Goal: Transaction & Acquisition: Book appointment/travel/reservation

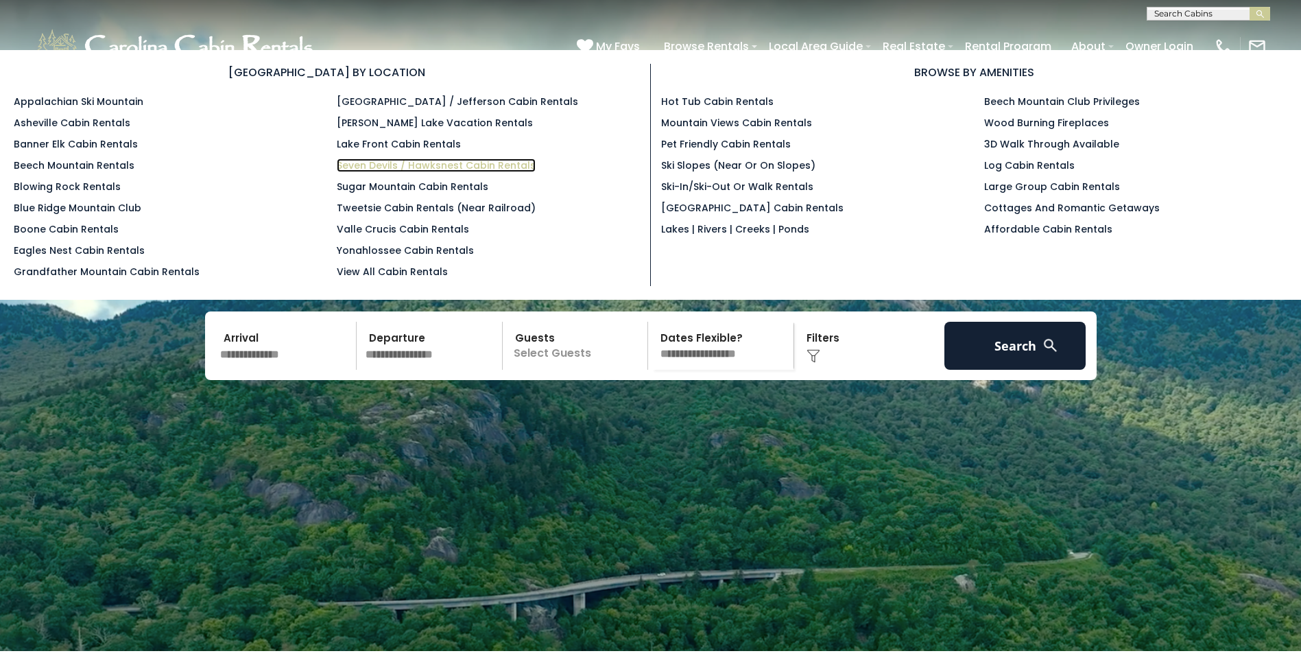
click at [423, 159] on link "Seven Devils / Hawksnest Cabin Rentals" at bounding box center [436, 165] width 199 height 14
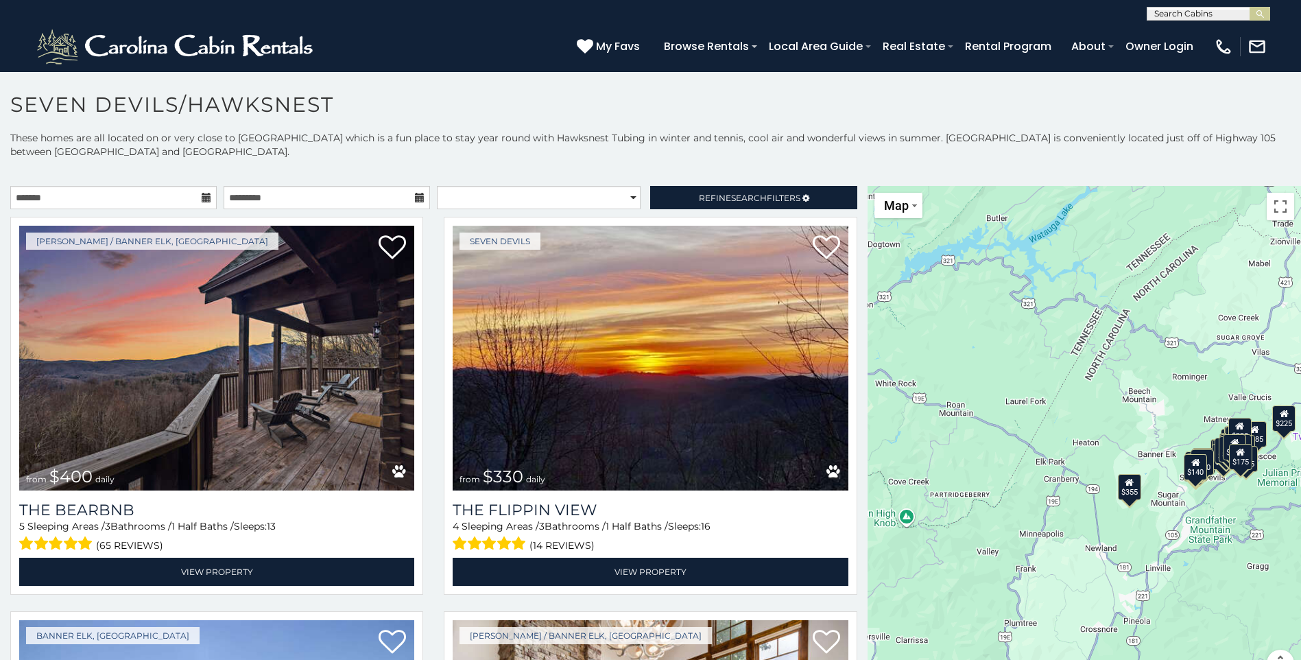
click at [204, 196] on icon at bounding box center [207, 198] width 10 height 10
click at [206, 195] on icon at bounding box center [207, 198] width 10 height 10
click at [171, 196] on input "text" at bounding box center [113, 197] width 206 height 23
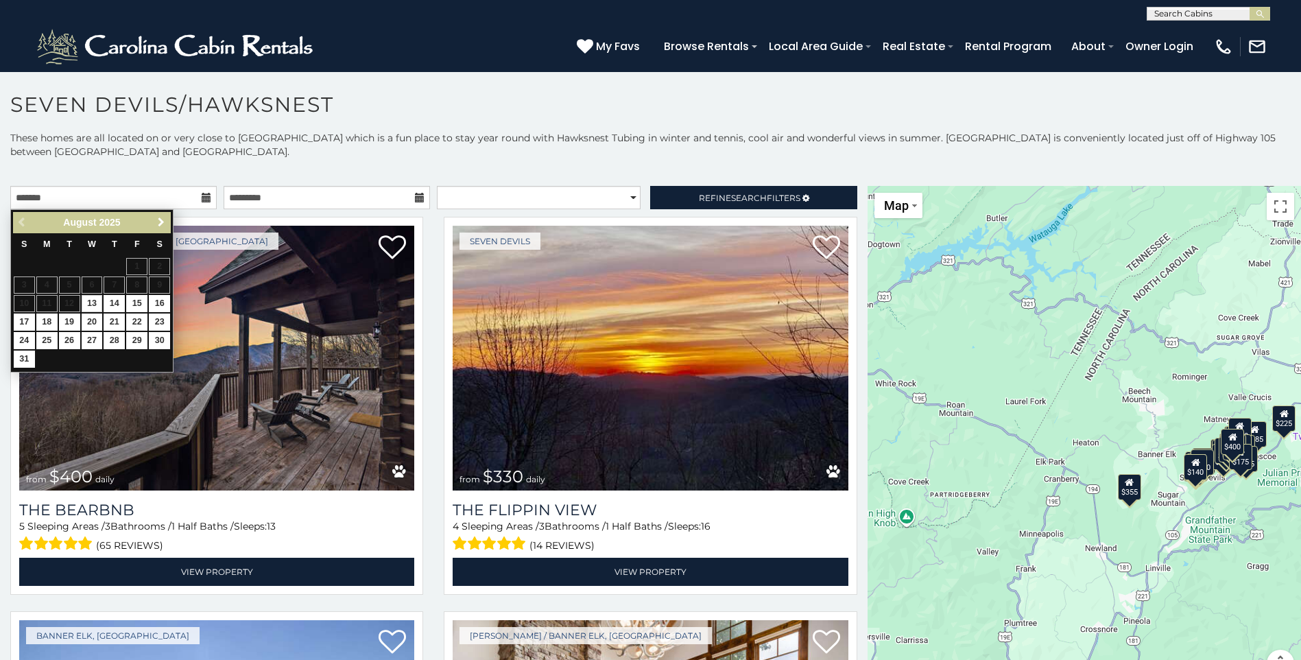
click at [160, 222] on span "Next" at bounding box center [161, 222] width 11 height 11
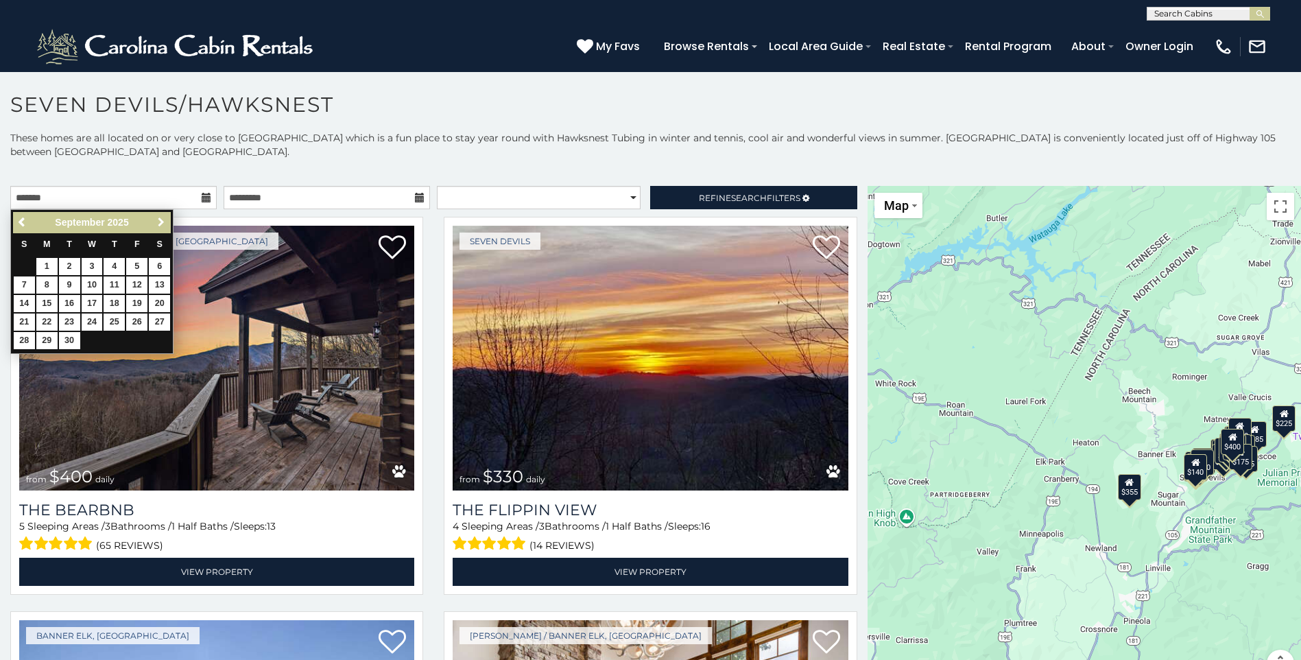
click at [160, 222] on span "Next" at bounding box center [161, 222] width 11 height 11
click at [95, 337] on link "26" at bounding box center [92, 340] width 21 height 17
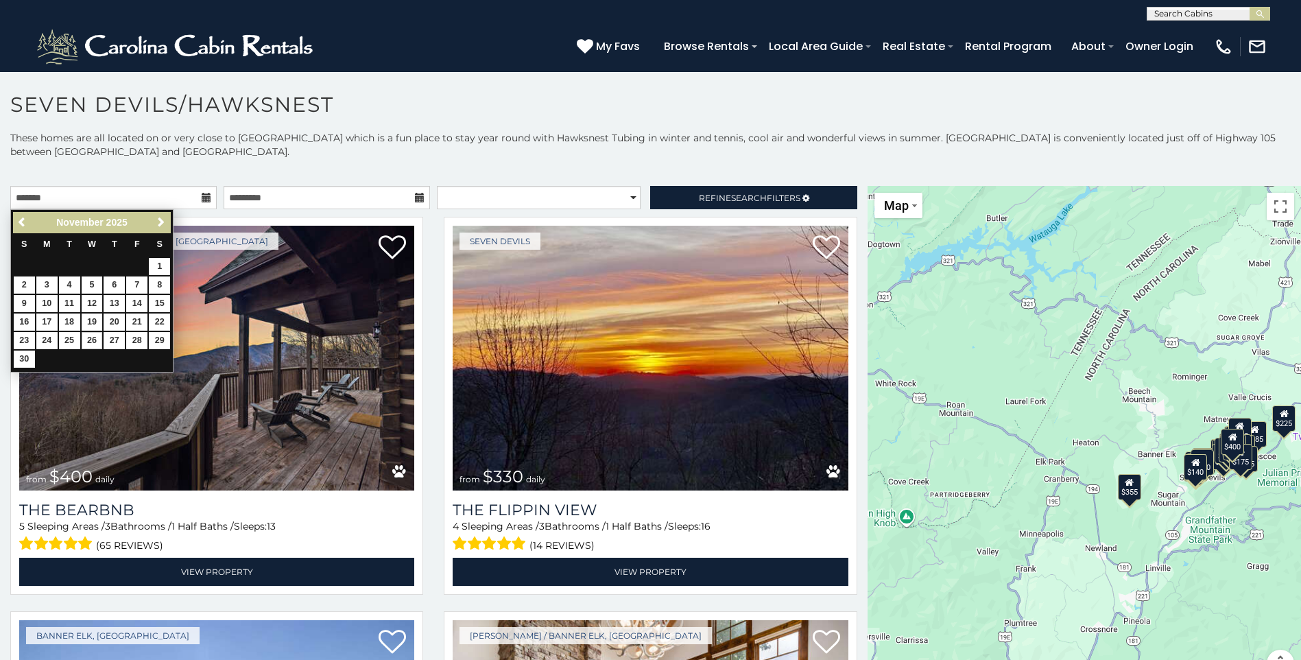
type input "**********"
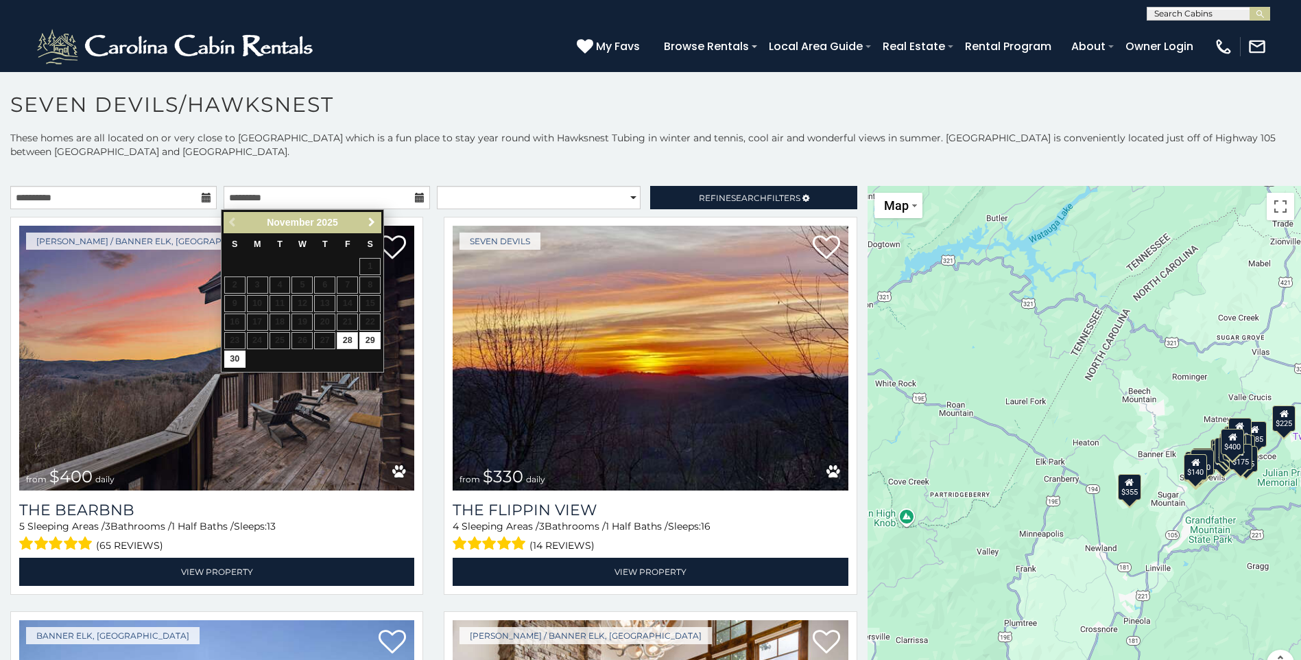
click at [372, 219] on span "Next" at bounding box center [371, 222] width 11 height 11
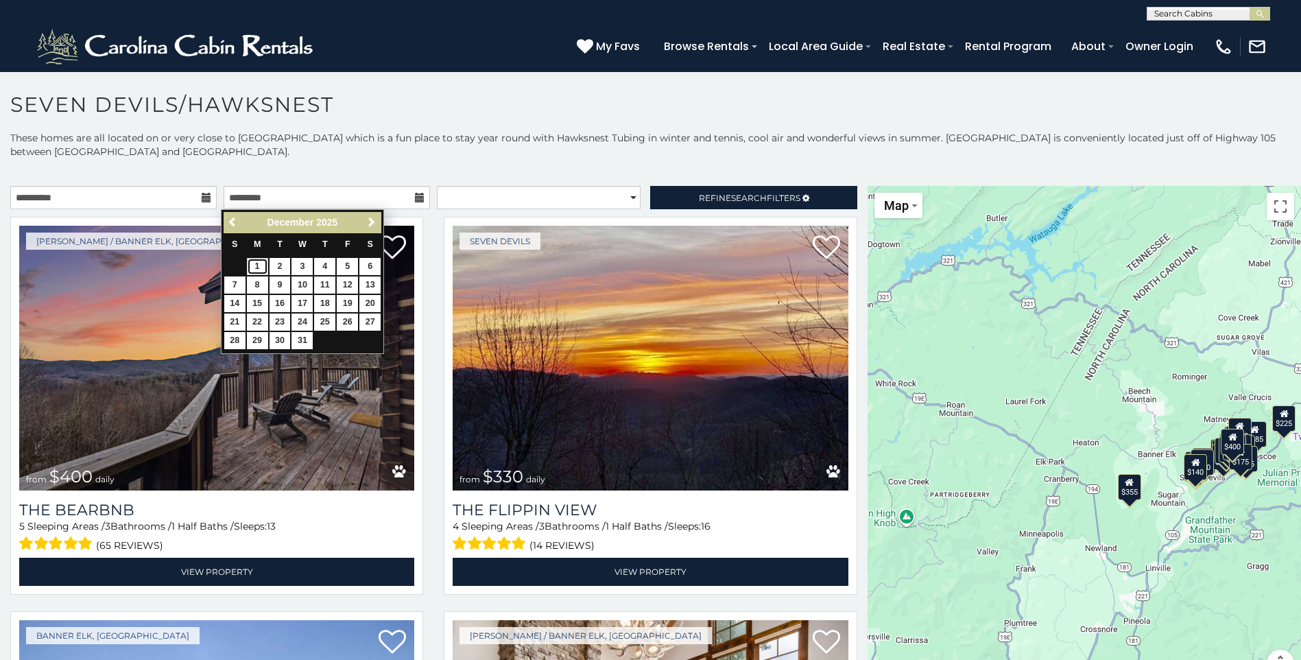
click at [260, 262] on link "1" at bounding box center [257, 266] width 21 height 17
type input "**********"
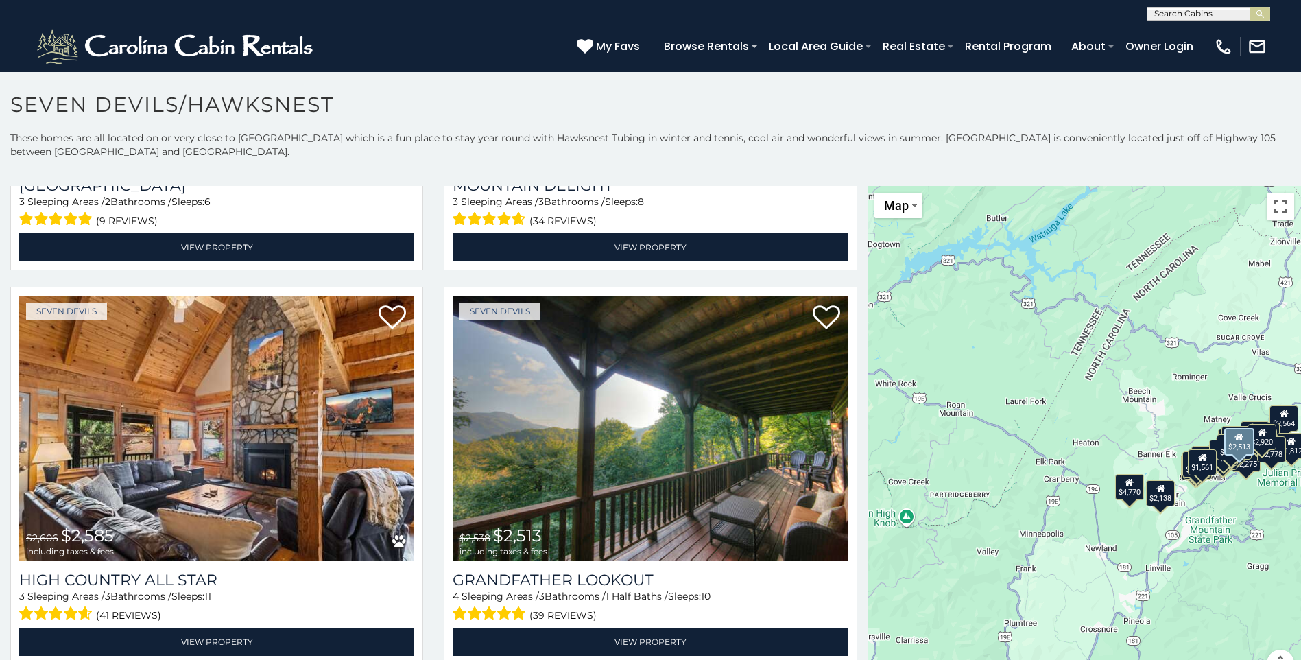
scroll to position [3155, 0]
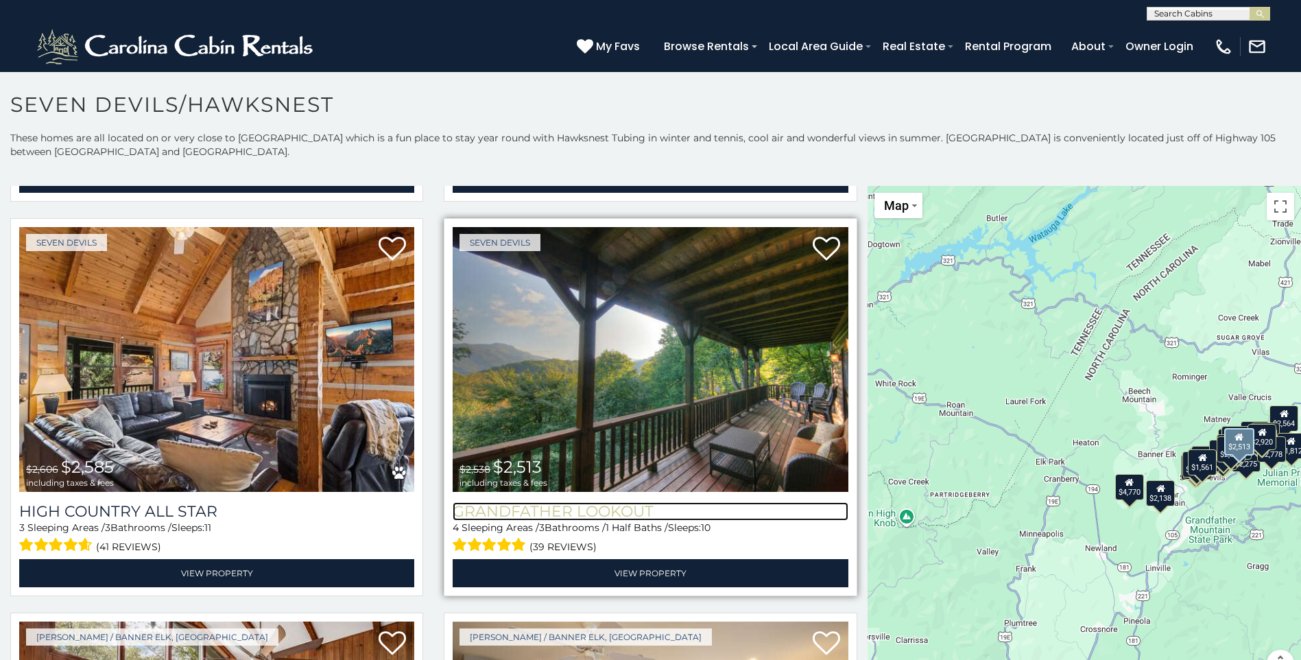
click at [577, 502] on h3 "Grandfather Lookout" at bounding box center [650, 511] width 395 height 19
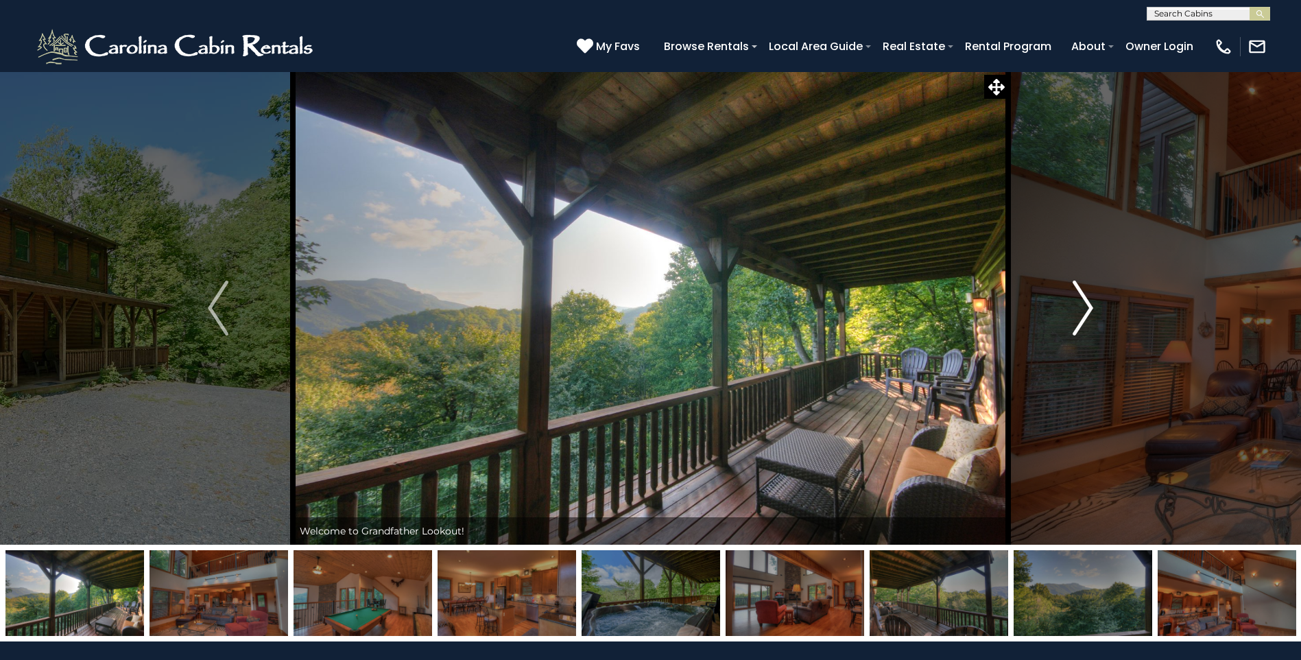
click at [1086, 301] on img "Next" at bounding box center [1083, 307] width 21 height 55
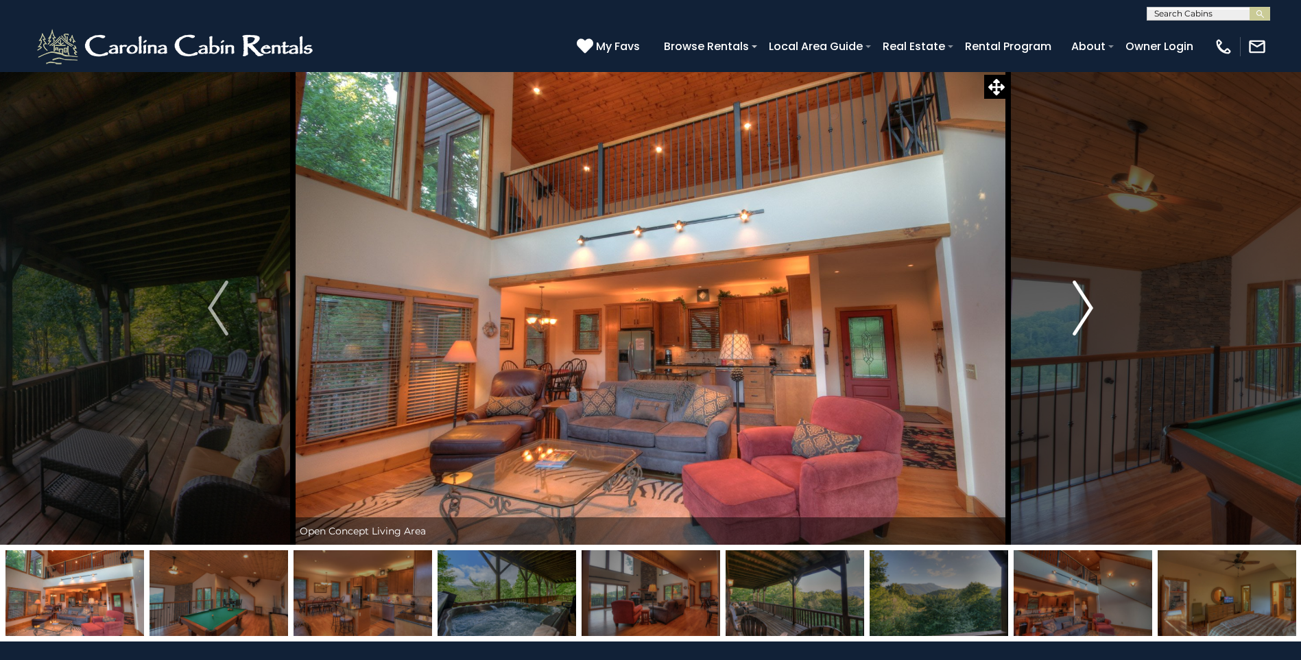
click at [1086, 301] on img "Next" at bounding box center [1083, 307] width 21 height 55
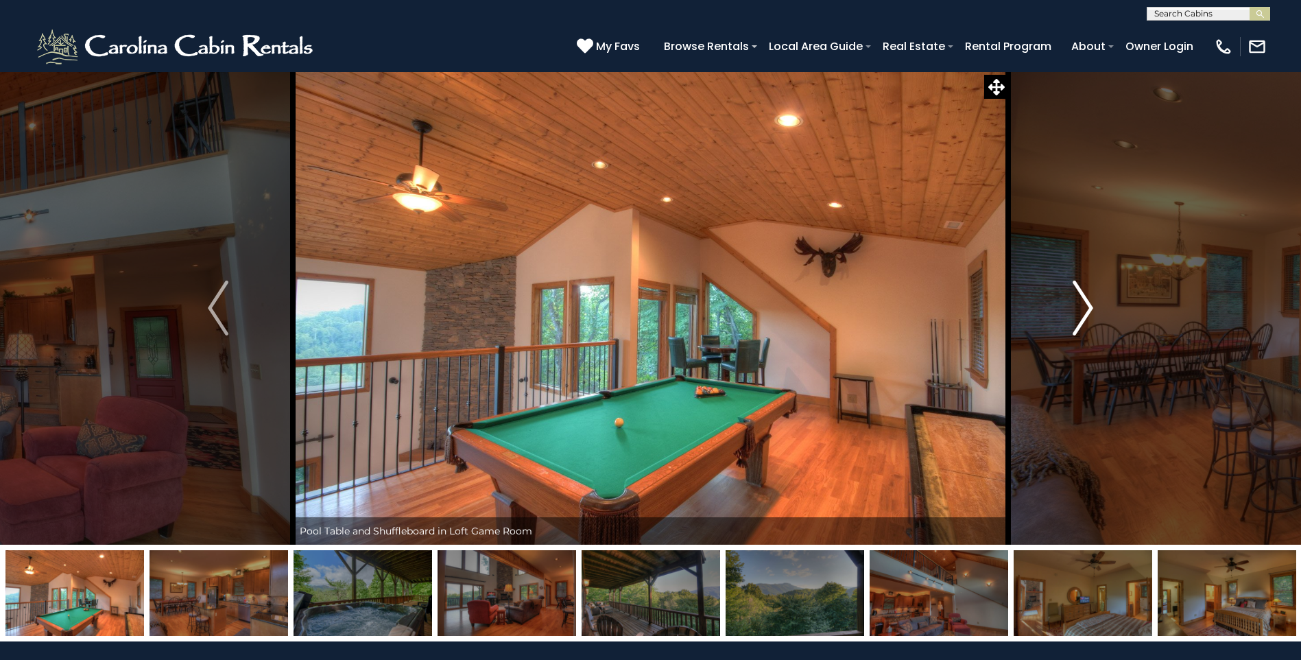
click at [1086, 301] on img "Next" at bounding box center [1083, 307] width 21 height 55
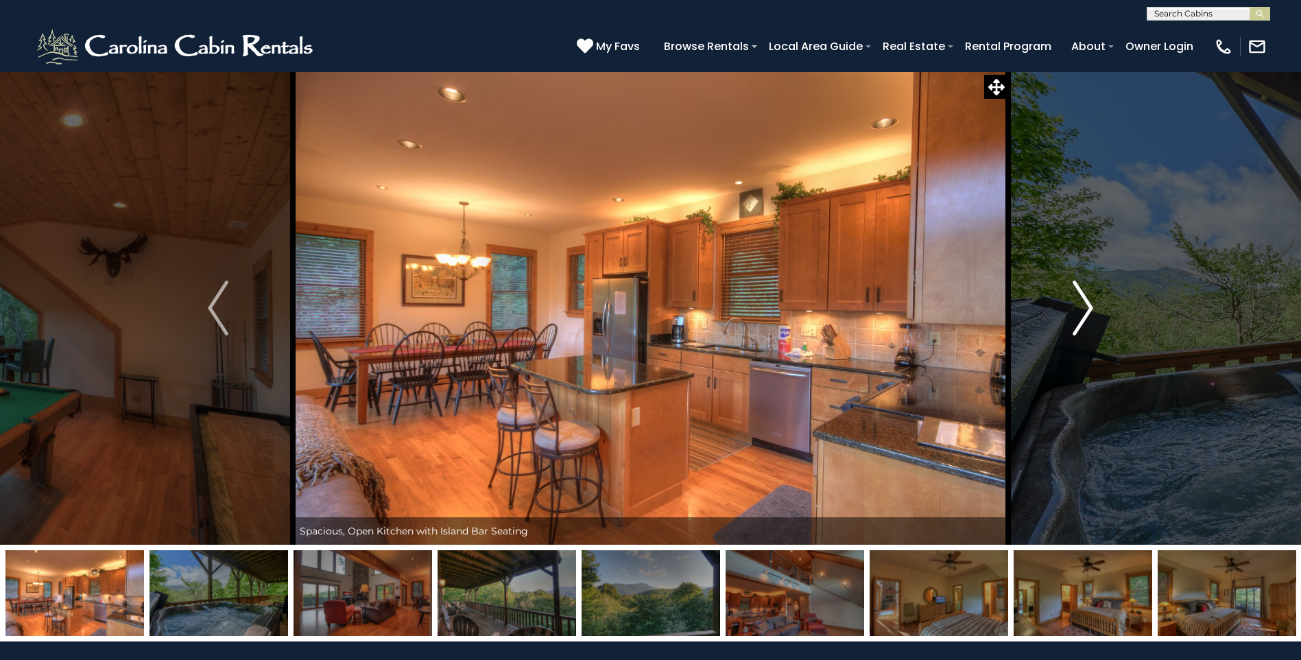
click at [1086, 301] on img "Next" at bounding box center [1083, 307] width 21 height 55
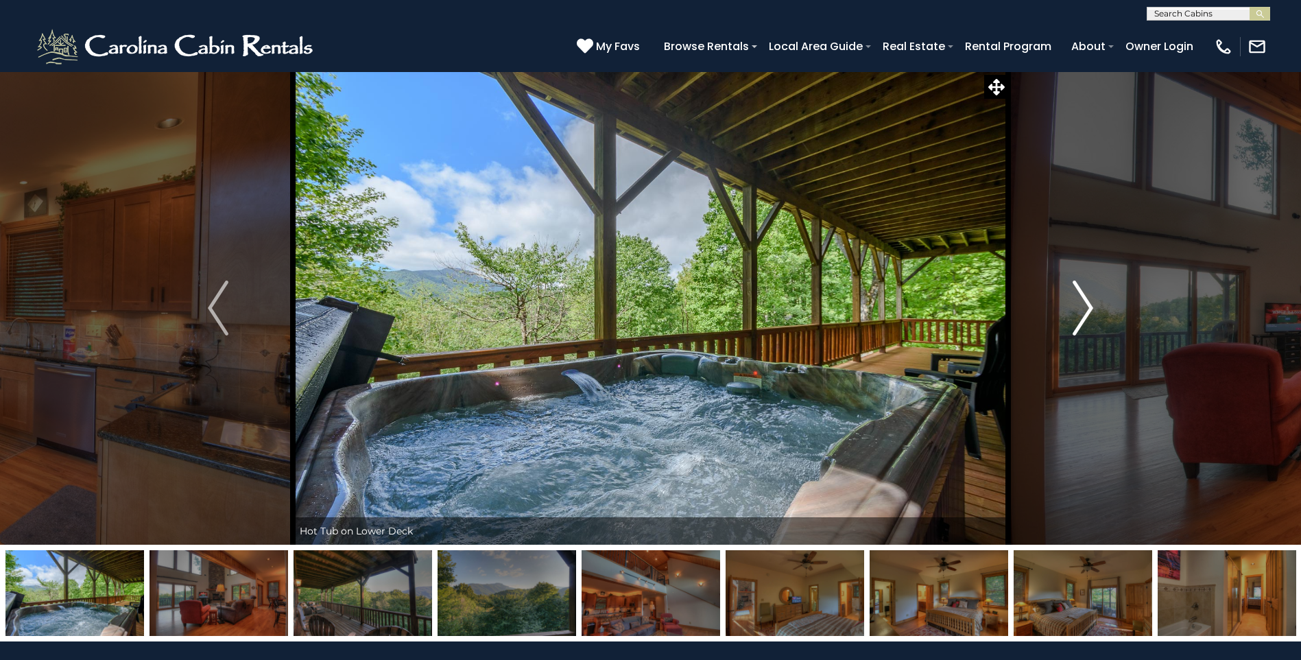
click at [1086, 301] on img "Next" at bounding box center [1083, 307] width 21 height 55
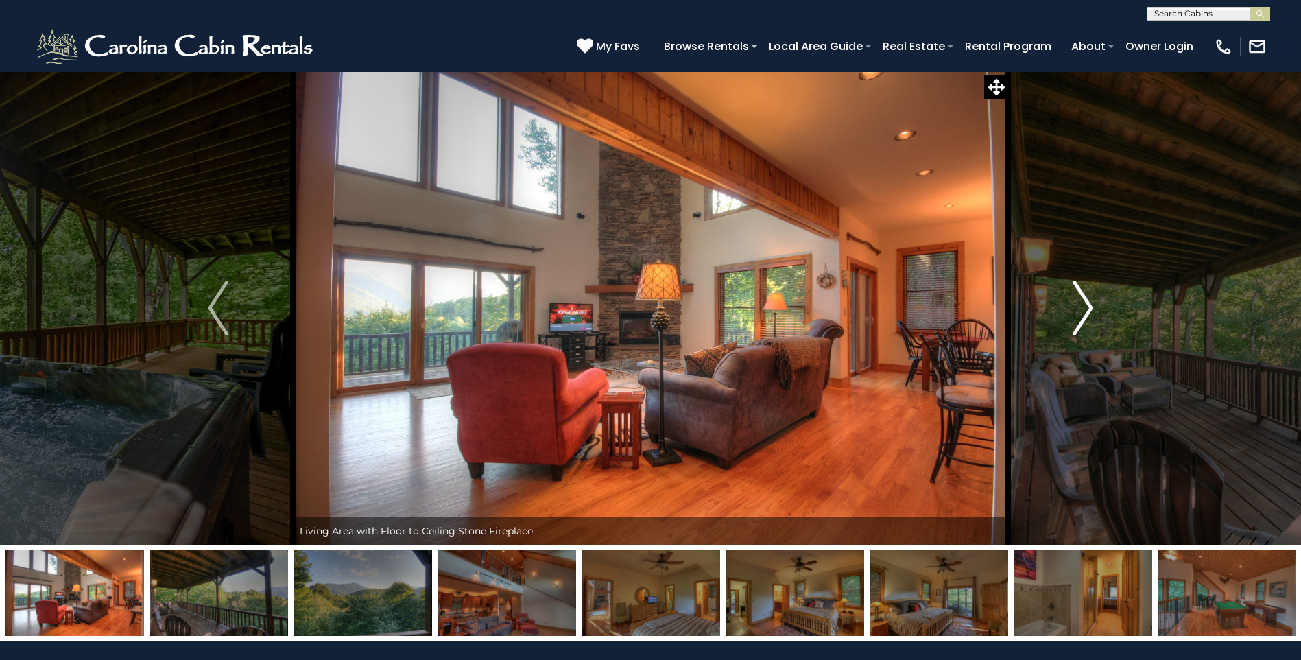
click at [1086, 301] on img "Next" at bounding box center [1083, 307] width 21 height 55
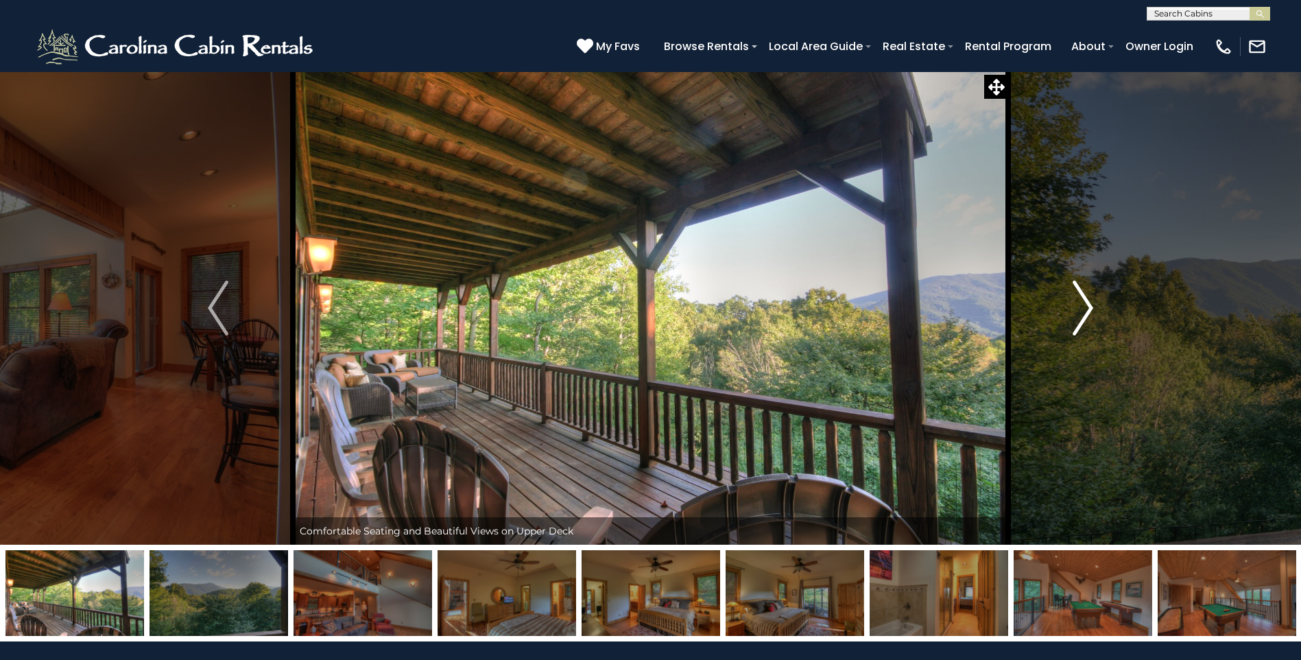
click at [1086, 301] on img "Next" at bounding box center [1083, 307] width 21 height 55
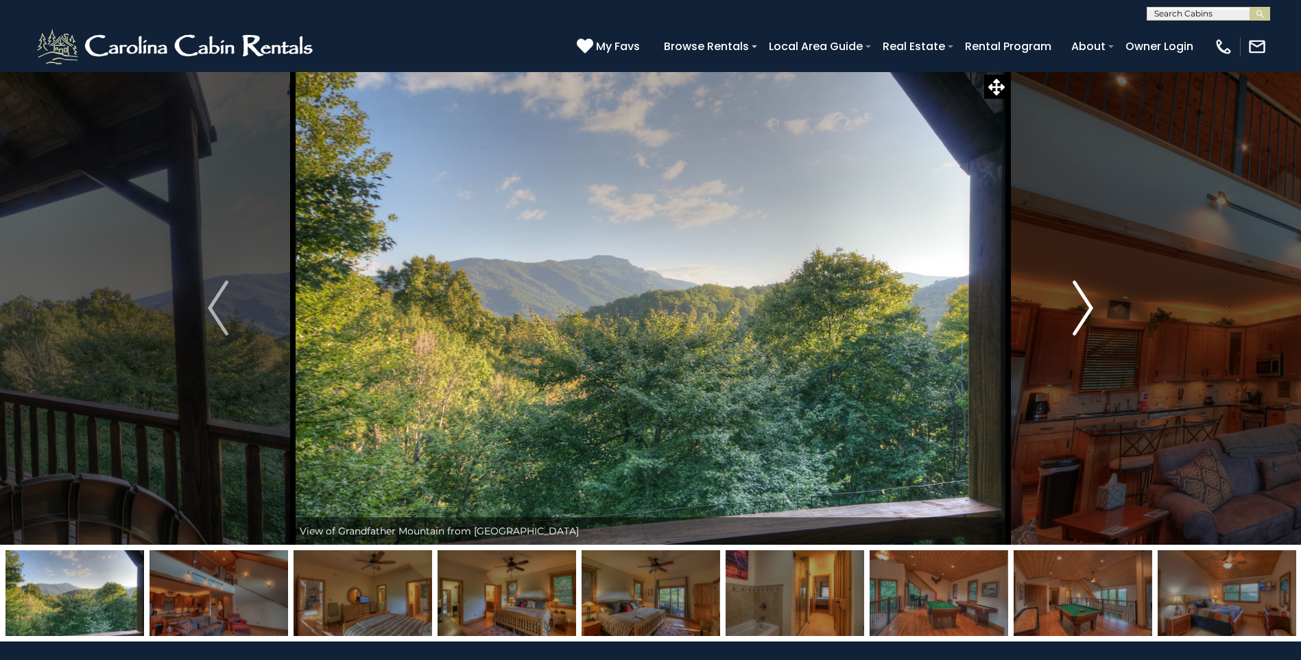
click at [1086, 301] on img "Next" at bounding box center [1083, 307] width 21 height 55
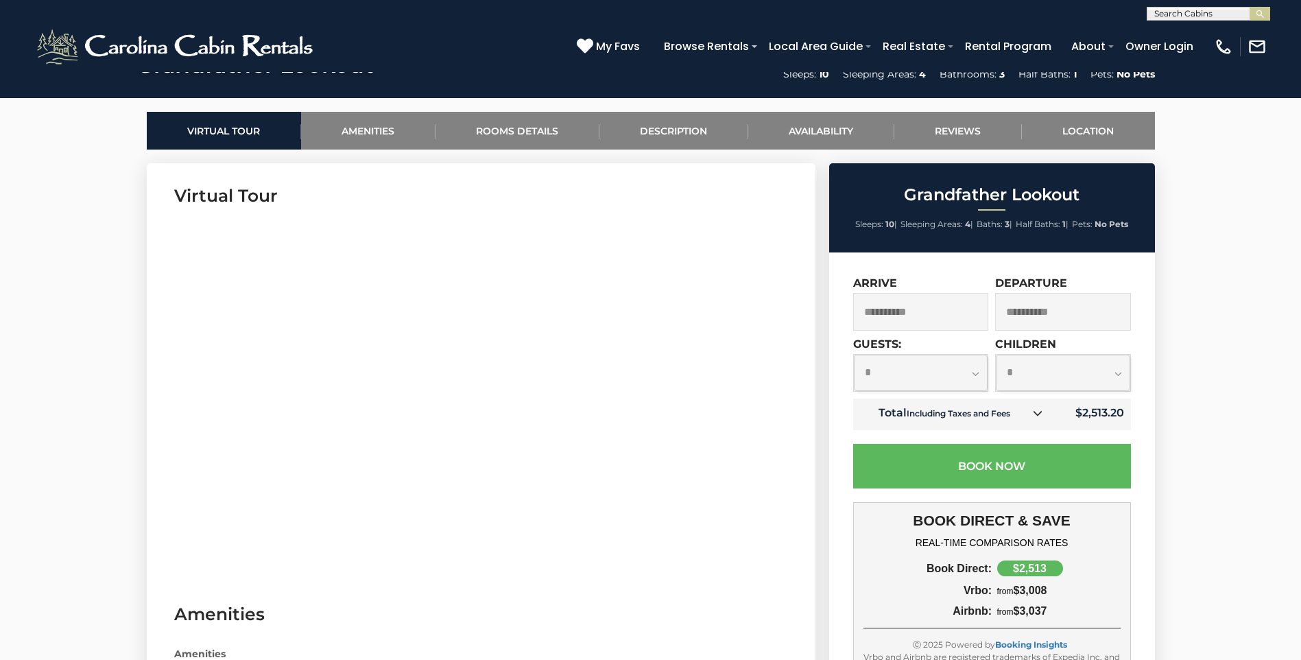
scroll to position [617, 0]
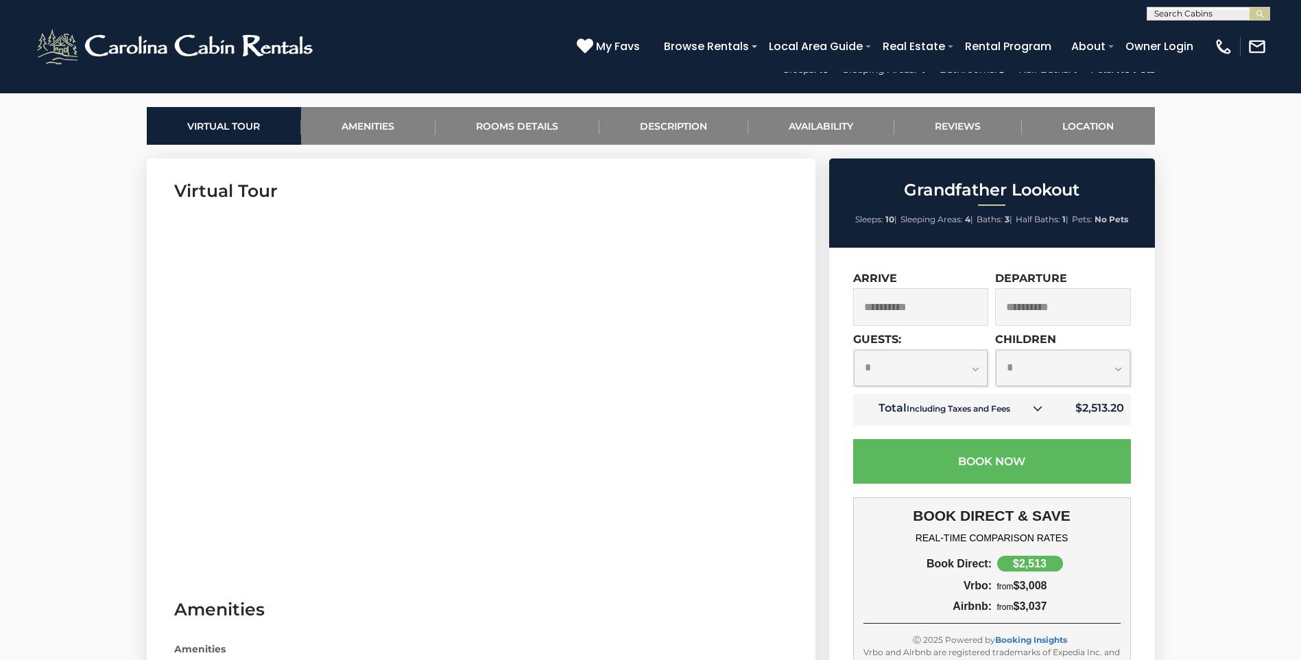
click at [971, 367] on select "**********" at bounding box center [921, 368] width 134 height 36
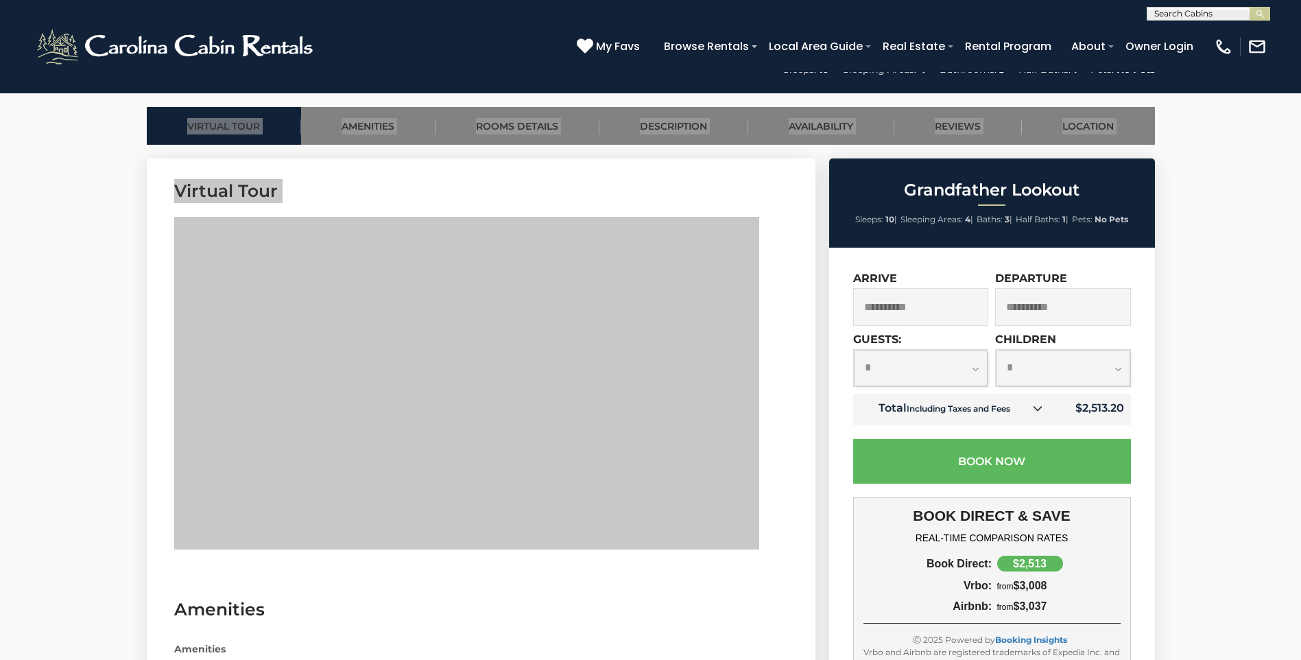
drag, startPoint x: 774, startPoint y: 451, endPoint x: 130, endPoint y: 420, distance: 645.4
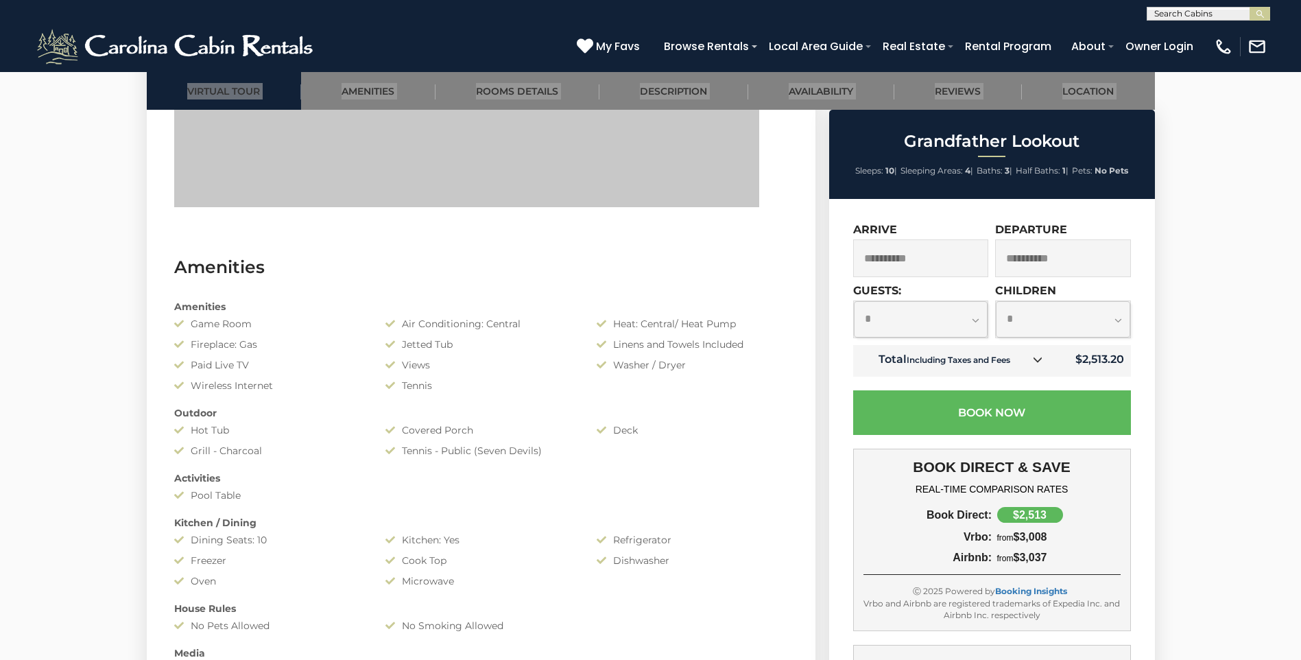
scroll to position [960, 0]
click at [950, 313] on select "**********" at bounding box center [921, 319] width 134 height 36
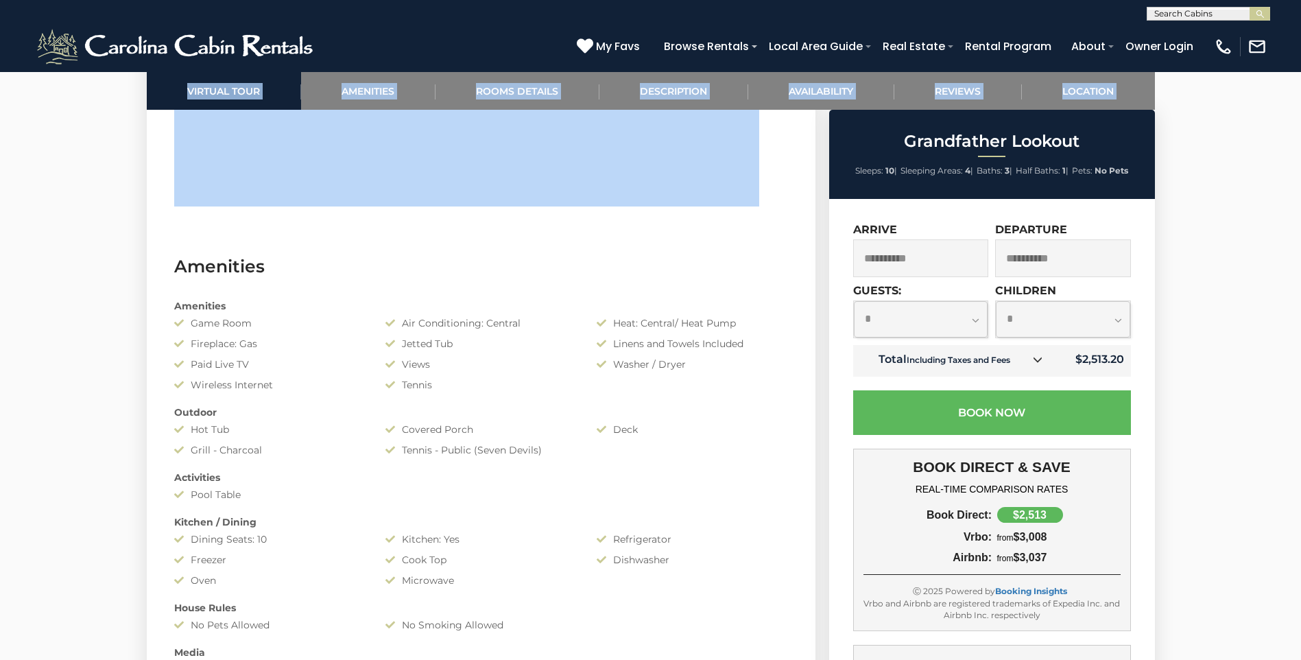
select select "*"
click at [854, 301] on select "**********" at bounding box center [921, 319] width 134 height 36
click at [1081, 323] on select "**********" at bounding box center [1063, 319] width 134 height 36
select select "*"
click at [996, 301] on select "**********" at bounding box center [1063, 319] width 134 height 36
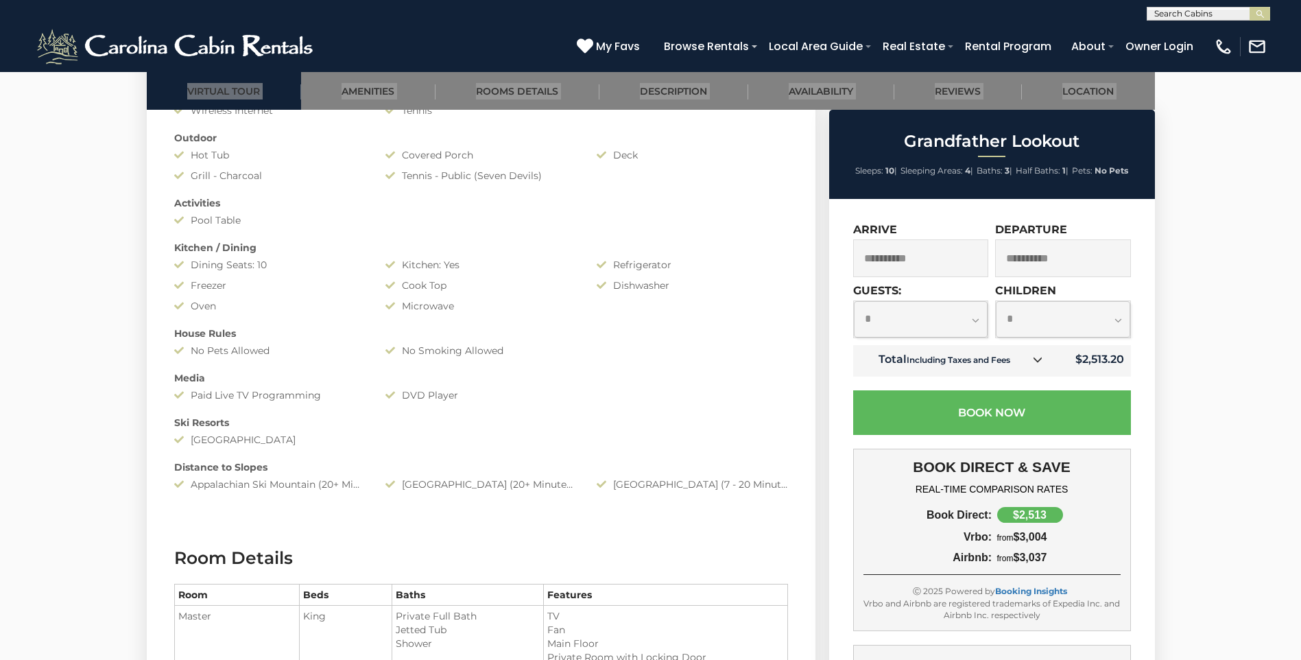
scroll to position [1097, 0]
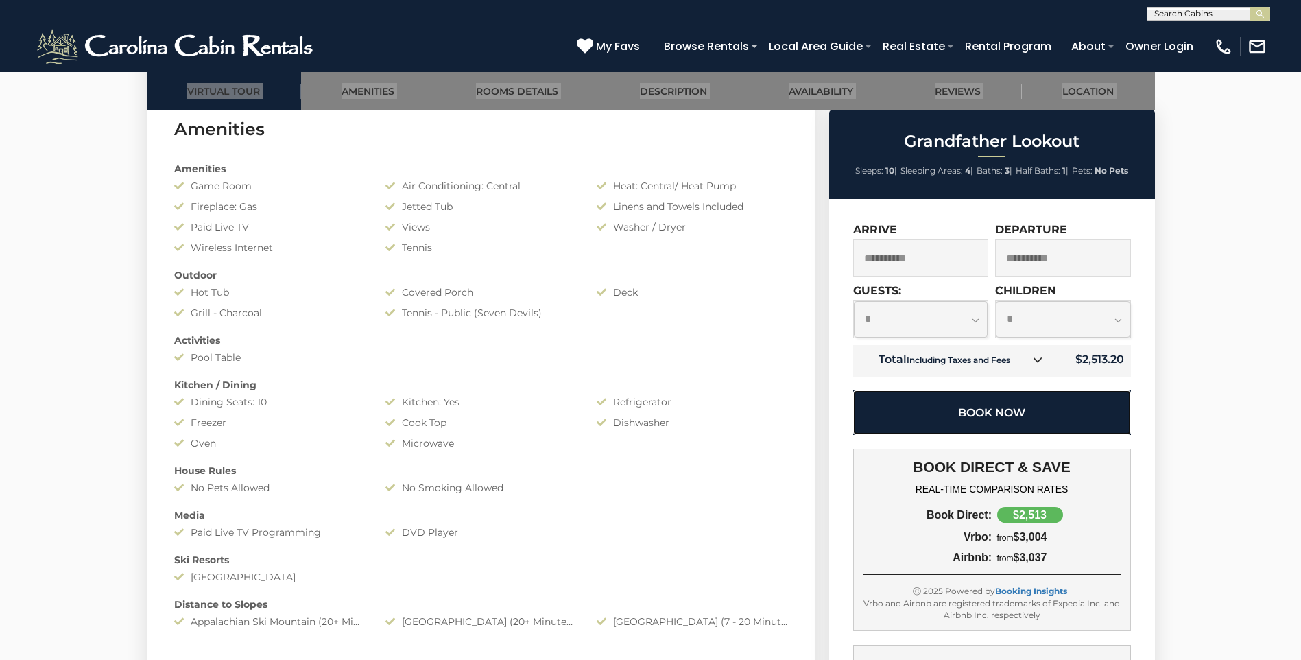
click at [981, 403] on button "Book Now" at bounding box center [992, 412] width 278 height 45
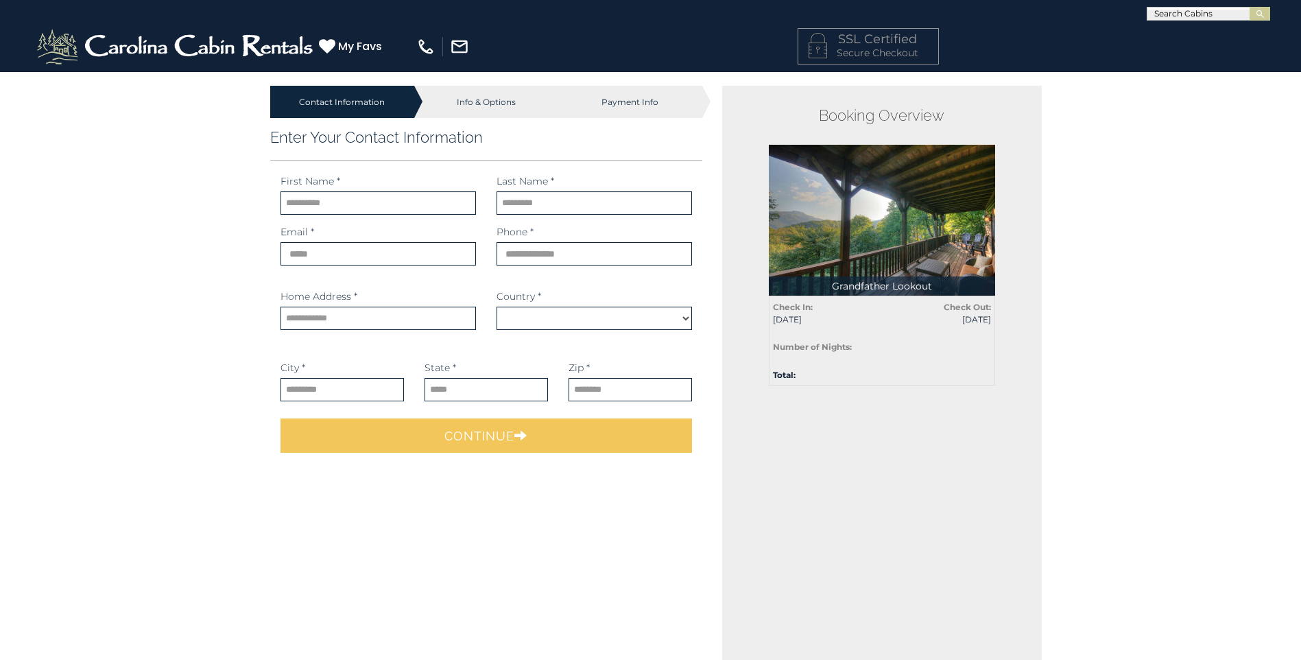
select select "*********"
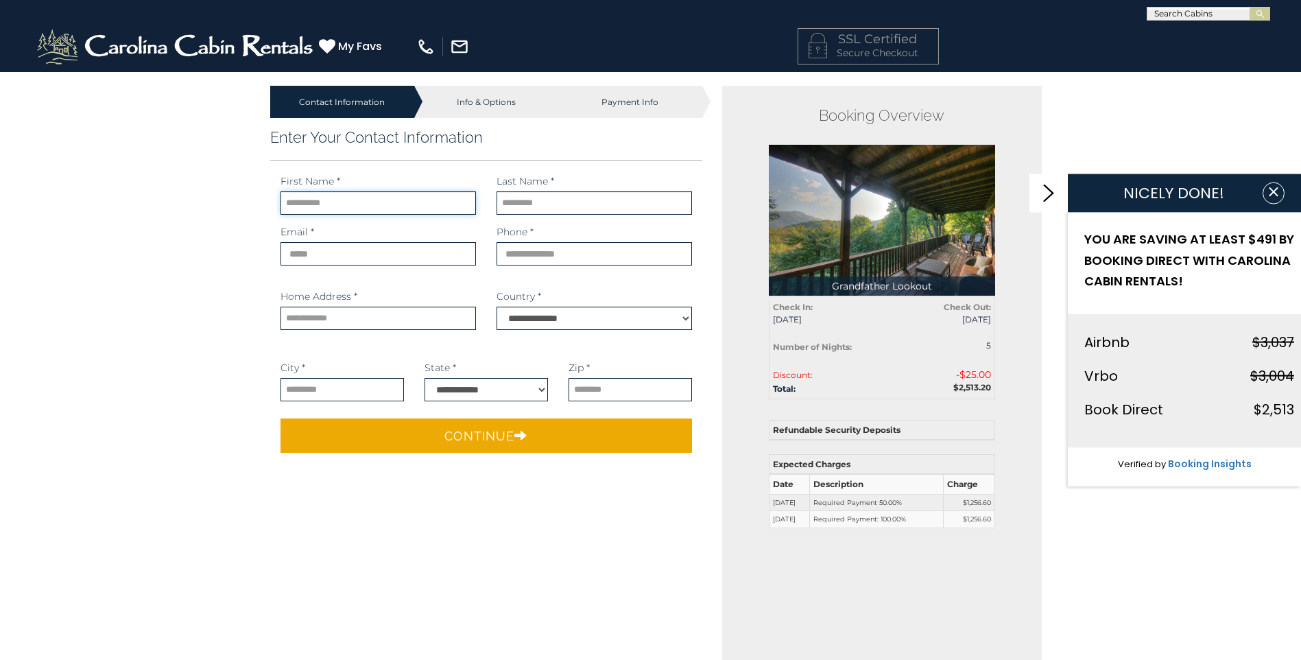
click at [361, 207] on input "text" at bounding box center [377, 202] width 195 height 23
type input "********"
type input "*********"
type input "**********"
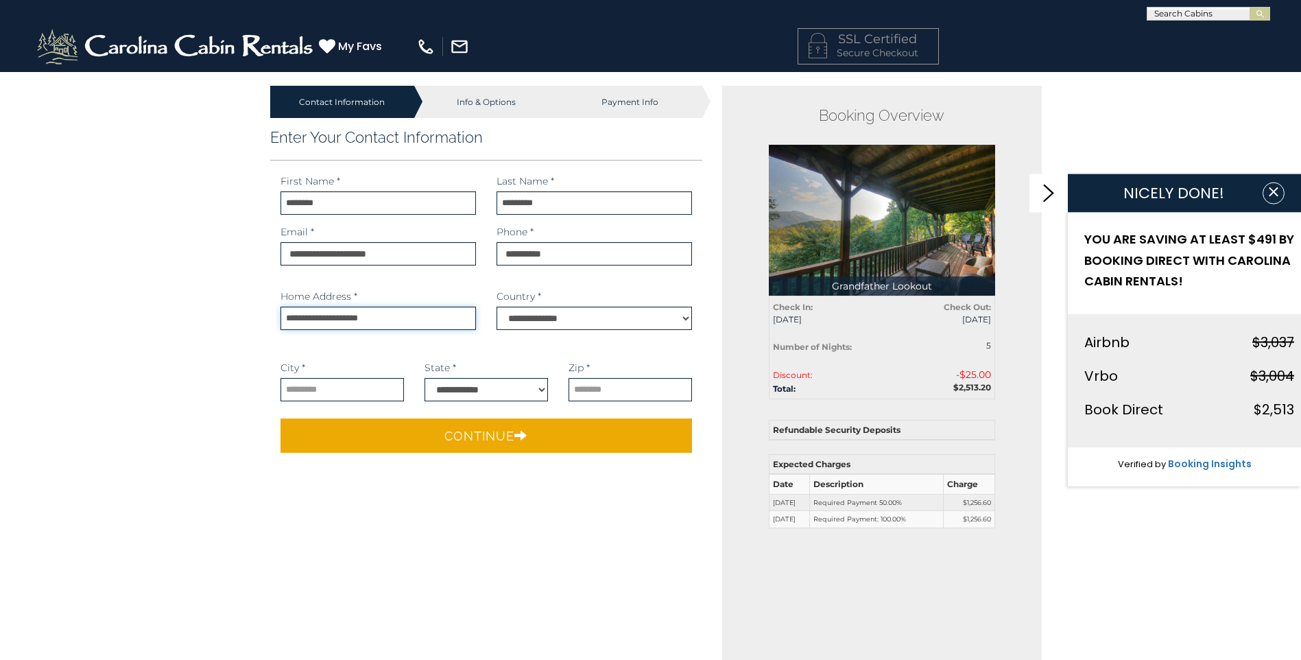
type input "**********"
type input "*******"
select select "**"
type input "*****"
click at [408, 502] on main "Contact Information Info & Options Payment Info 1. Guest Information Email *" at bounding box center [651, 422] width 802 height 702
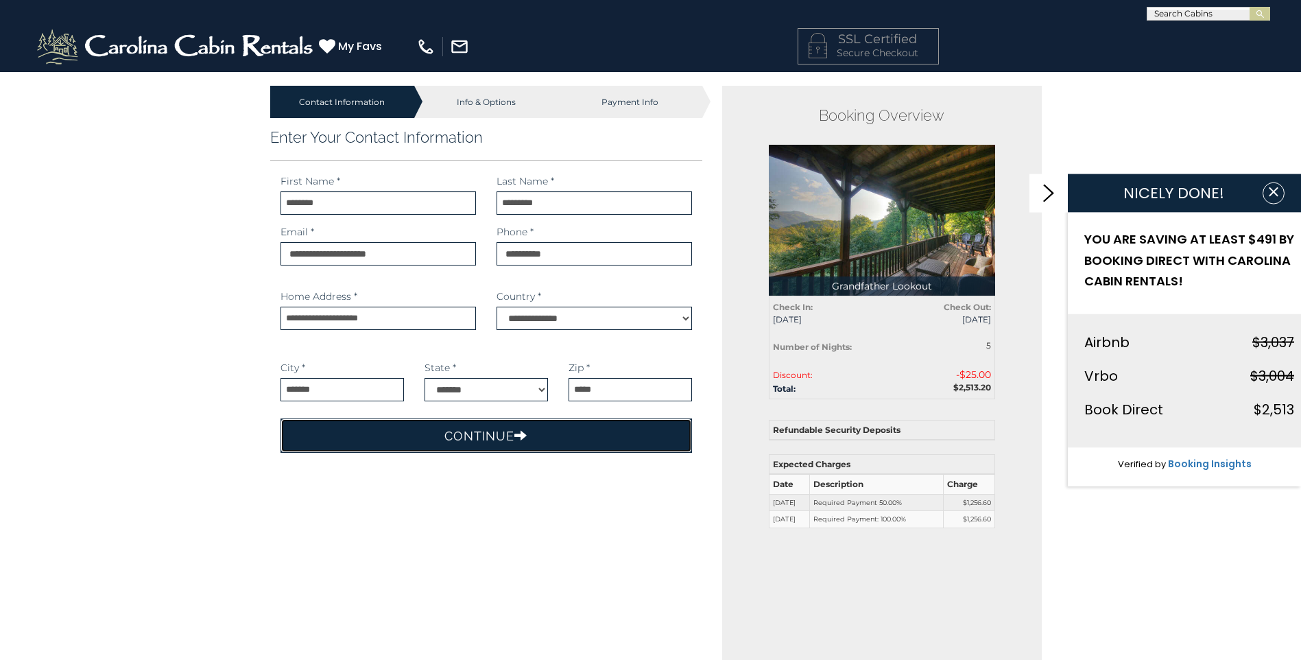
click at [481, 435] on button "Continue" at bounding box center [486, 435] width 412 height 34
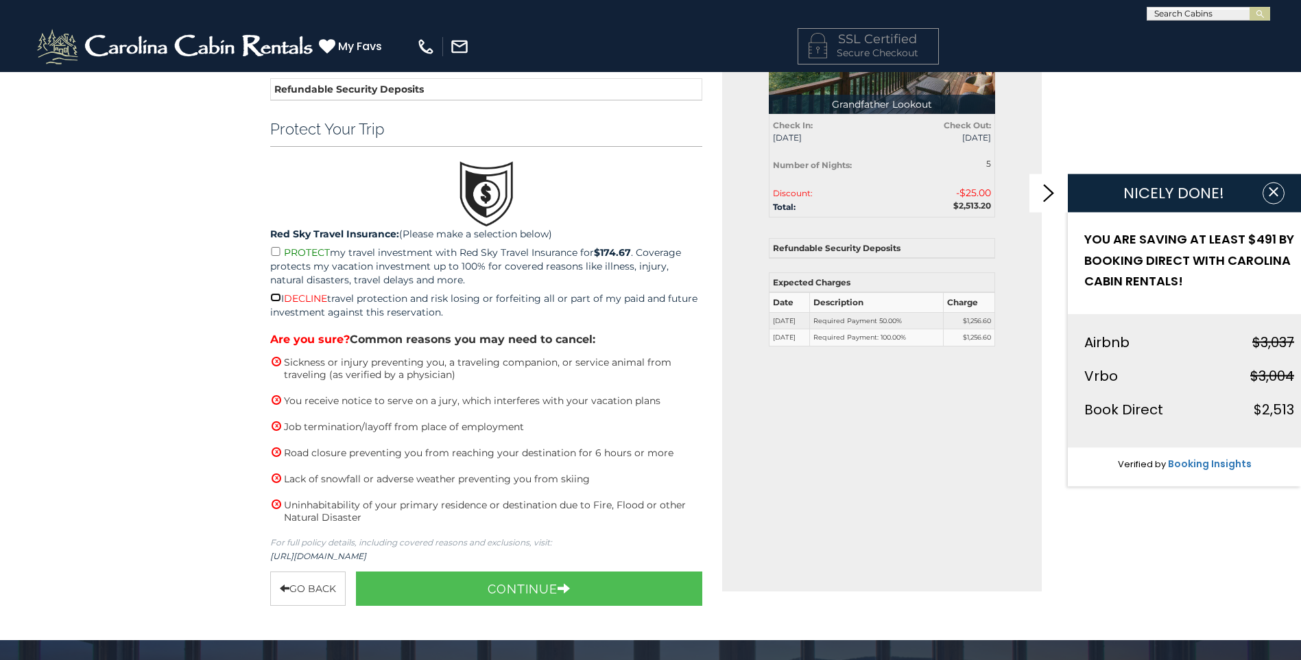
scroll to position [206, 0]
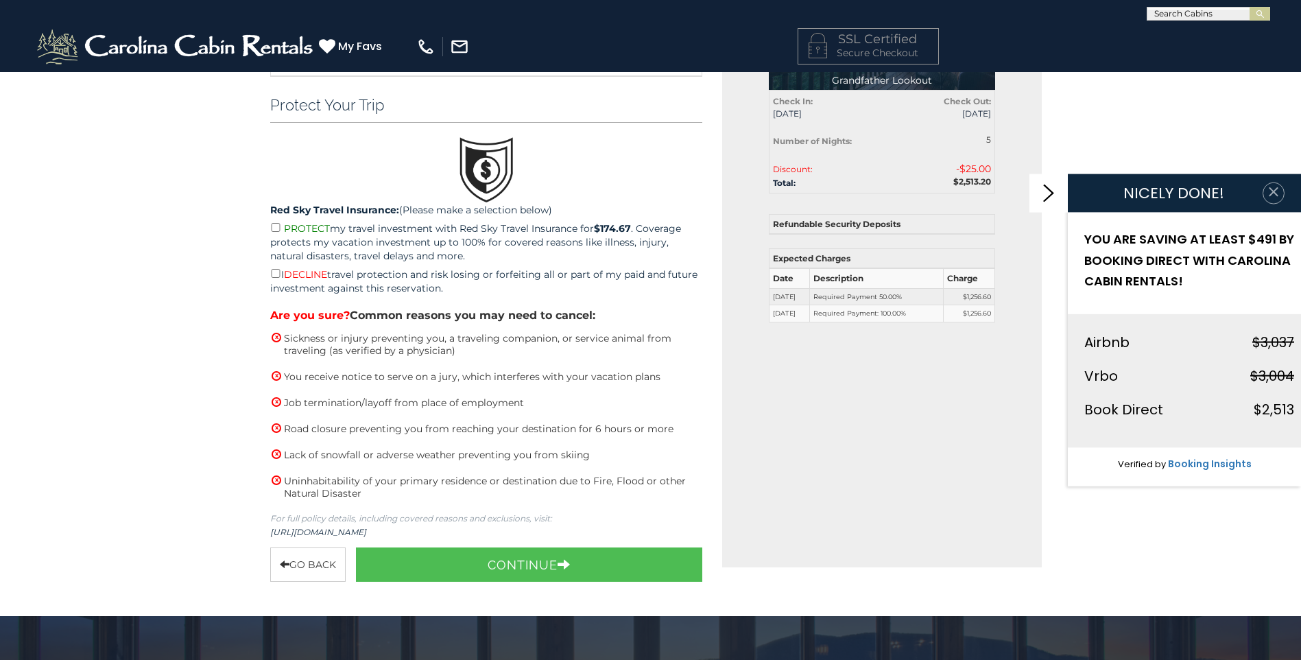
click at [1273, 189] on icon "button" at bounding box center [1274, 192] width 14 height 14
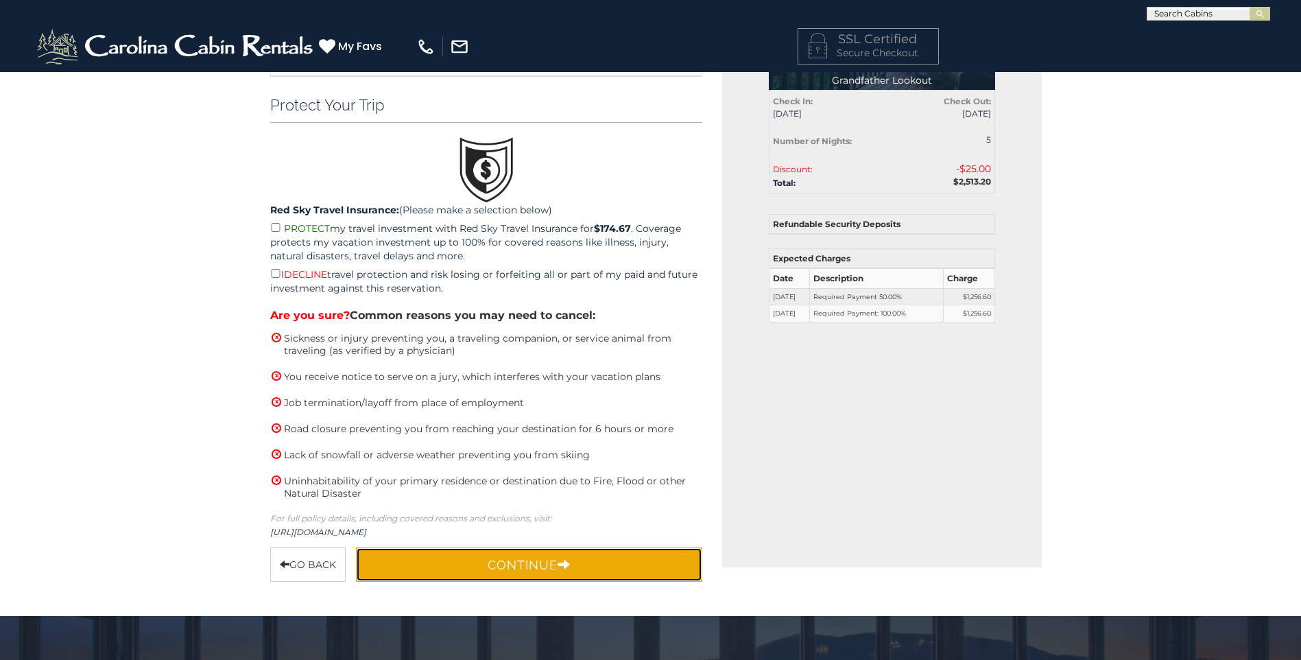
click at [522, 559] on button "Continue" at bounding box center [529, 564] width 347 height 34
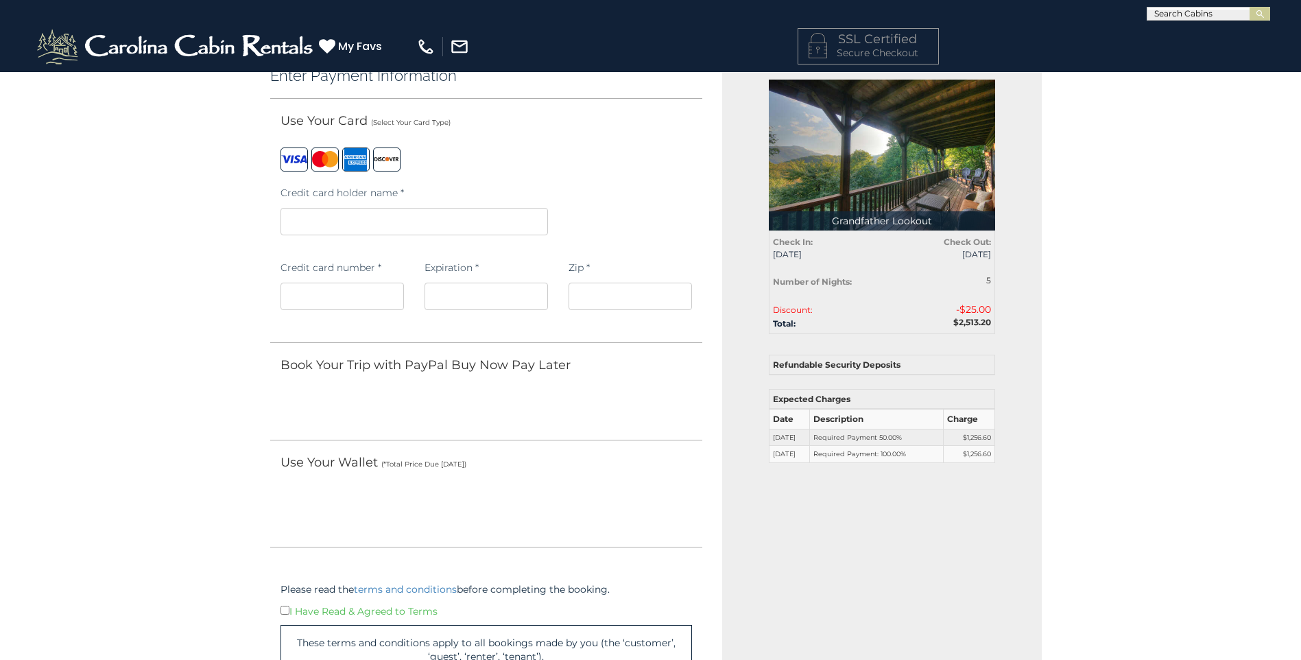
scroll to position [0, 0]
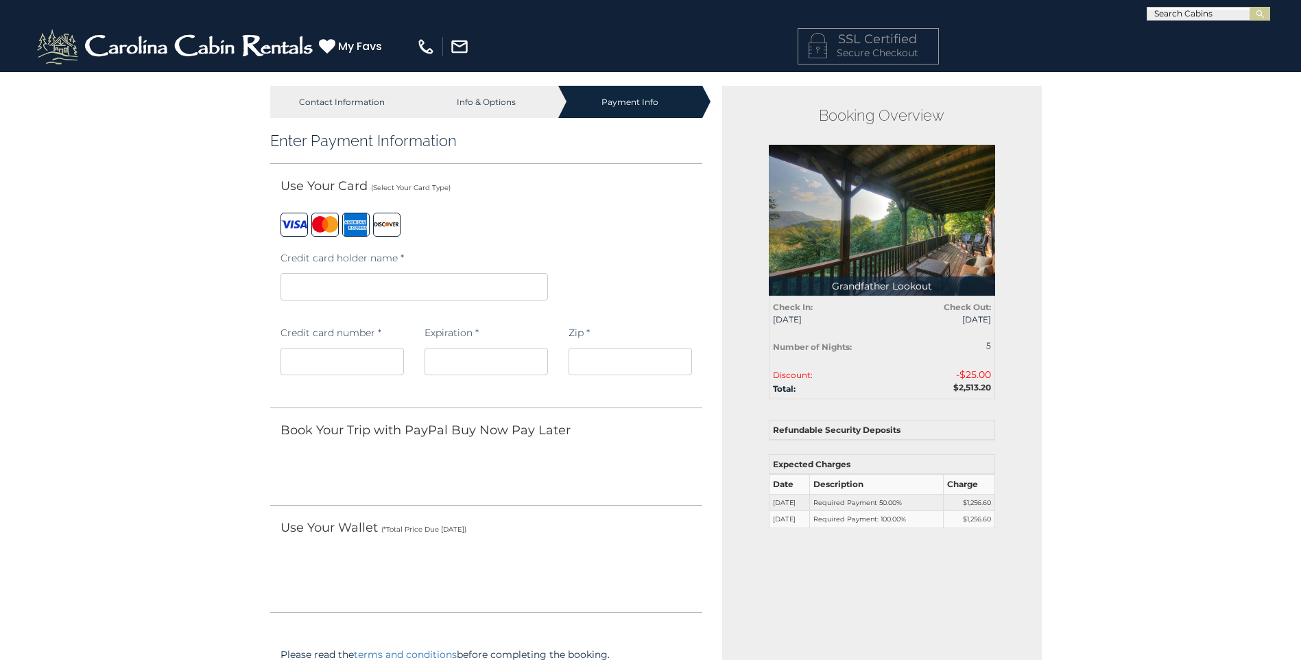
click at [660, 291] on div "Credit card holder name *" at bounding box center [486, 281] width 433 height 75
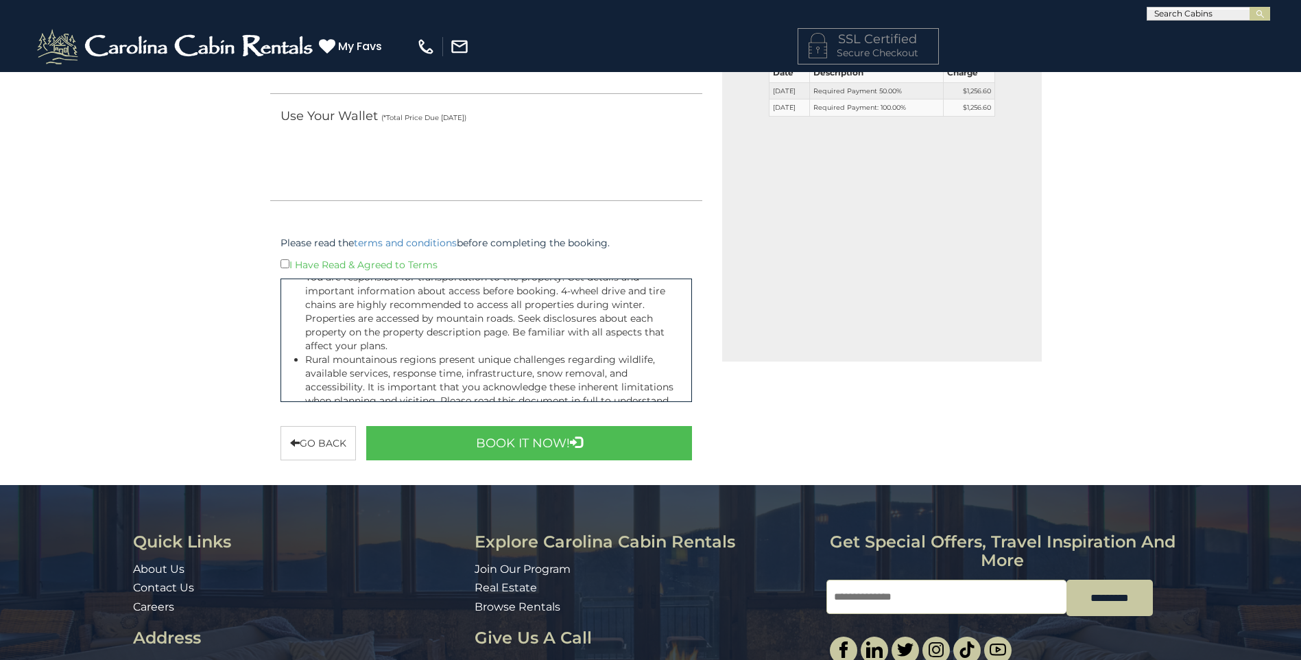
scroll to position [69, 0]
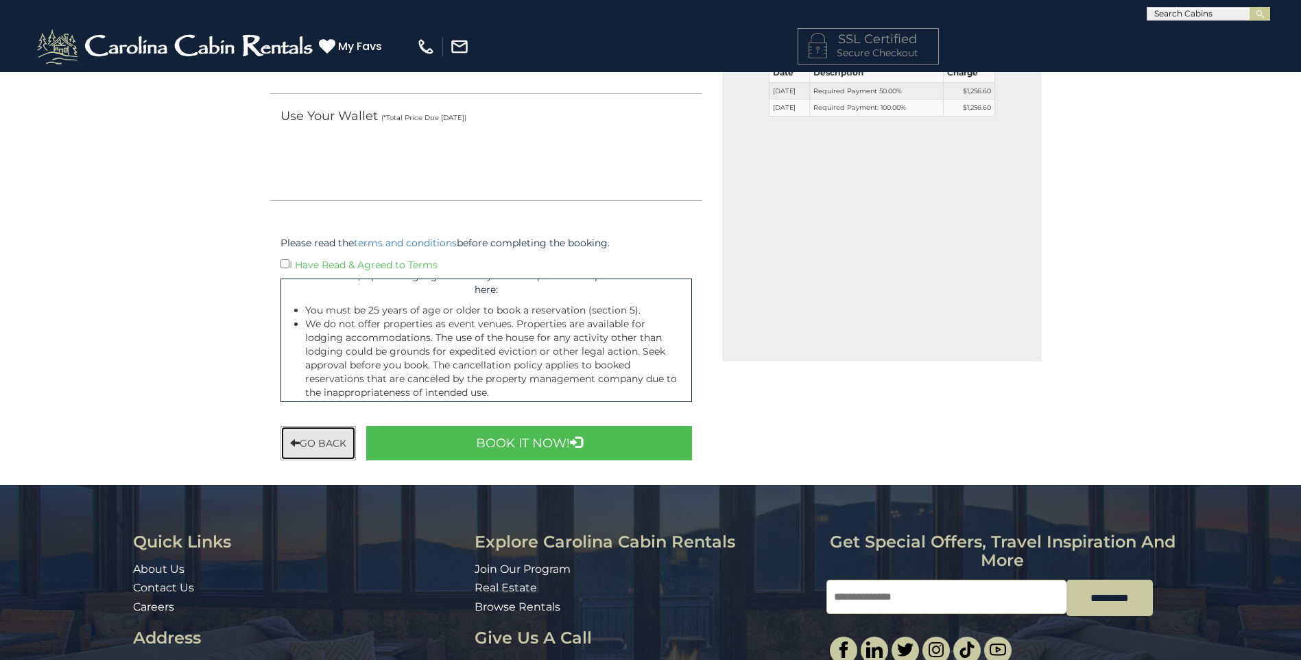
click at [328, 433] on button "Go back" at bounding box center [317, 443] width 75 height 34
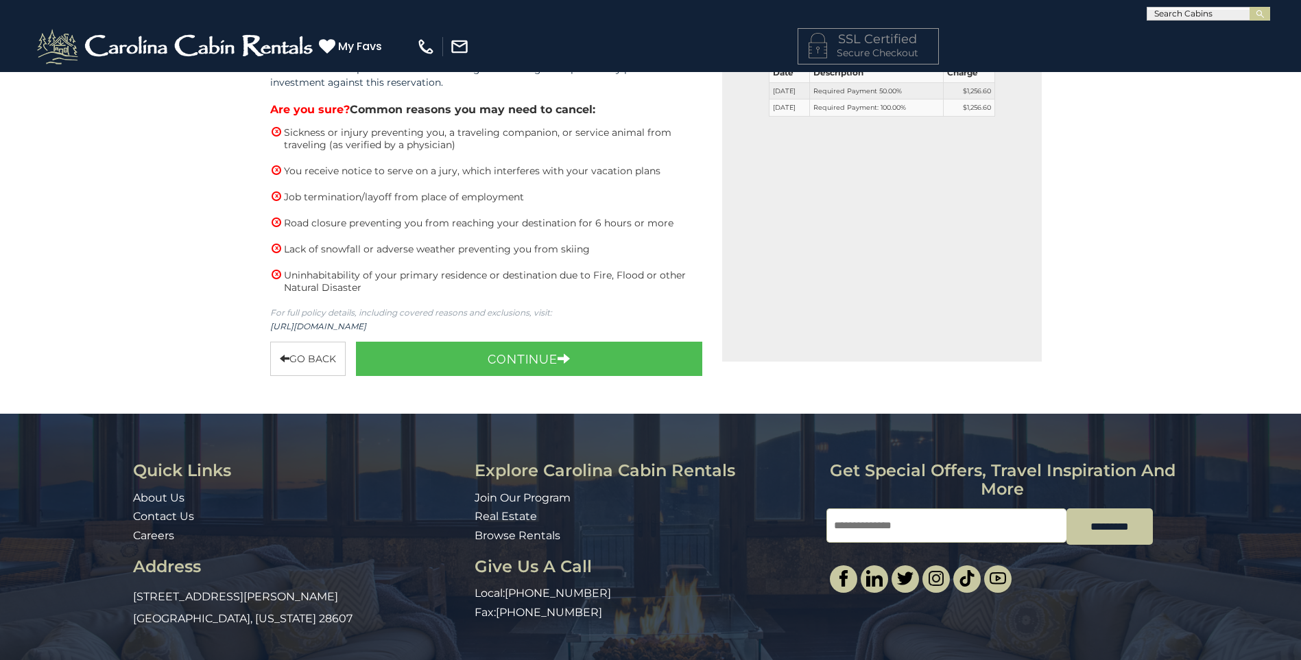
scroll to position [415, 0]
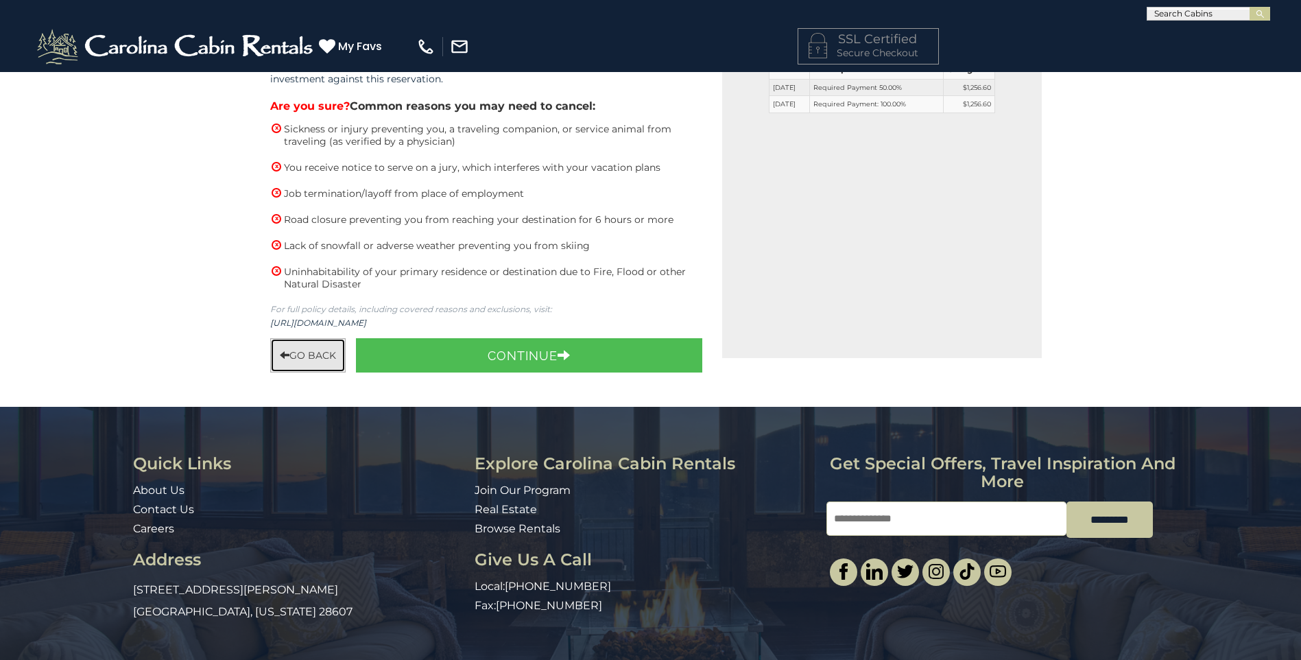
click at [318, 351] on button "Go Back" at bounding box center [307, 355] width 75 height 34
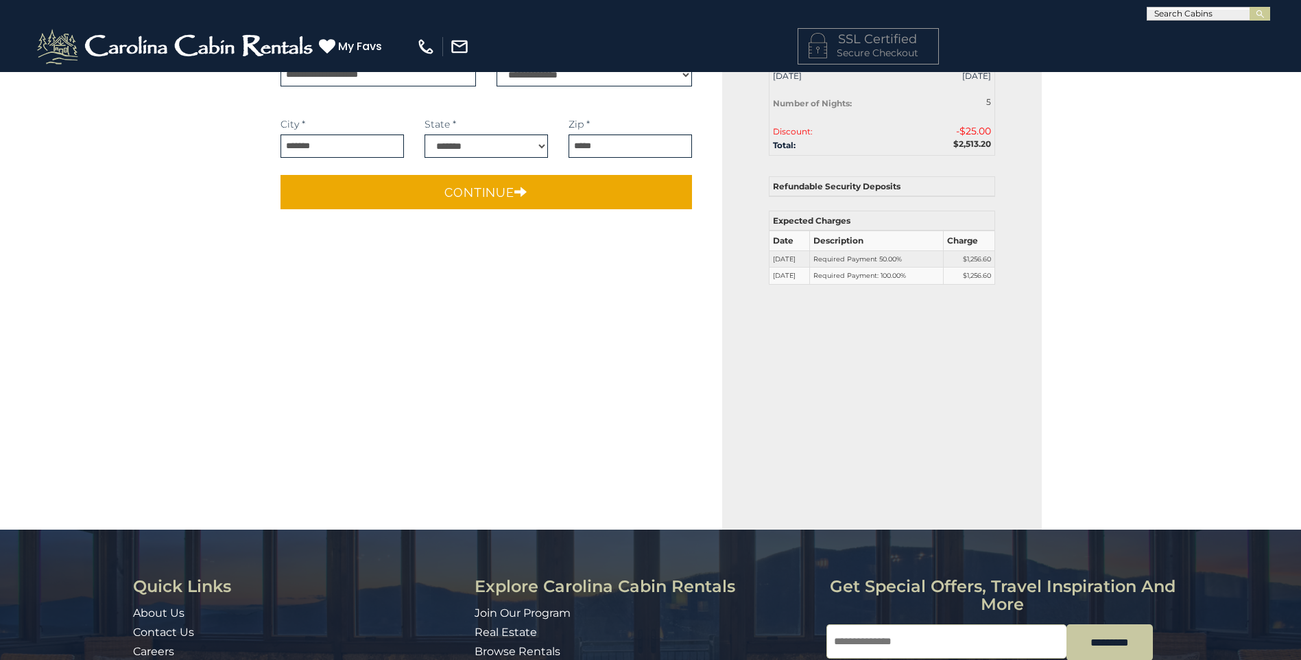
scroll to position [0, 0]
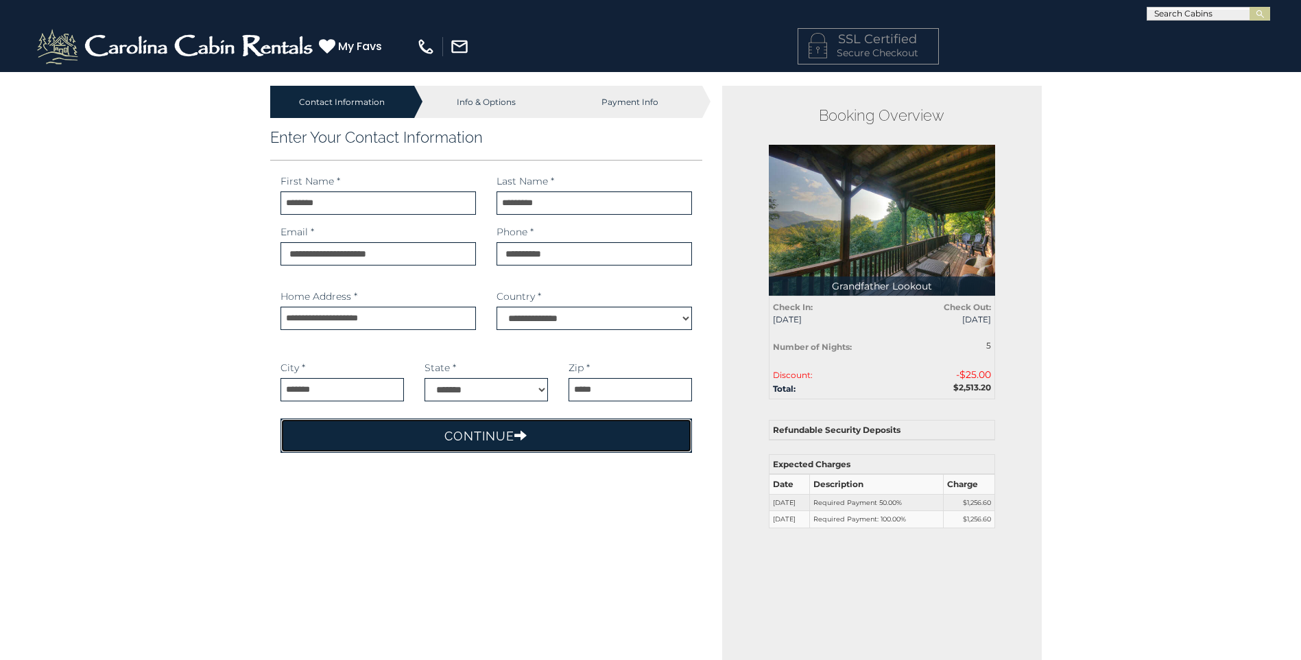
click at [495, 427] on button "Continue" at bounding box center [486, 435] width 412 height 34
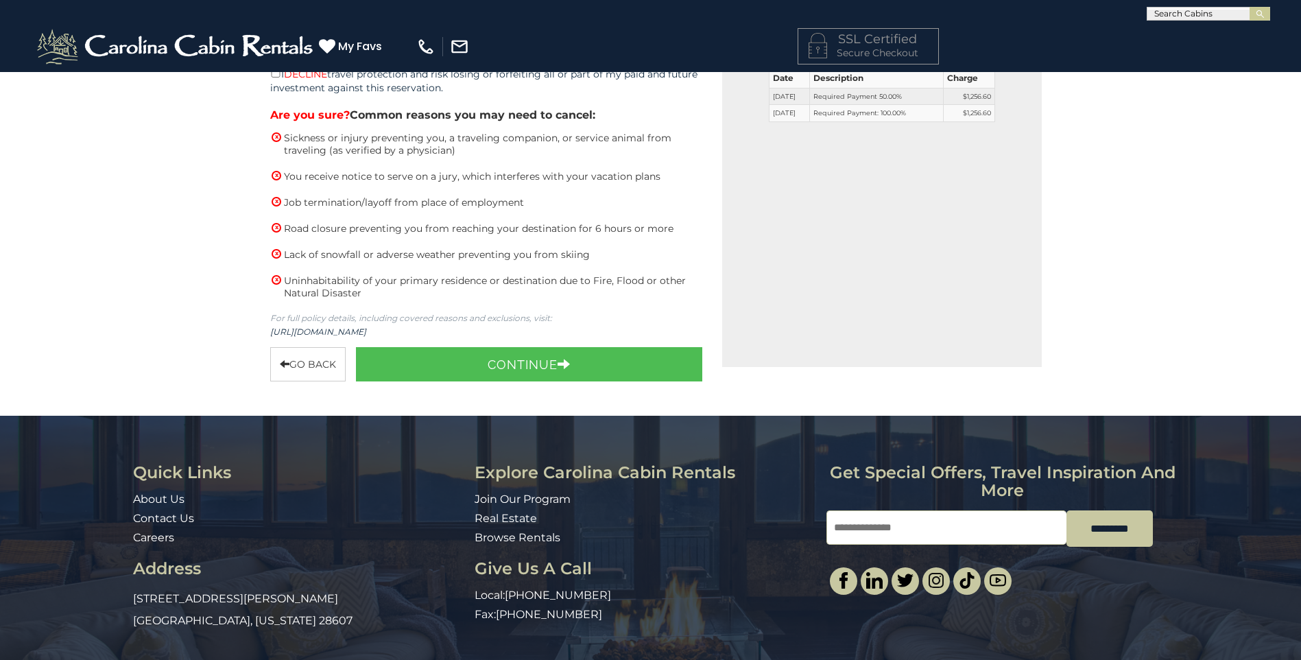
scroll to position [411, 0]
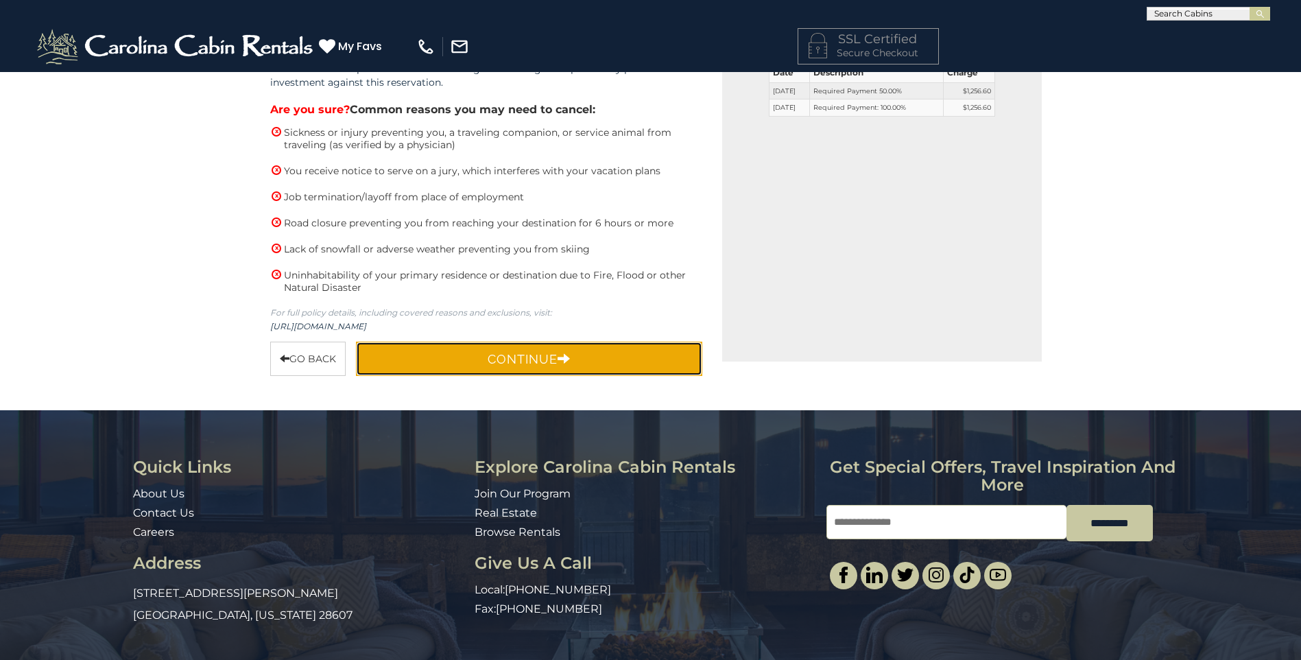
click at [510, 360] on button "Continue" at bounding box center [529, 359] width 347 height 34
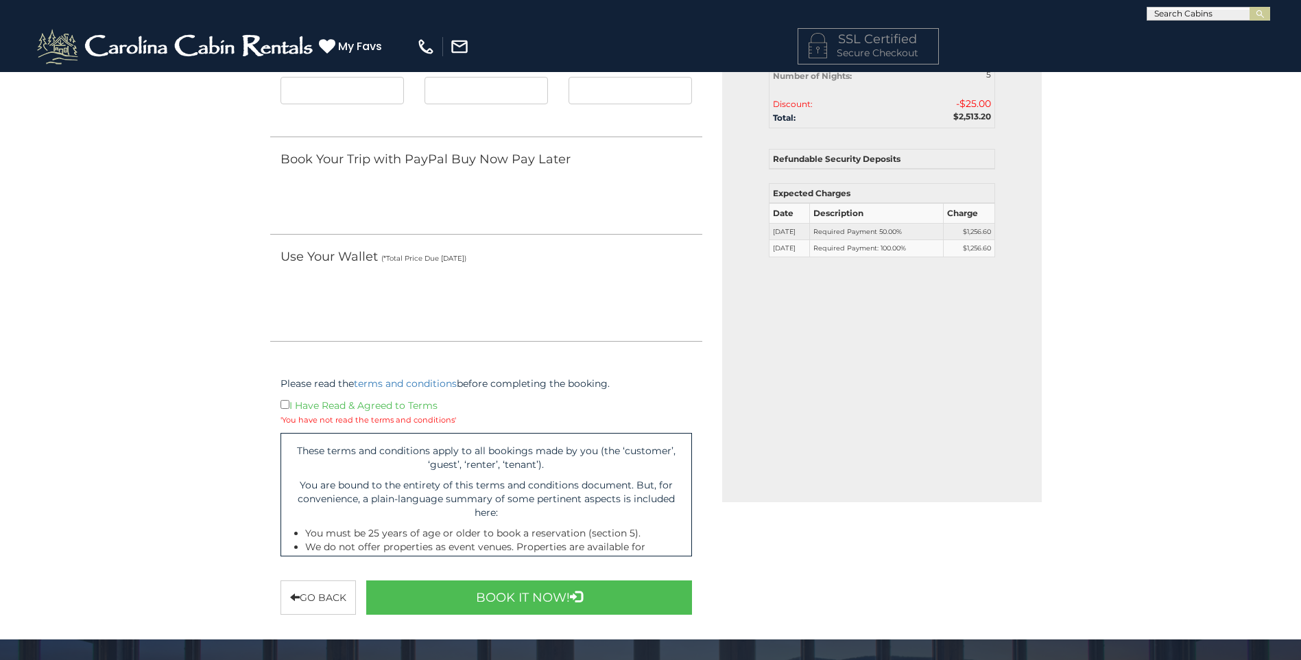
scroll to position [339, 0]
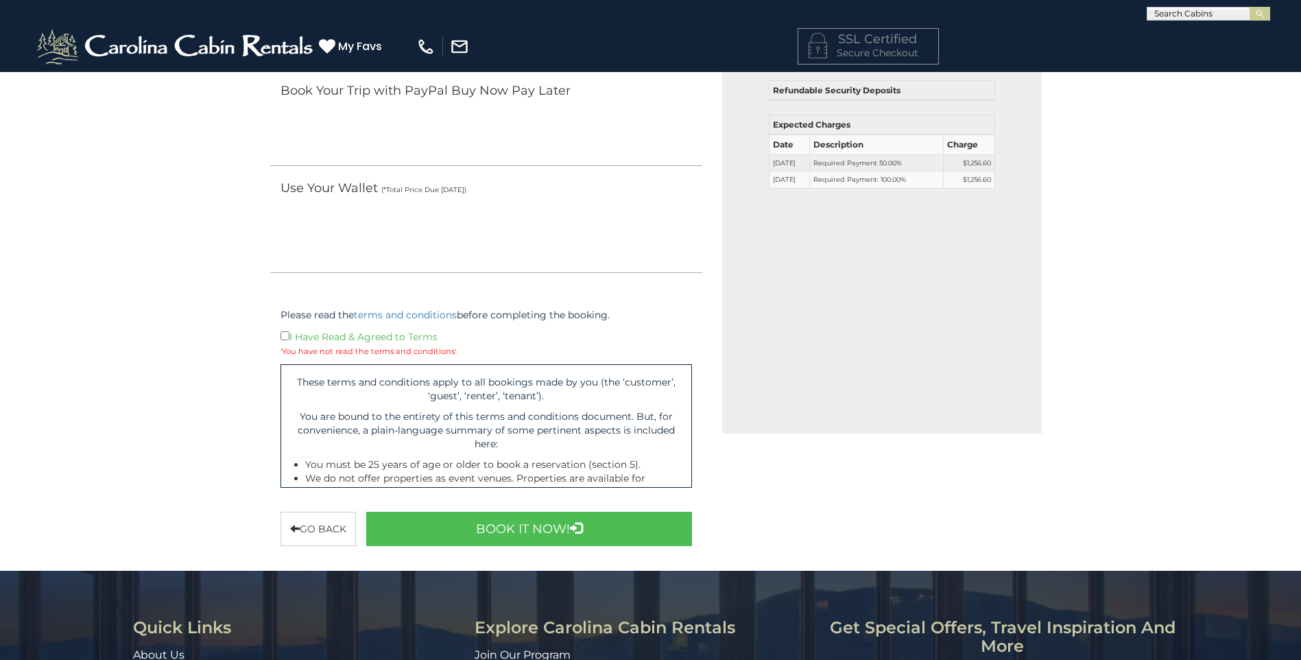
click at [291, 337] on div "I Have Read & Agreed to Terms" at bounding box center [486, 335] width 412 height 15
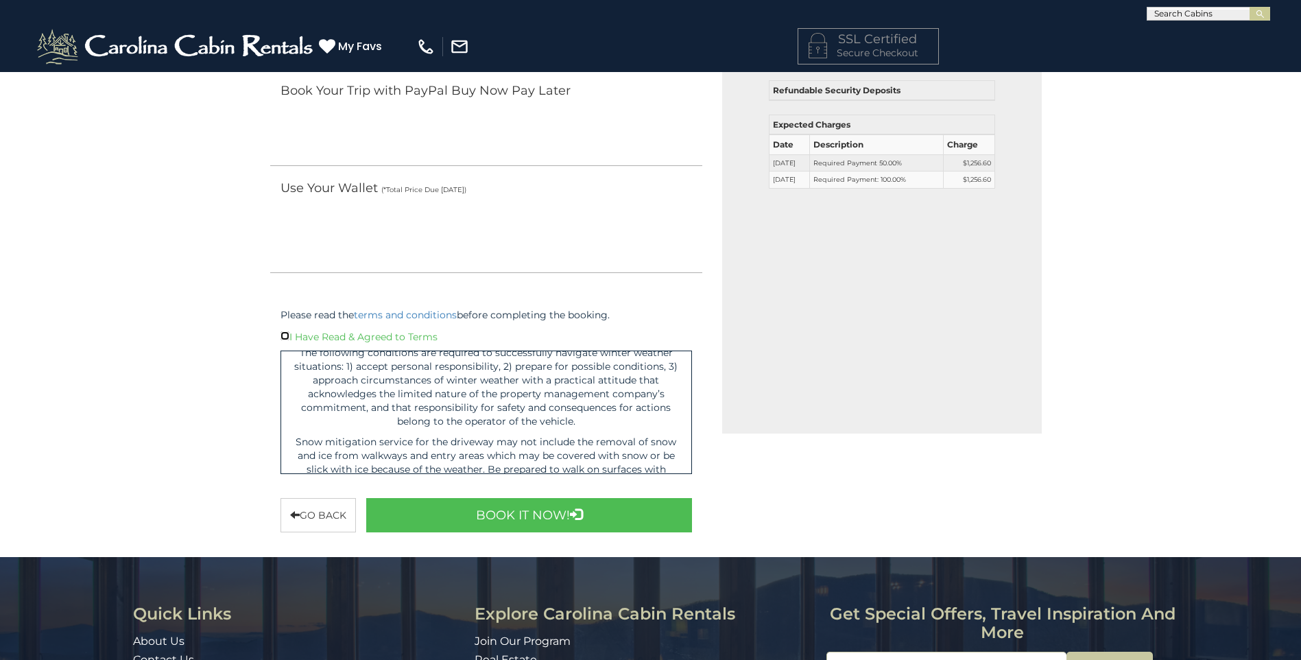
scroll to position [4184, 0]
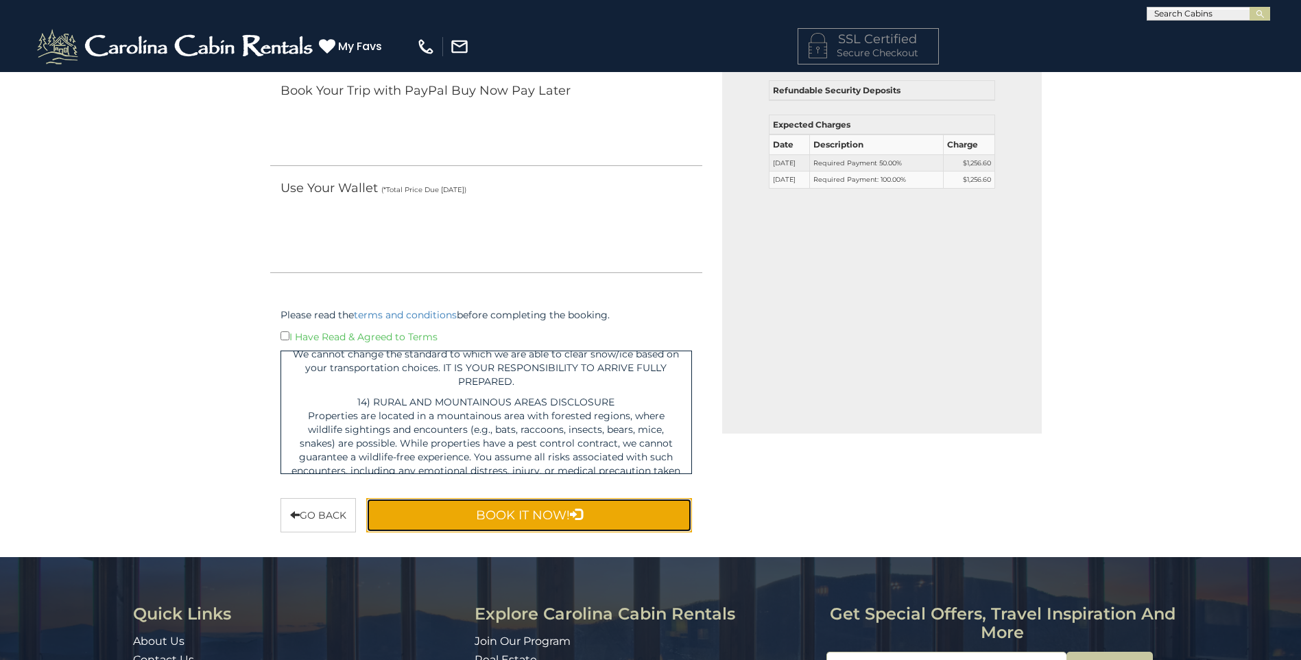
click at [520, 522] on button "Book It Now!" at bounding box center [529, 515] width 326 height 34
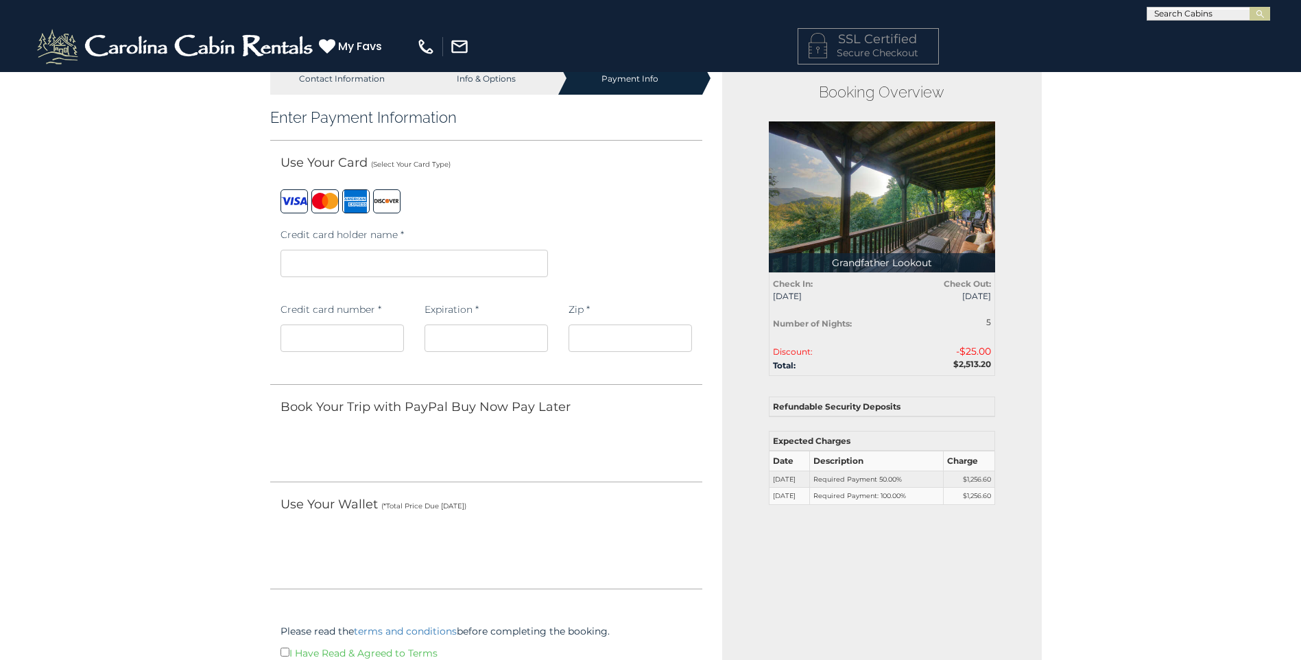
scroll to position [0, 0]
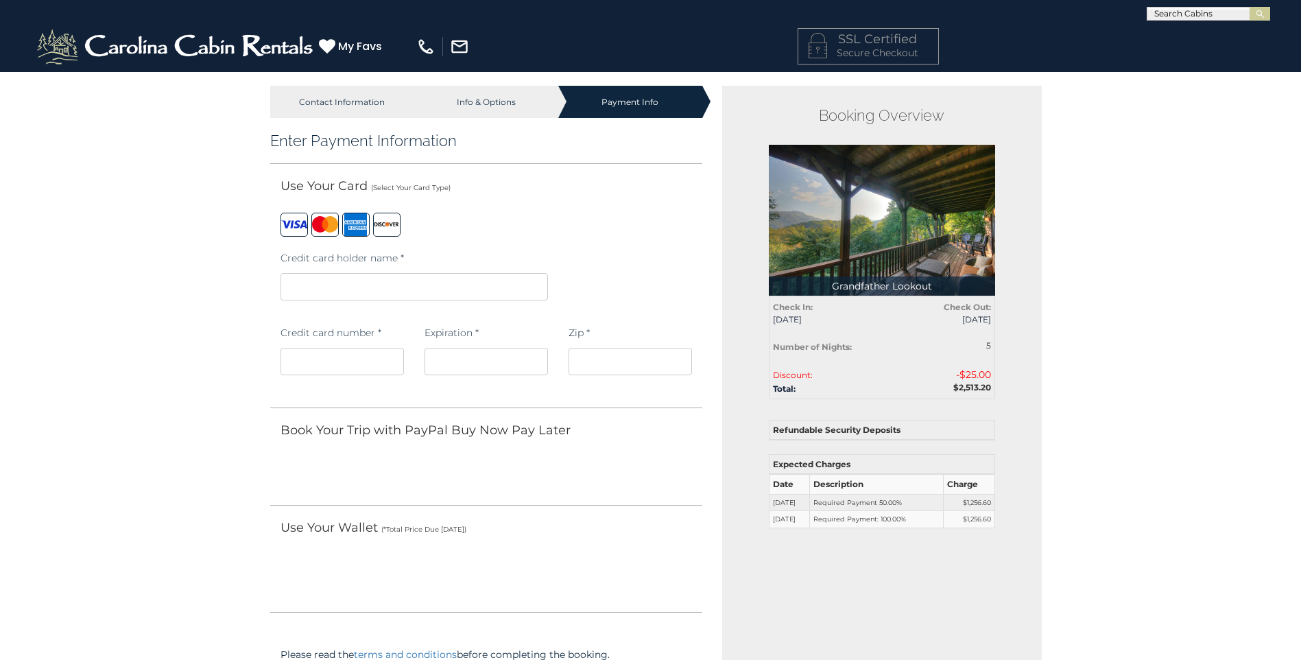
click at [584, 293] on div "Credit card holder name *" at bounding box center [486, 281] width 433 height 75
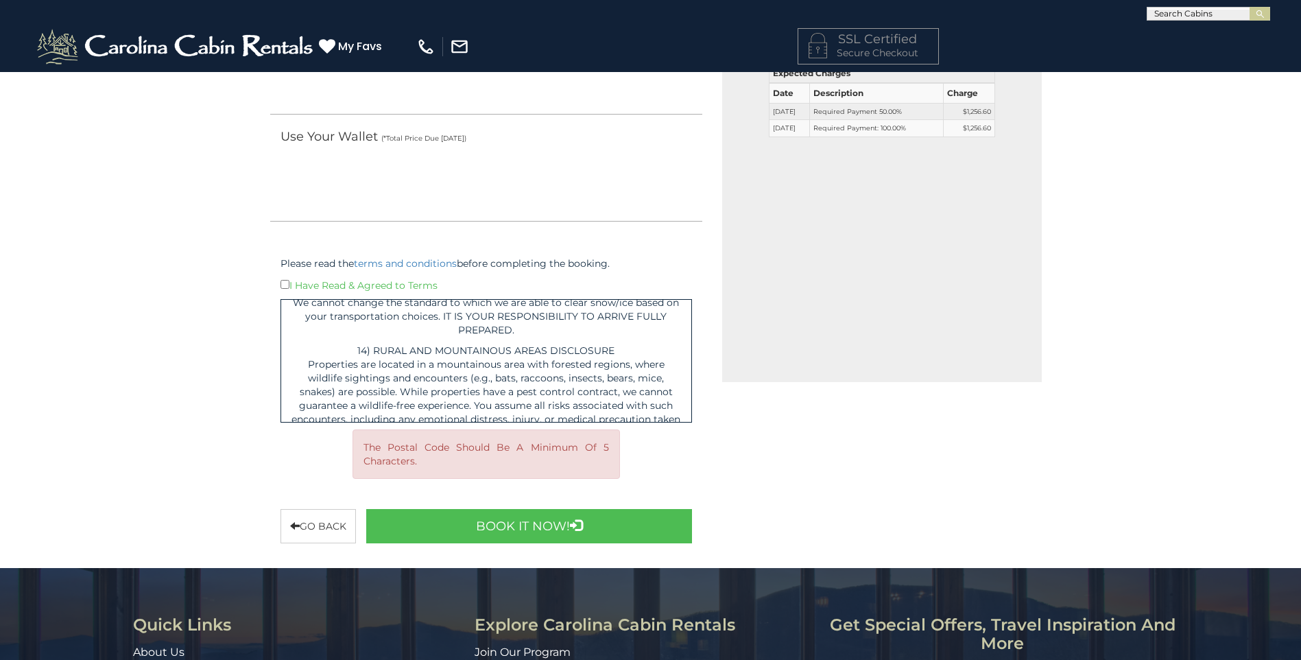
scroll to position [480, 0]
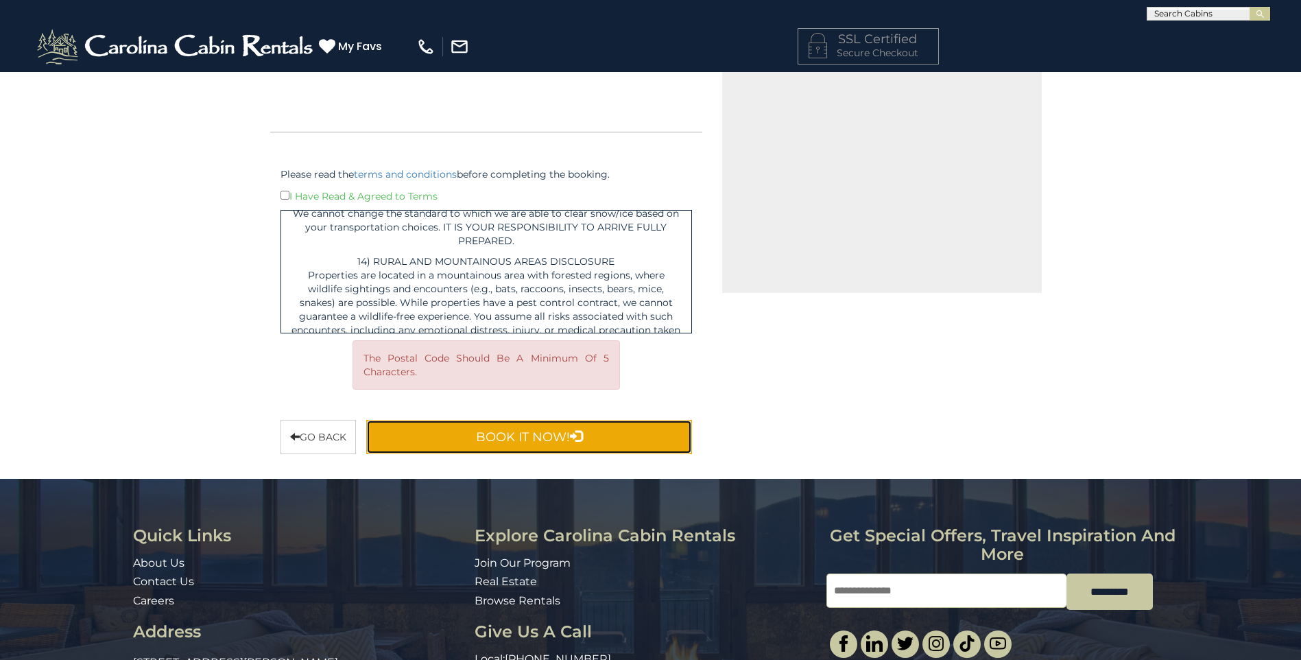
click at [509, 433] on button "Book It Now!" at bounding box center [529, 437] width 326 height 34
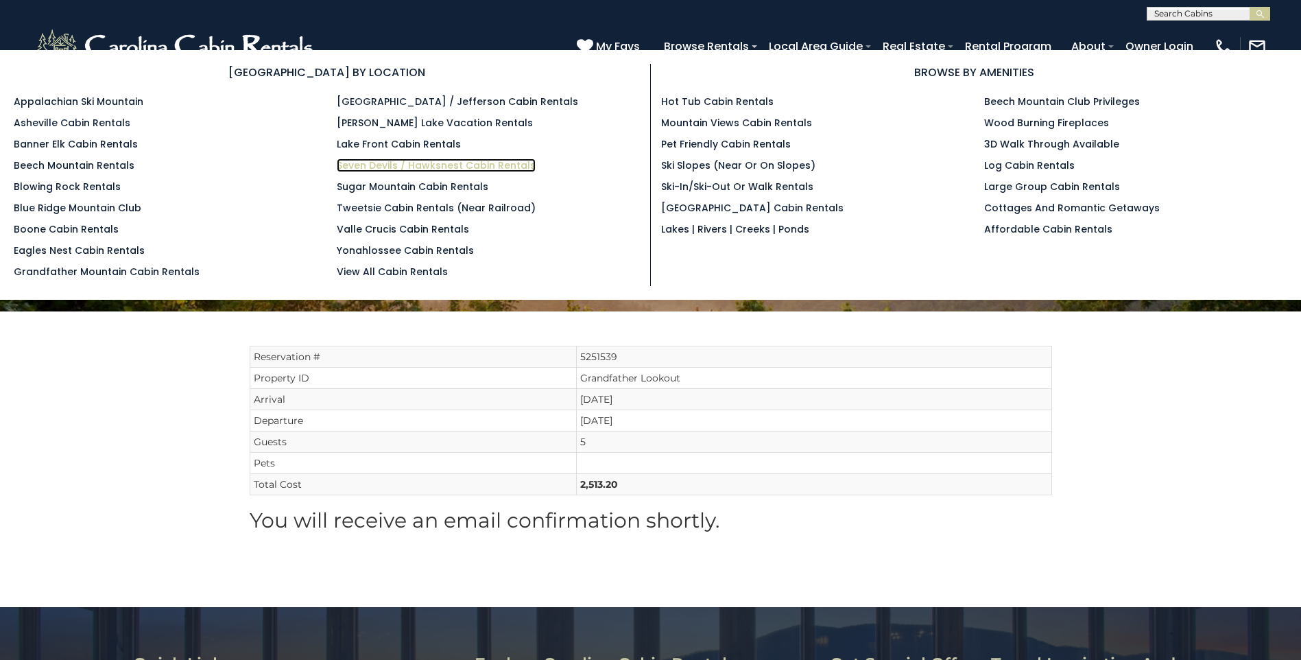
click at [405, 168] on link "Seven Devils / Hawksnest Cabin Rentals" at bounding box center [436, 165] width 199 height 14
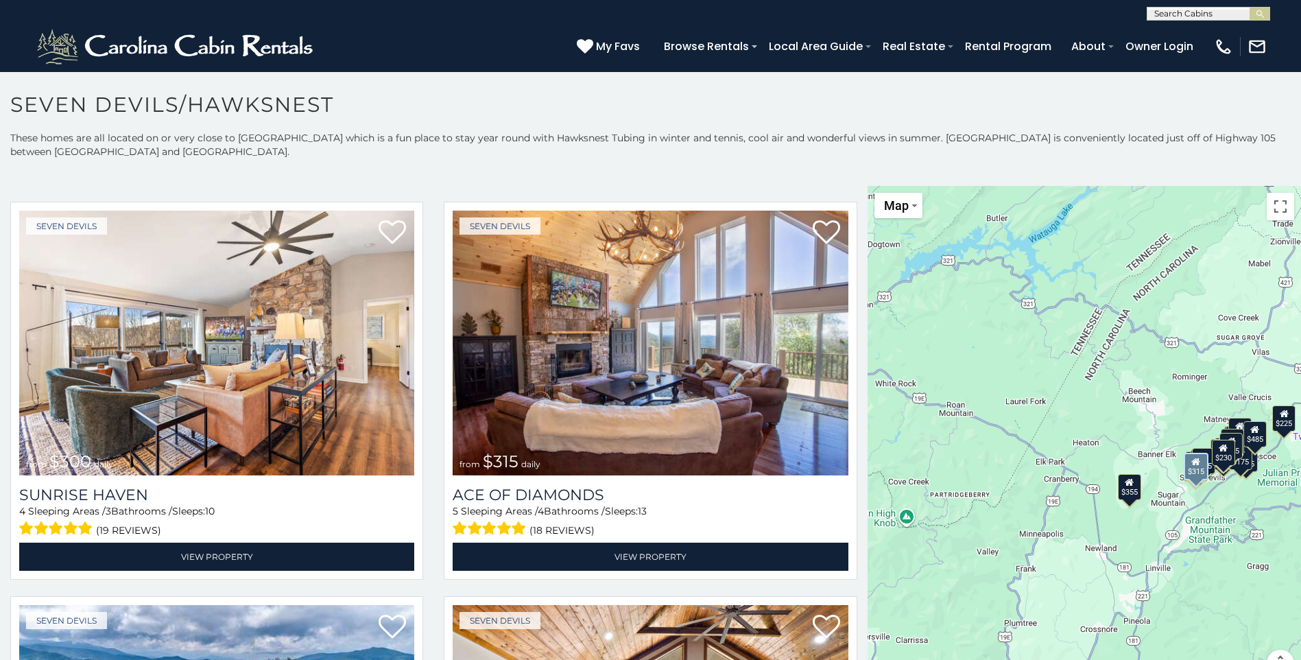
scroll to position [2880, 0]
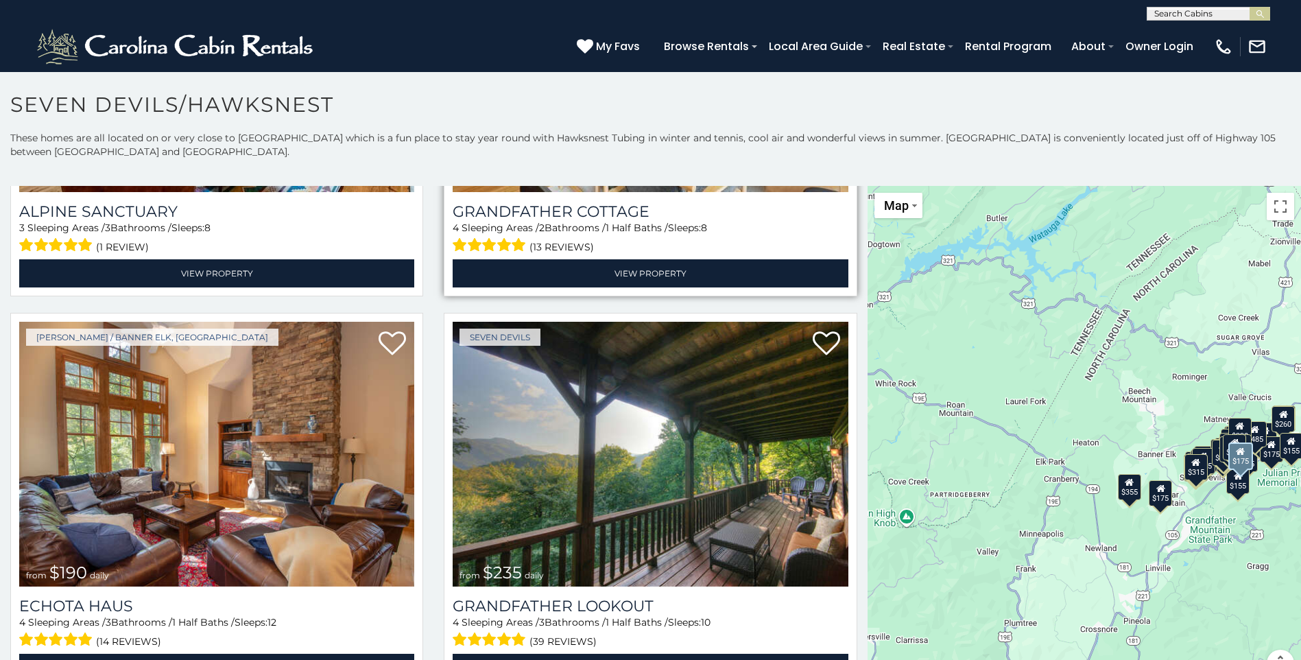
scroll to position [5863, 0]
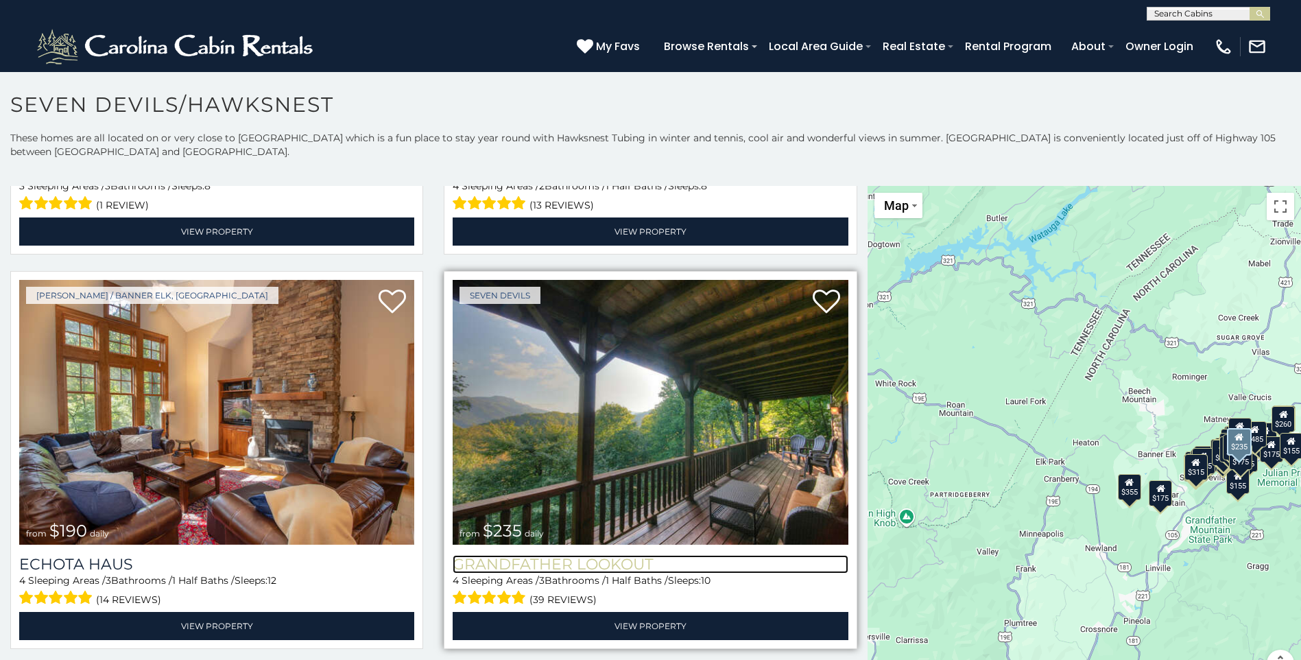
click at [591, 555] on h3 "Grandfather Lookout" at bounding box center [650, 564] width 395 height 19
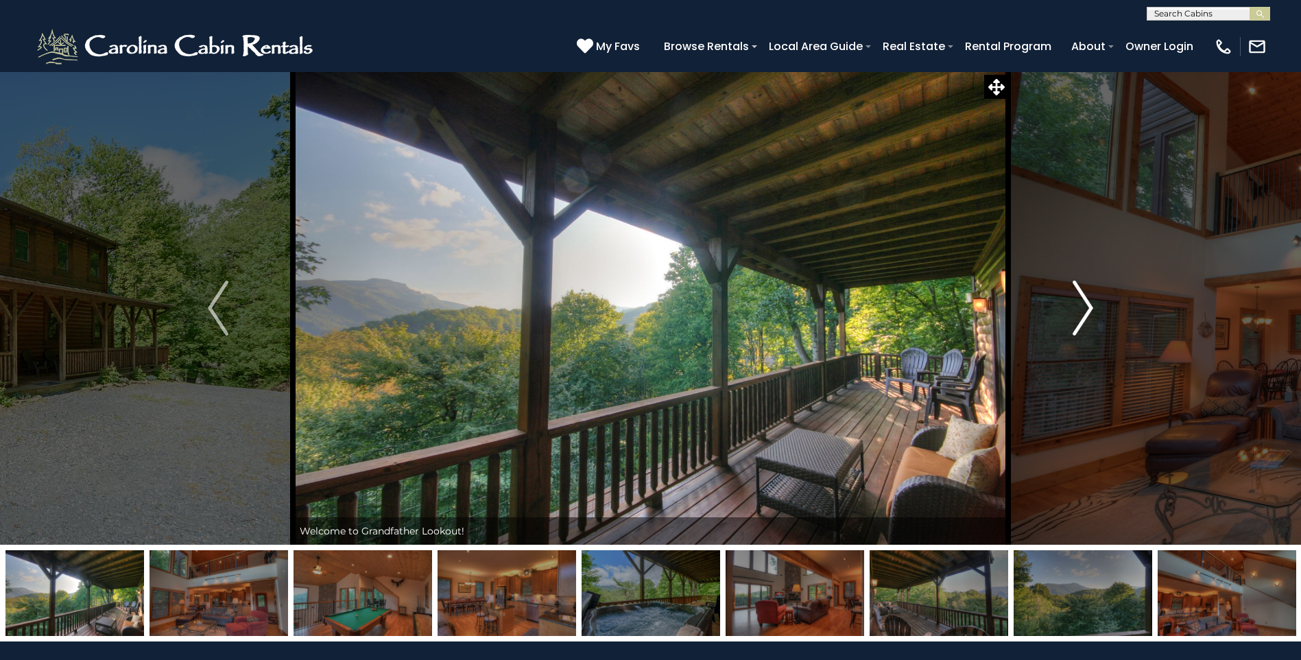
click at [1086, 309] on img "Next" at bounding box center [1083, 307] width 21 height 55
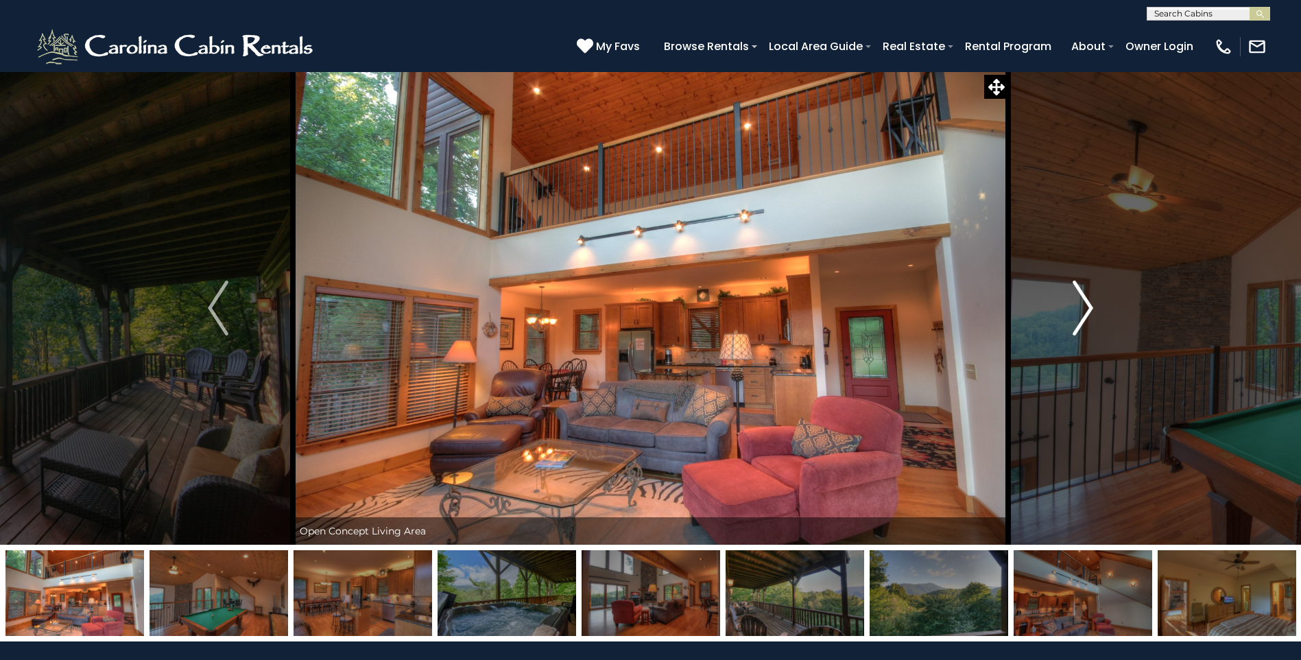
click at [1084, 309] on img "Next" at bounding box center [1083, 307] width 21 height 55
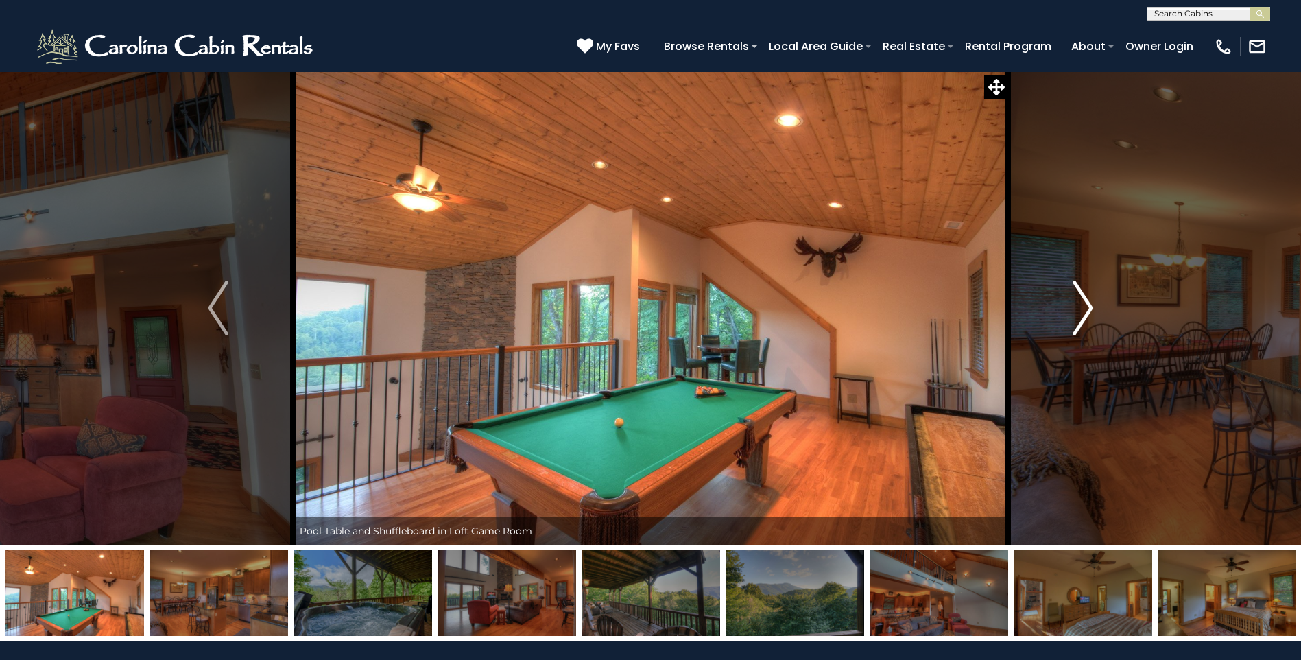
click at [1084, 309] on img "Next" at bounding box center [1083, 307] width 21 height 55
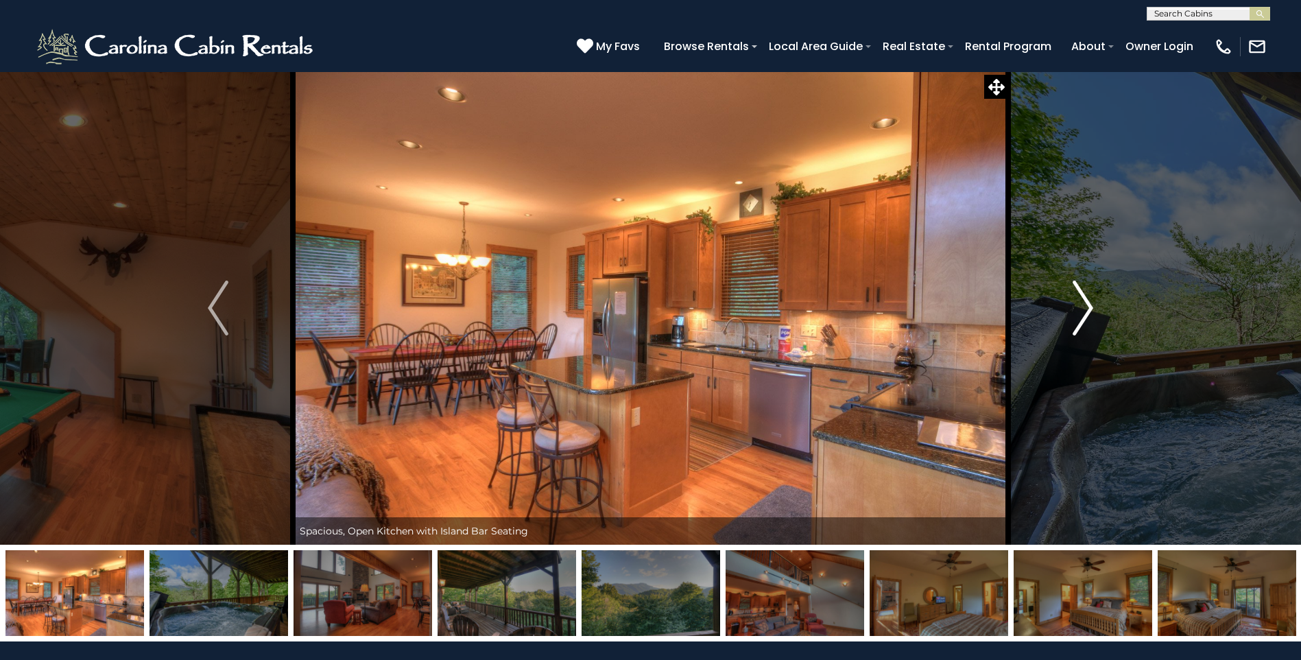
click at [1084, 309] on img "Next" at bounding box center [1083, 307] width 21 height 55
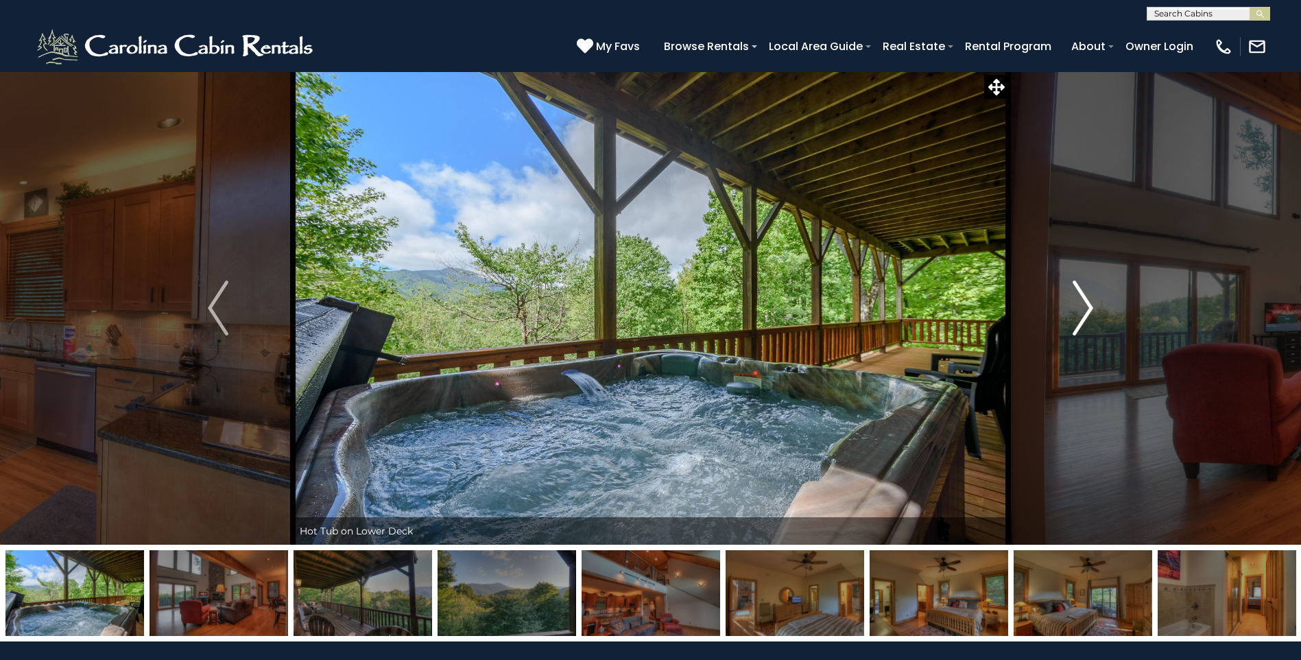
click at [1084, 309] on img "Next" at bounding box center [1083, 307] width 21 height 55
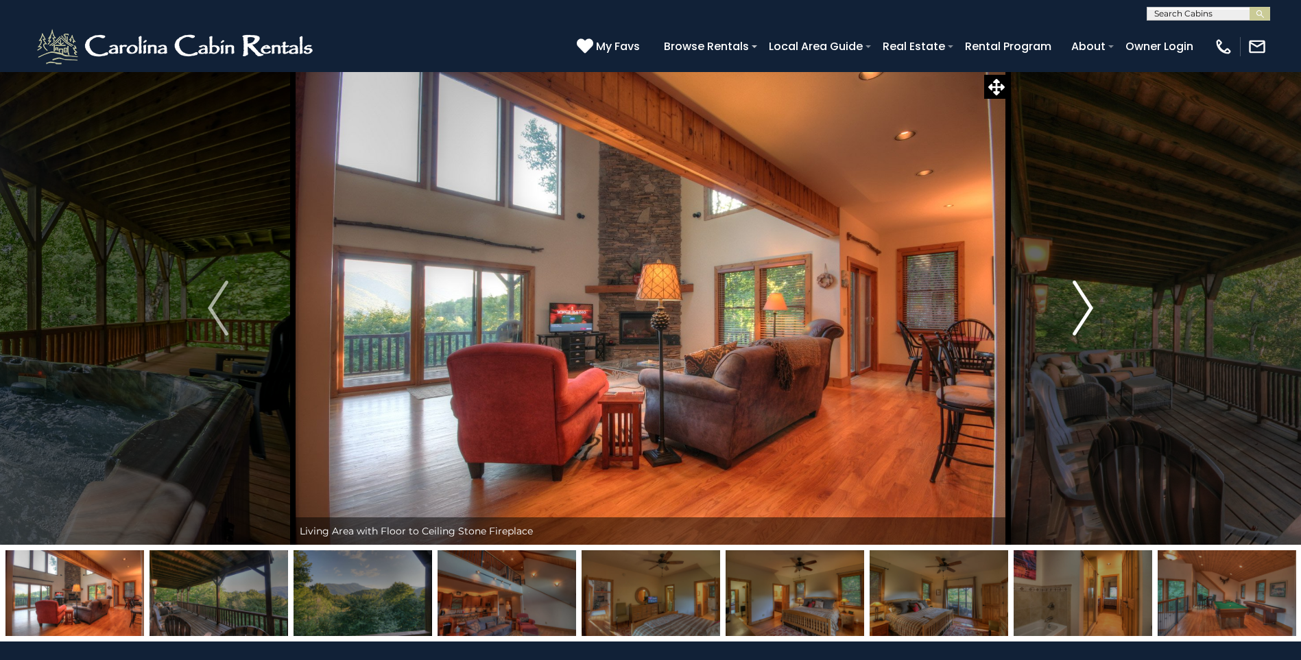
click at [1084, 309] on img "Next" at bounding box center [1083, 307] width 21 height 55
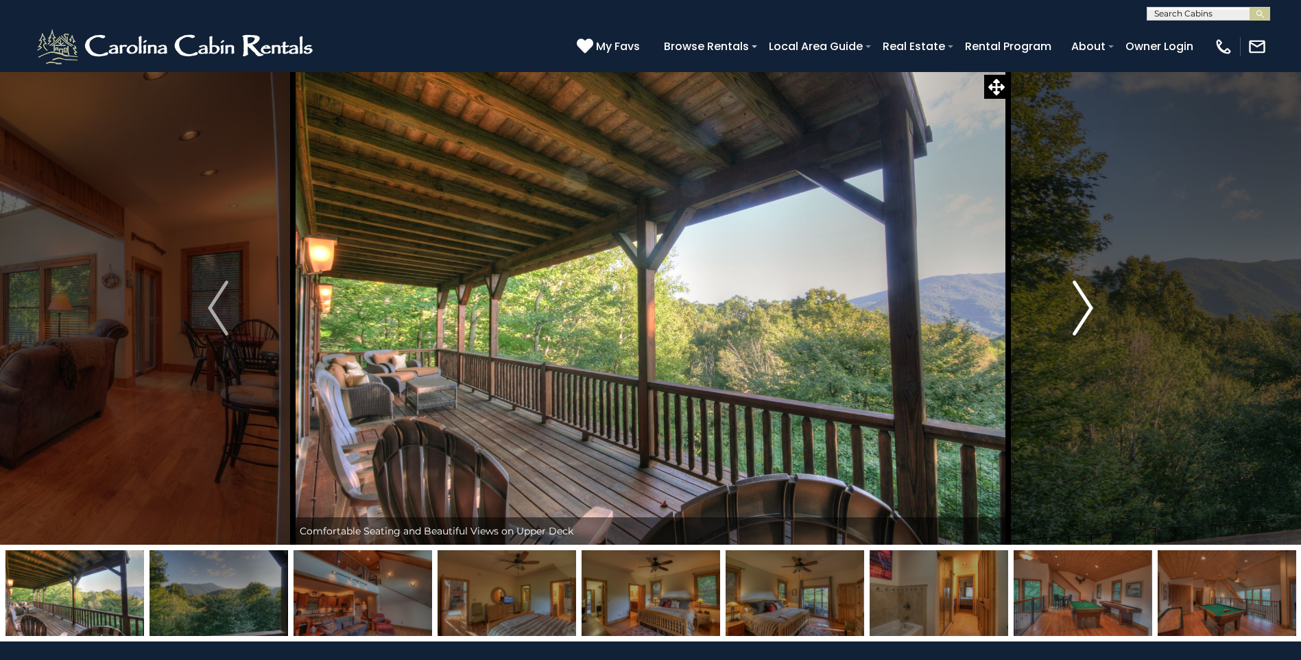
click at [1084, 309] on img "Next" at bounding box center [1083, 307] width 21 height 55
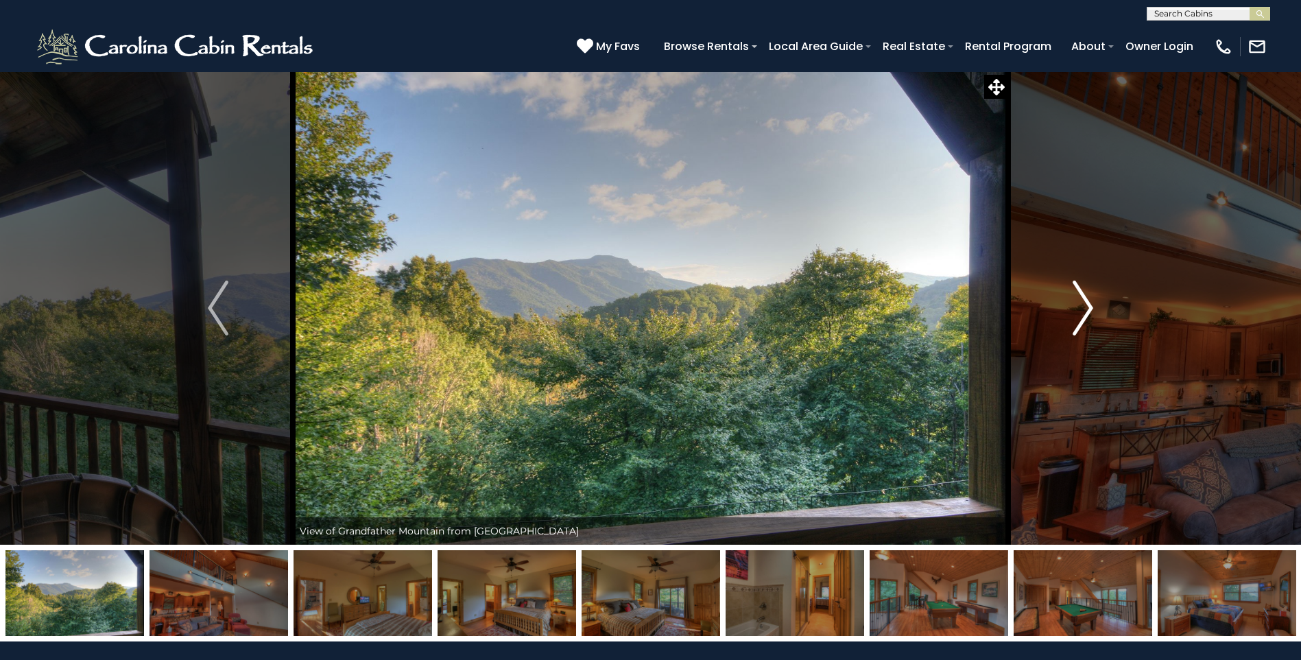
click at [1084, 309] on img "Next" at bounding box center [1083, 307] width 21 height 55
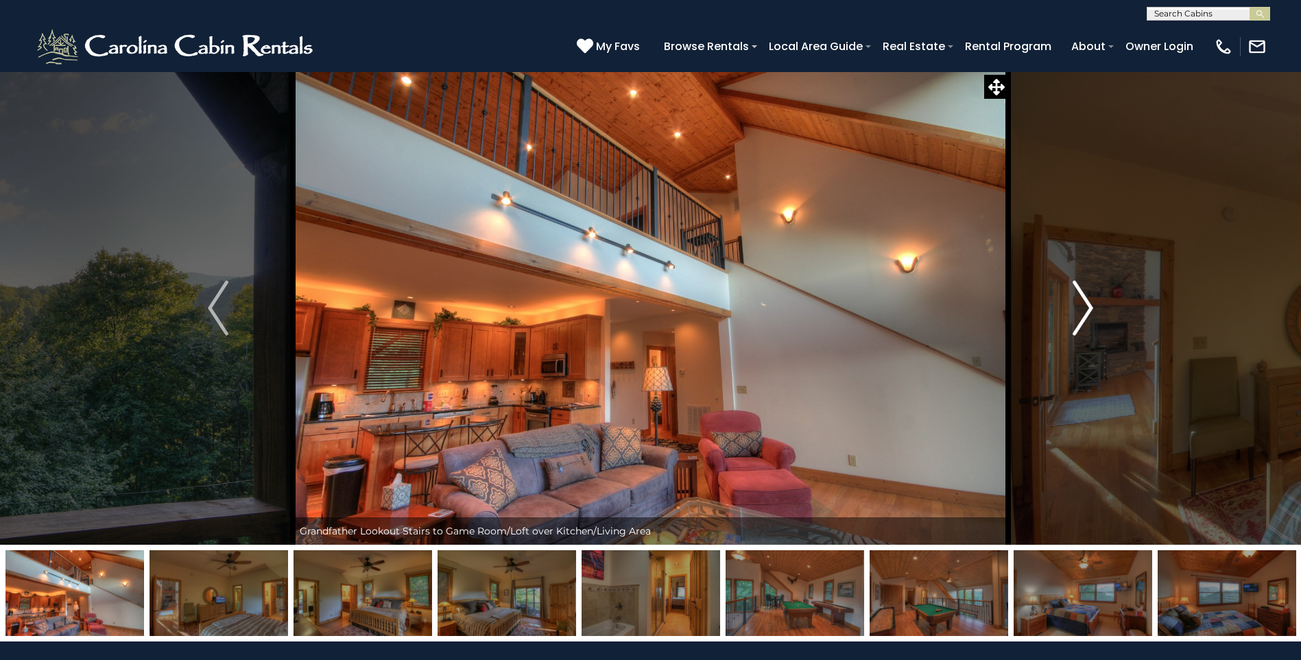
click at [1084, 309] on img "Next" at bounding box center [1083, 307] width 21 height 55
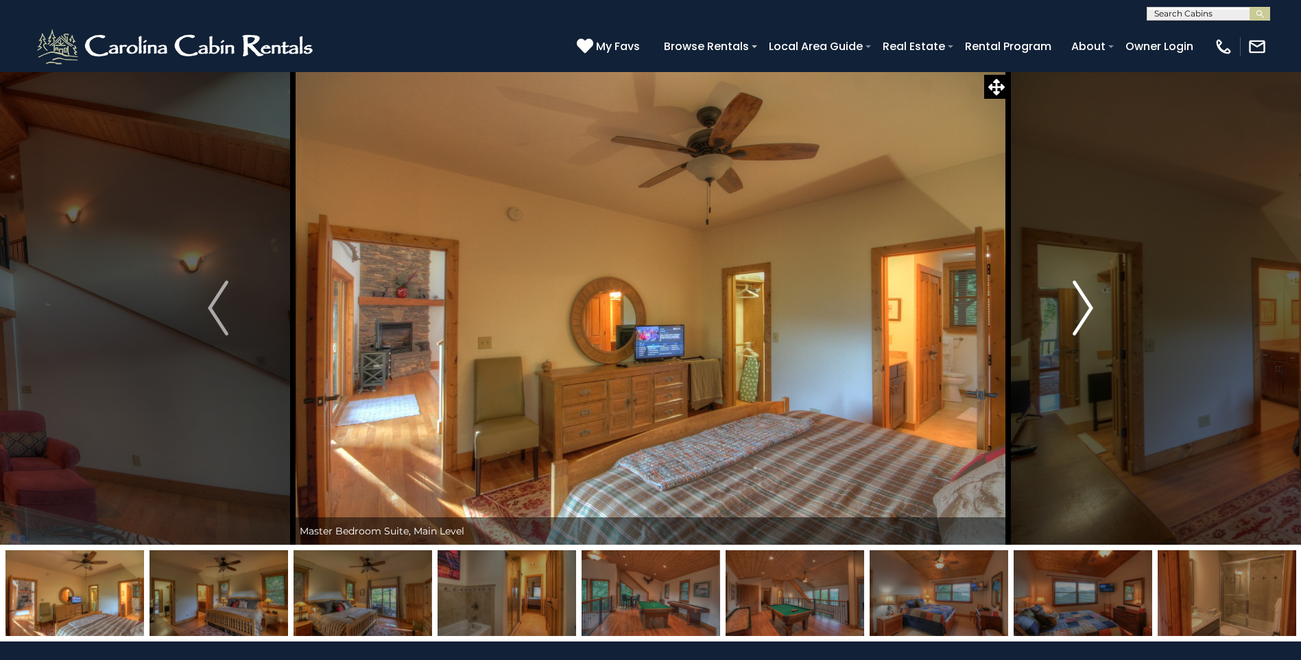
click at [1084, 309] on img "Next" at bounding box center [1083, 307] width 21 height 55
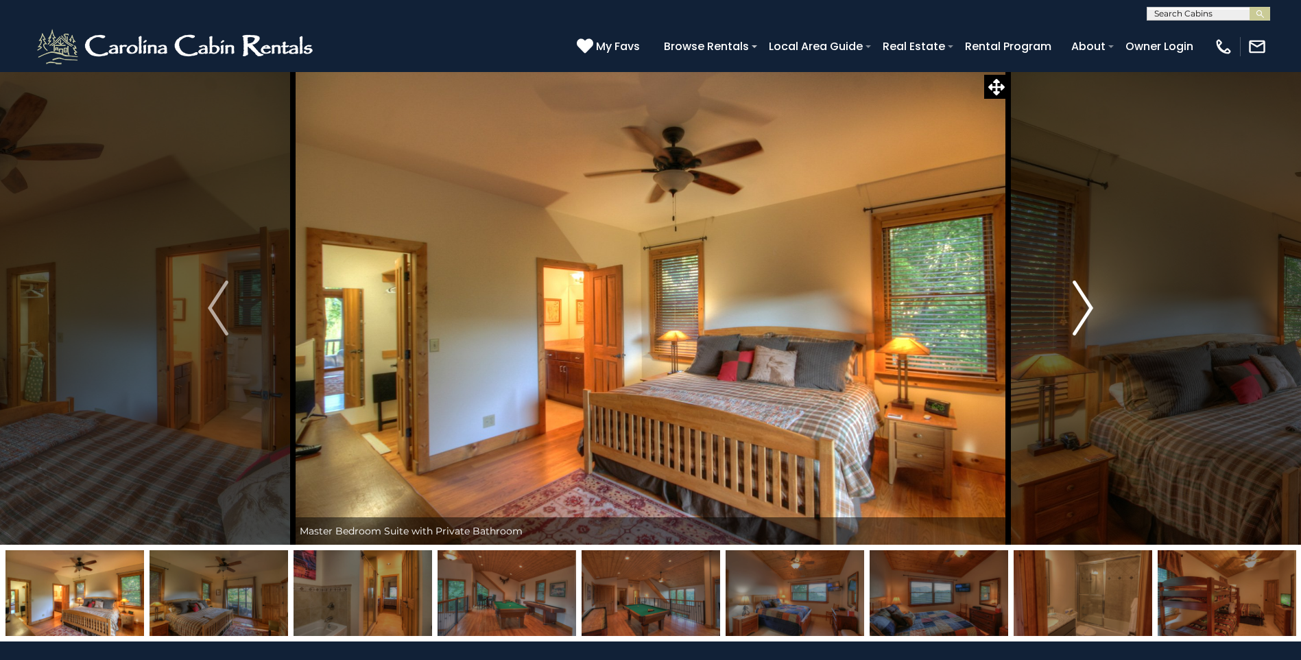
click at [1084, 309] on img "Next" at bounding box center [1083, 307] width 21 height 55
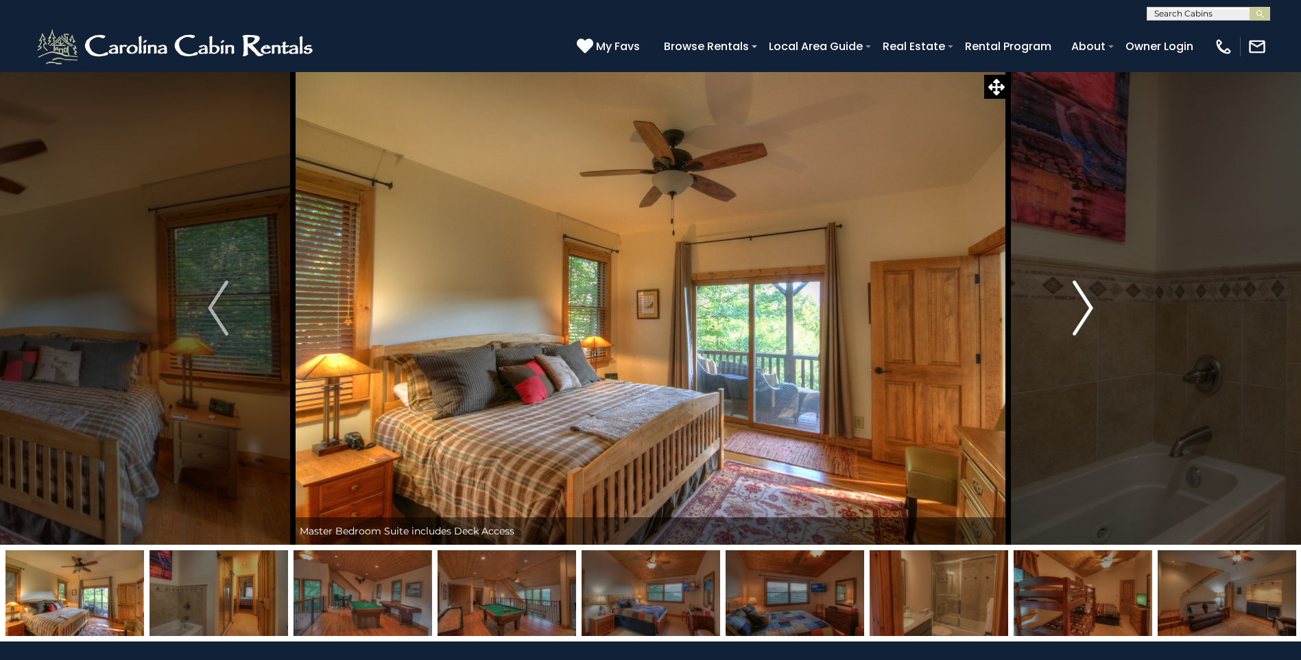
click at [1084, 309] on img "Next" at bounding box center [1083, 307] width 21 height 55
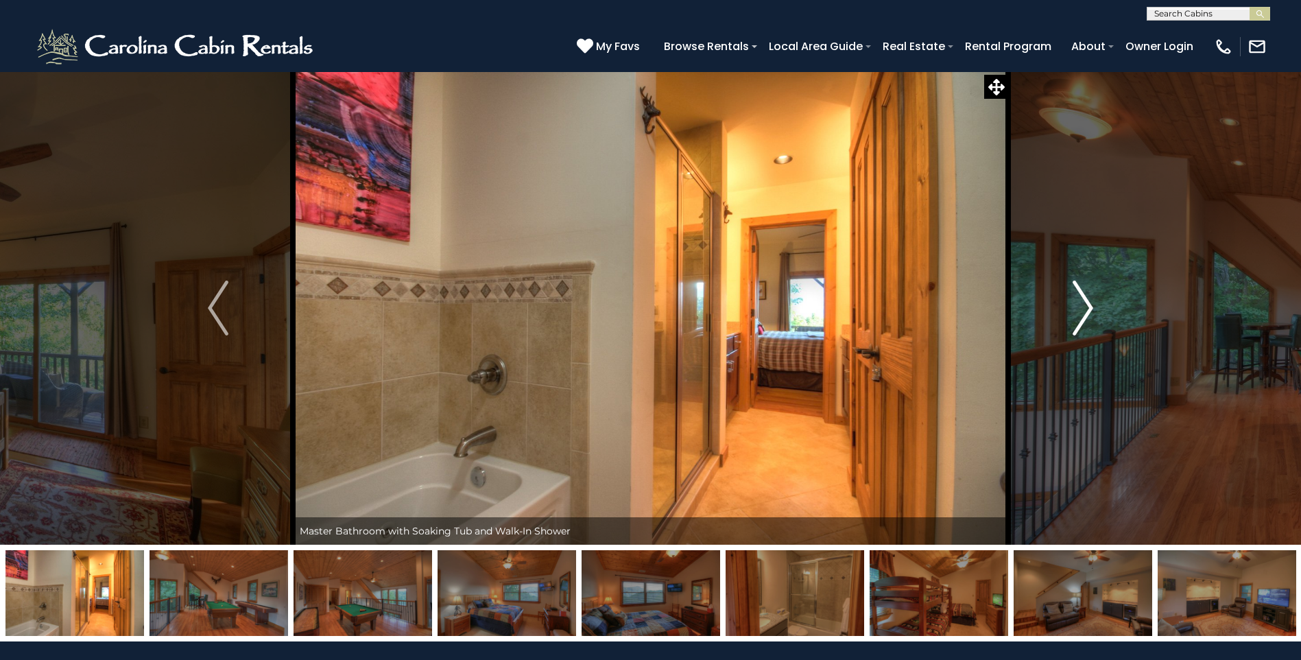
click at [1084, 309] on img "Next" at bounding box center [1083, 307] width 21 height 55
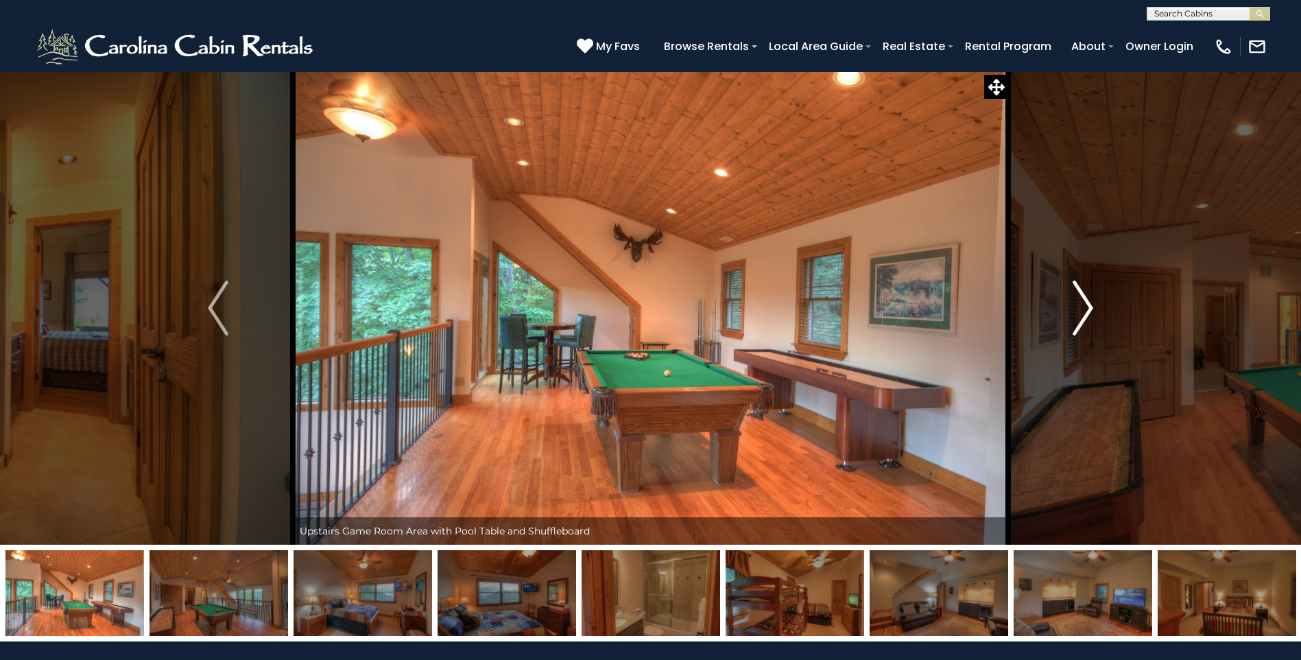
click at [1084, 309] on img "Next" at bounding box center [1083, 307] width 21 height 55
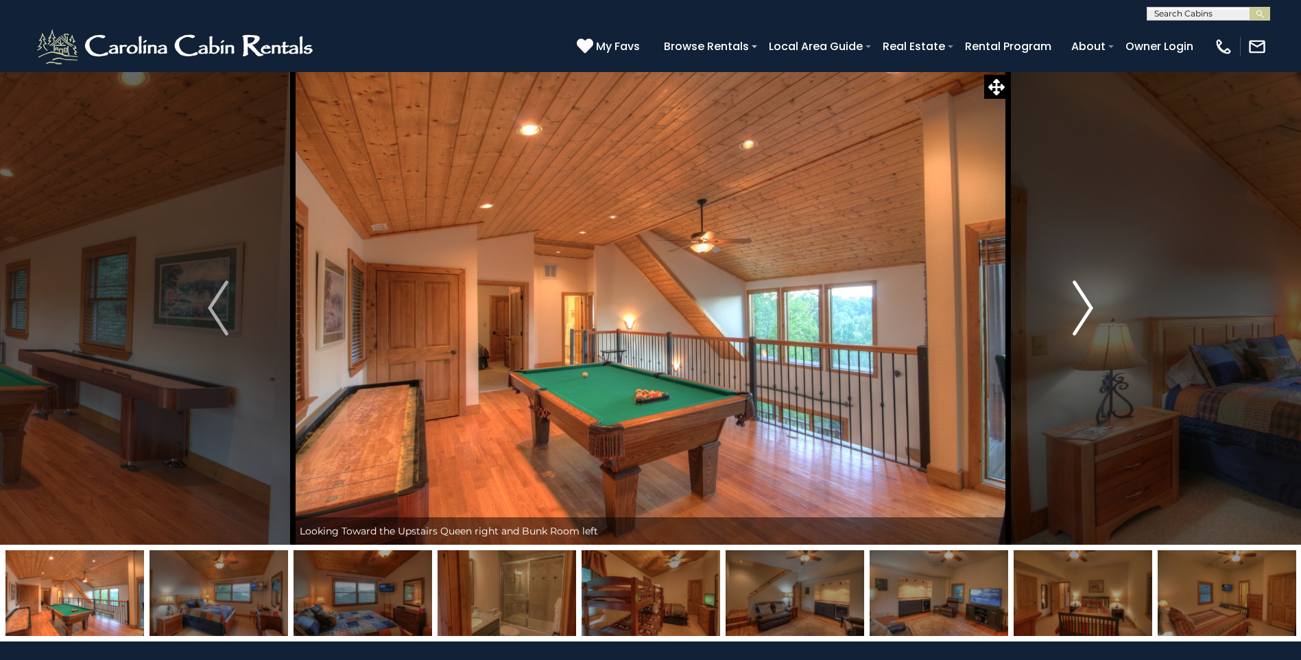
click at [1084, 309] on img "Next" at bounding box center [1083, 307] width 21 height 55
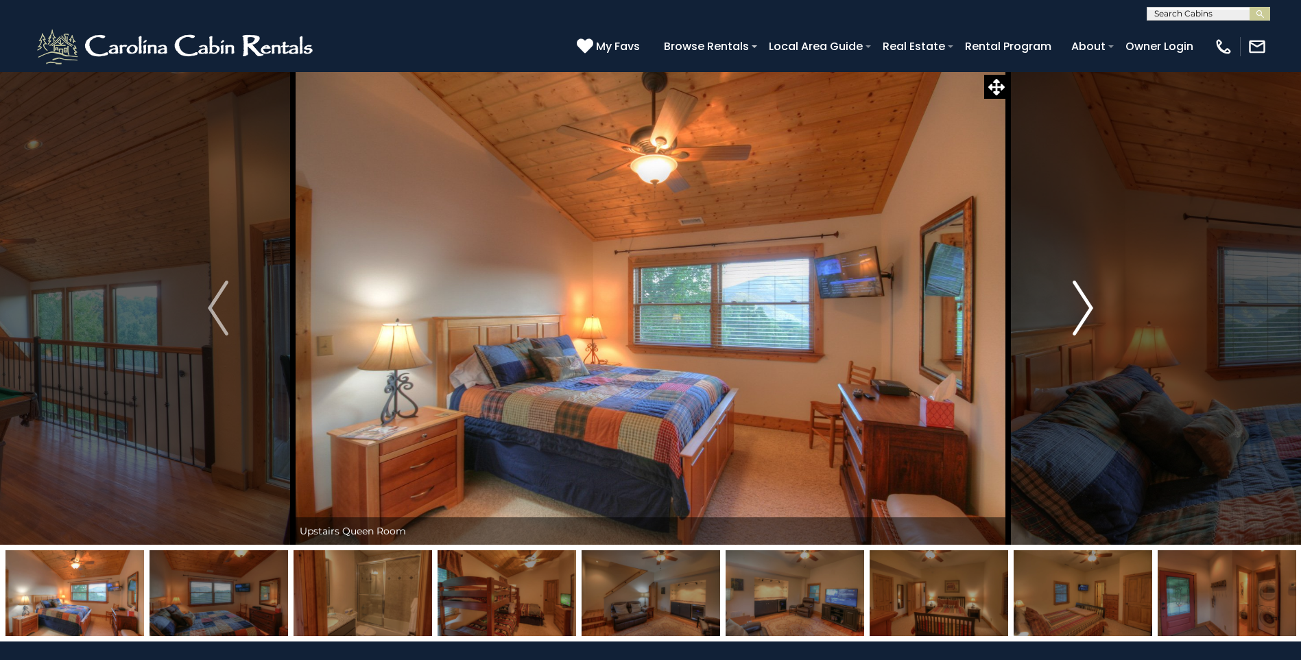
click at [1084, 309] on img "Next" at bounding box center [1083, 307] width 21 height 55
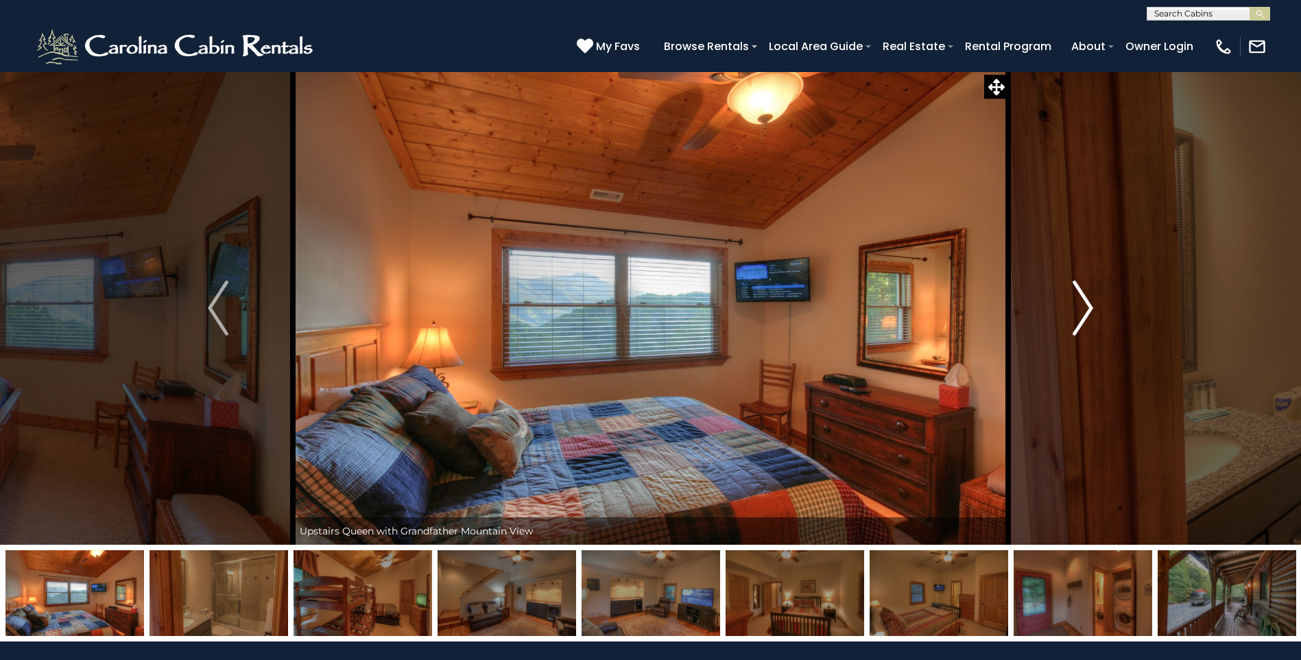
click at [1084, 309] on img "Next" at bounding box center [1083, 307] width 21 height 55
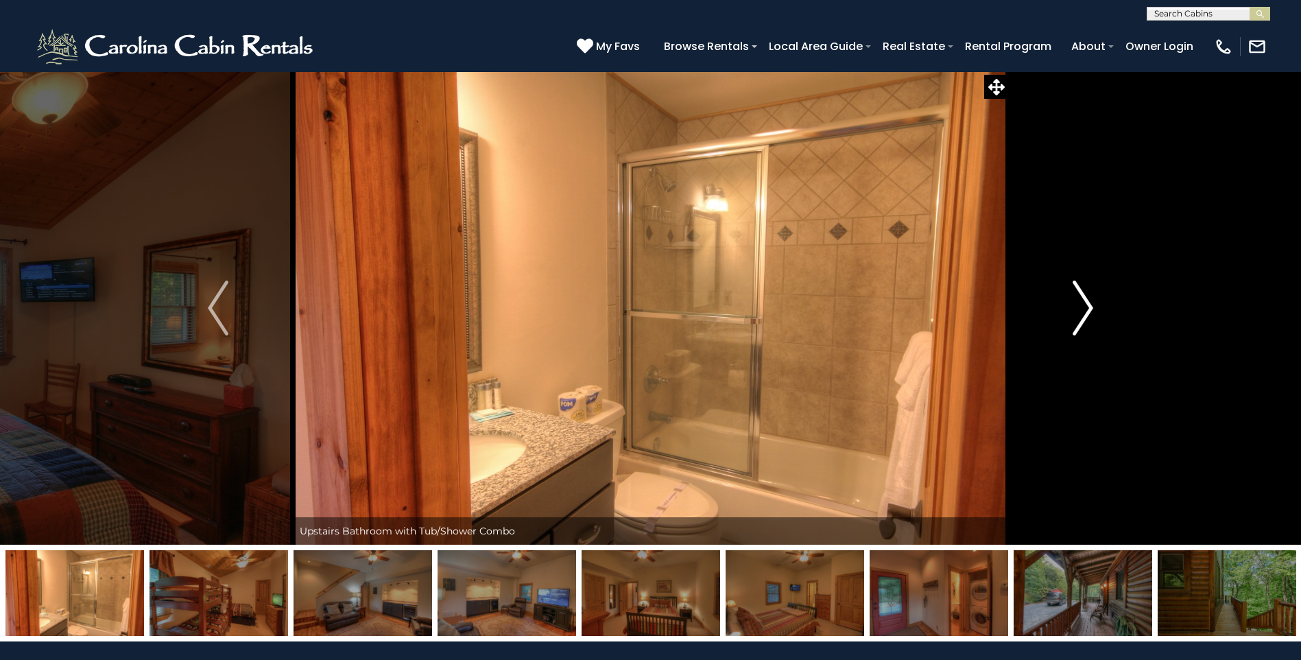
click at [1084, 309] on img "Next" at bounding box center [1083, 307] width 21 height 55
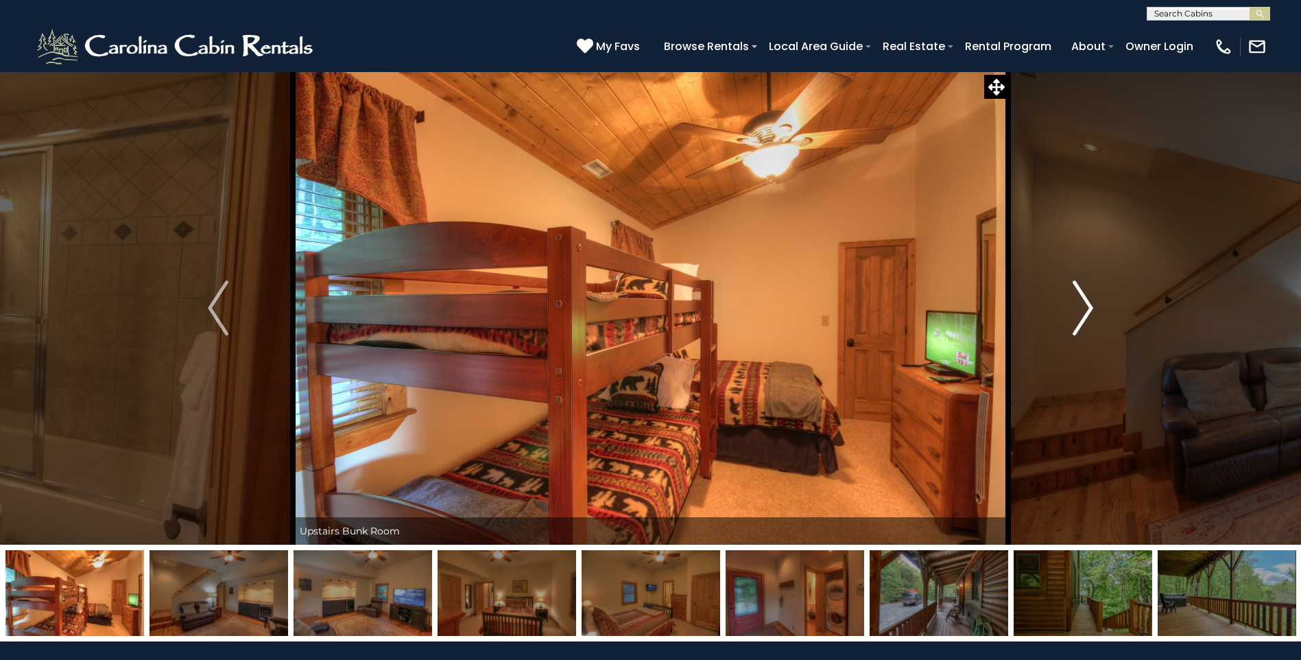
click at [1084, 309] on img "Next" at bounding box center [1083, 307] width 21 height 55
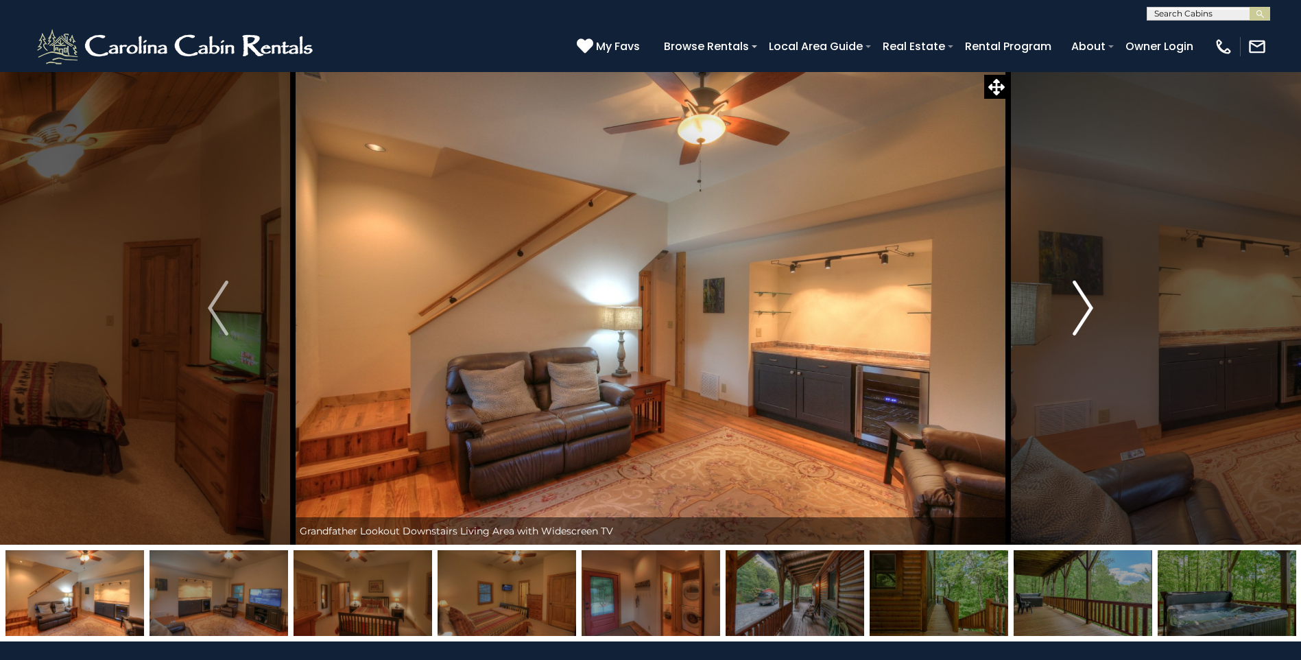
click at [1084, 309] on img "Next" at bounding box center [1083, 307] width 21 height 55
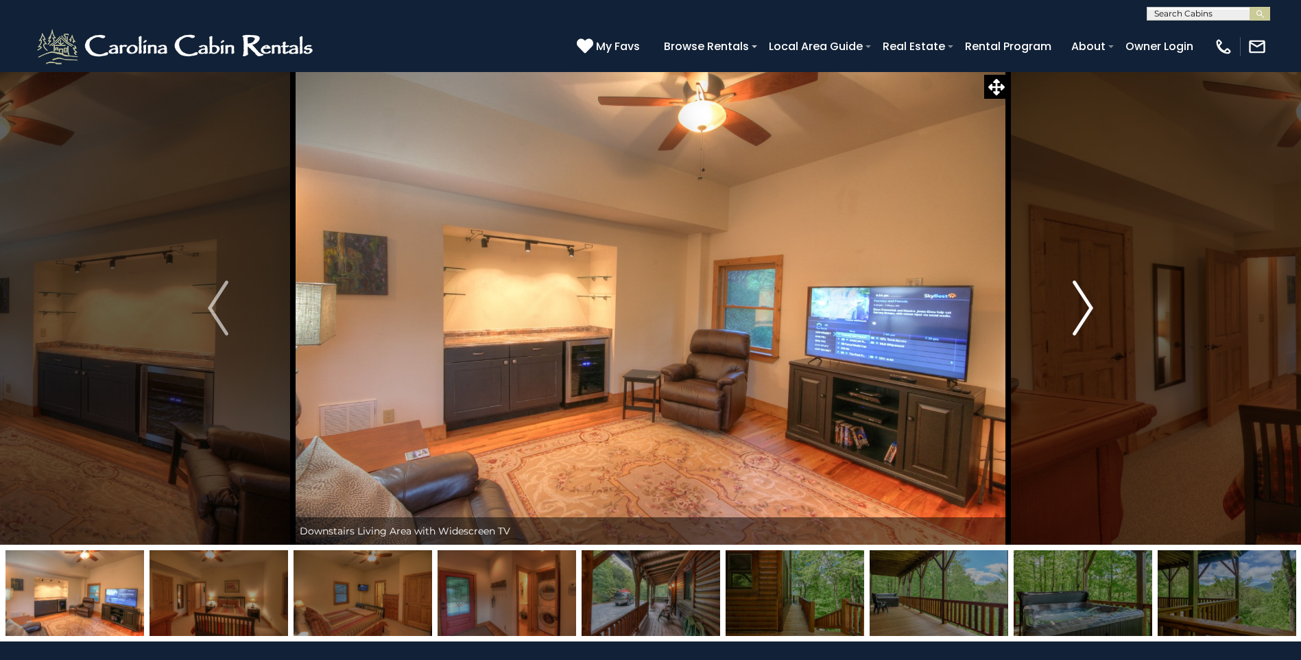
click at [1084, 309] on img "Next" at bounding box center [1083, 307] width 21 height 55
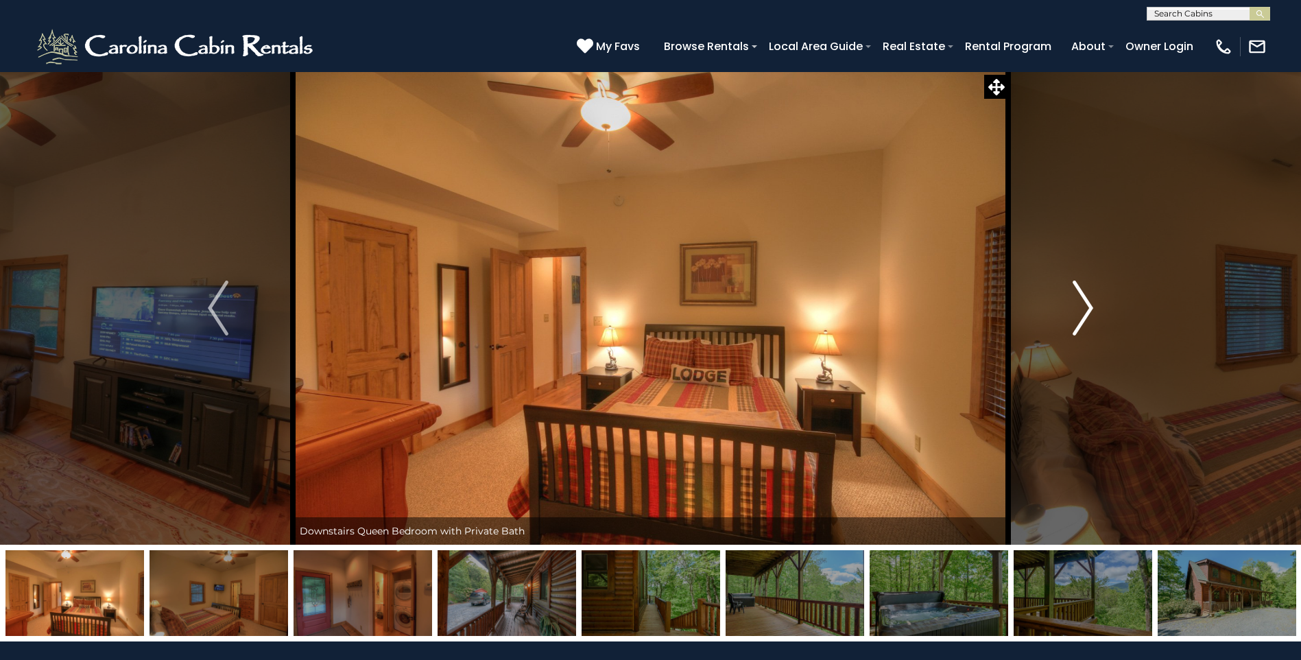
click at [1084, 309] on img "Next" at bounding box center [1083, 307] width 21 height 55
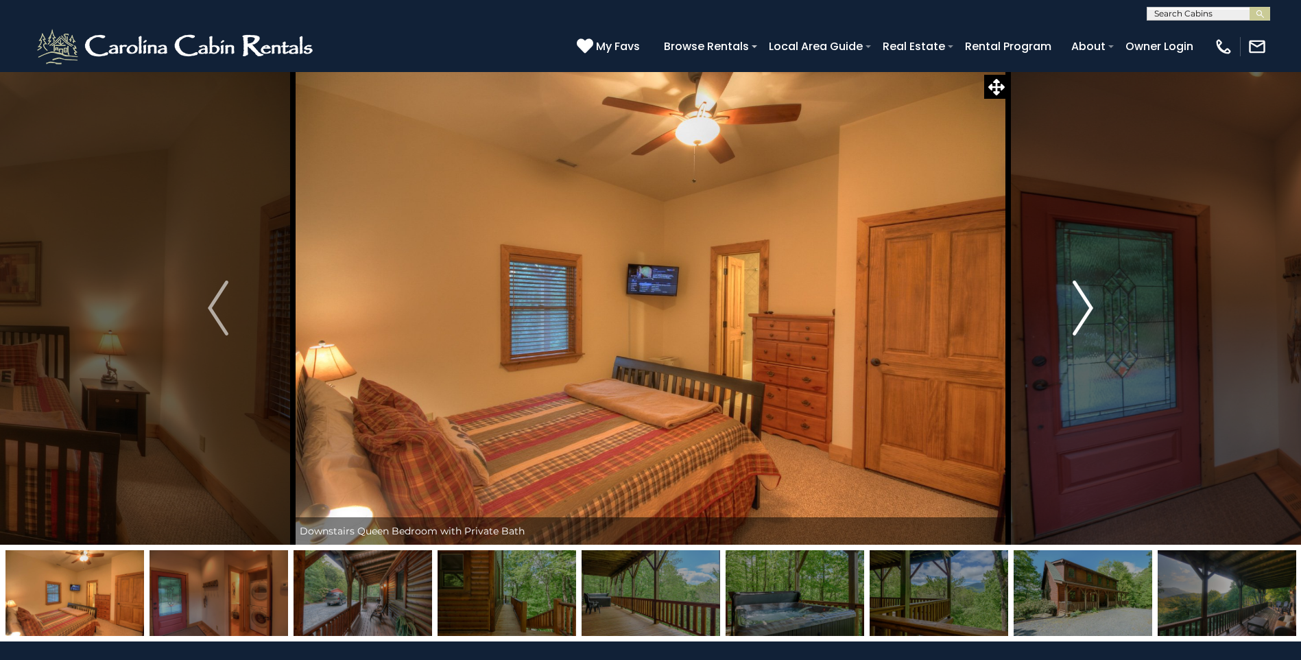
click at [1084, 309] on img "Next" at bounding box center [1083, 307] width 21 height 55
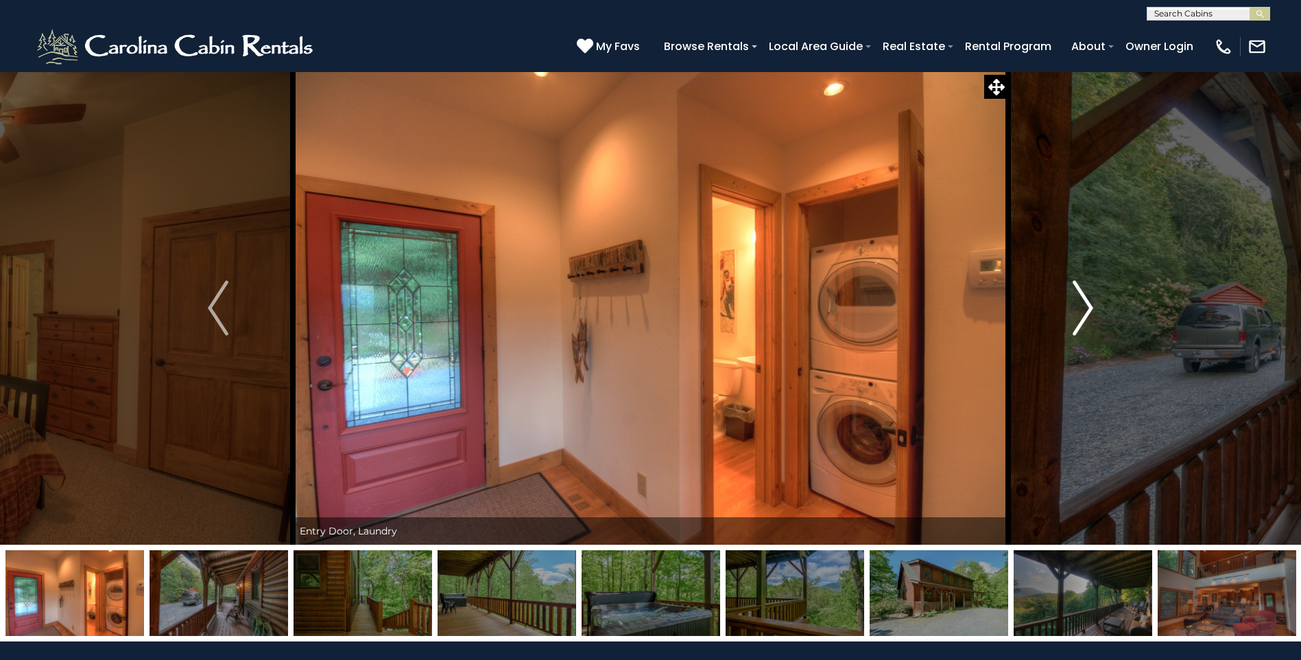
click at [1084, 309] on img "Next" at bounding box center [1083, 307] width 21 height 55
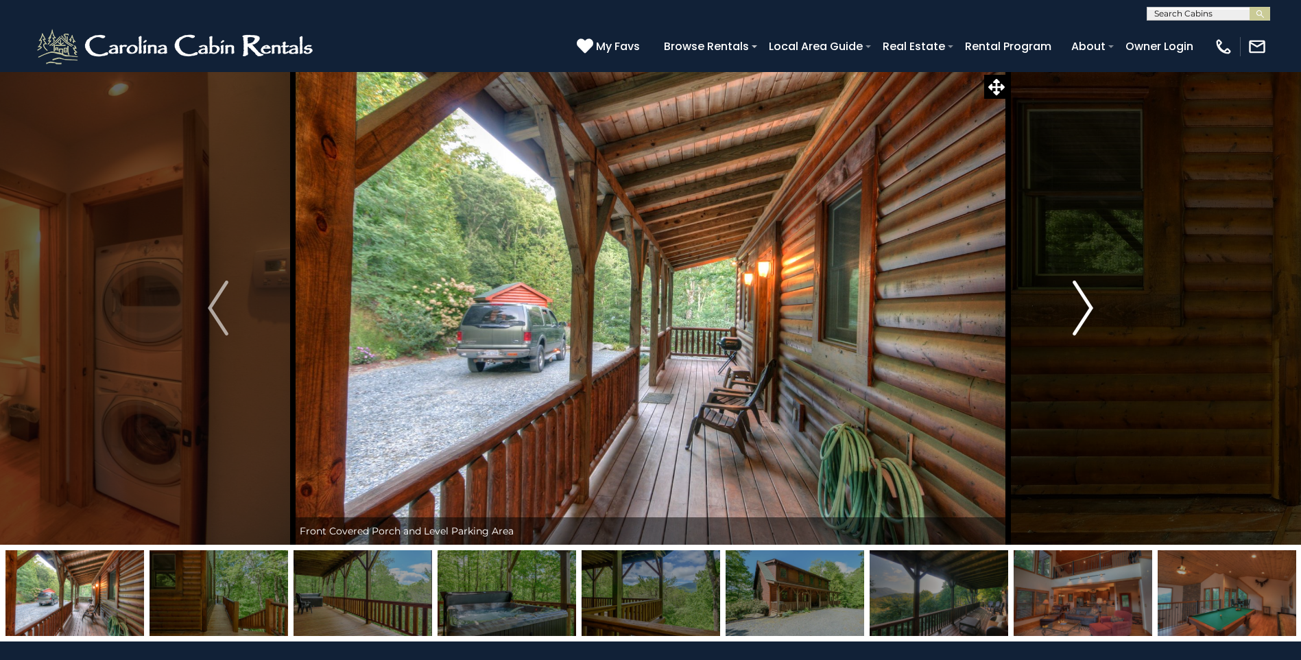
click at [1084, 309] on img "Next" at bounding box center [1083, 307] width 21 height 55
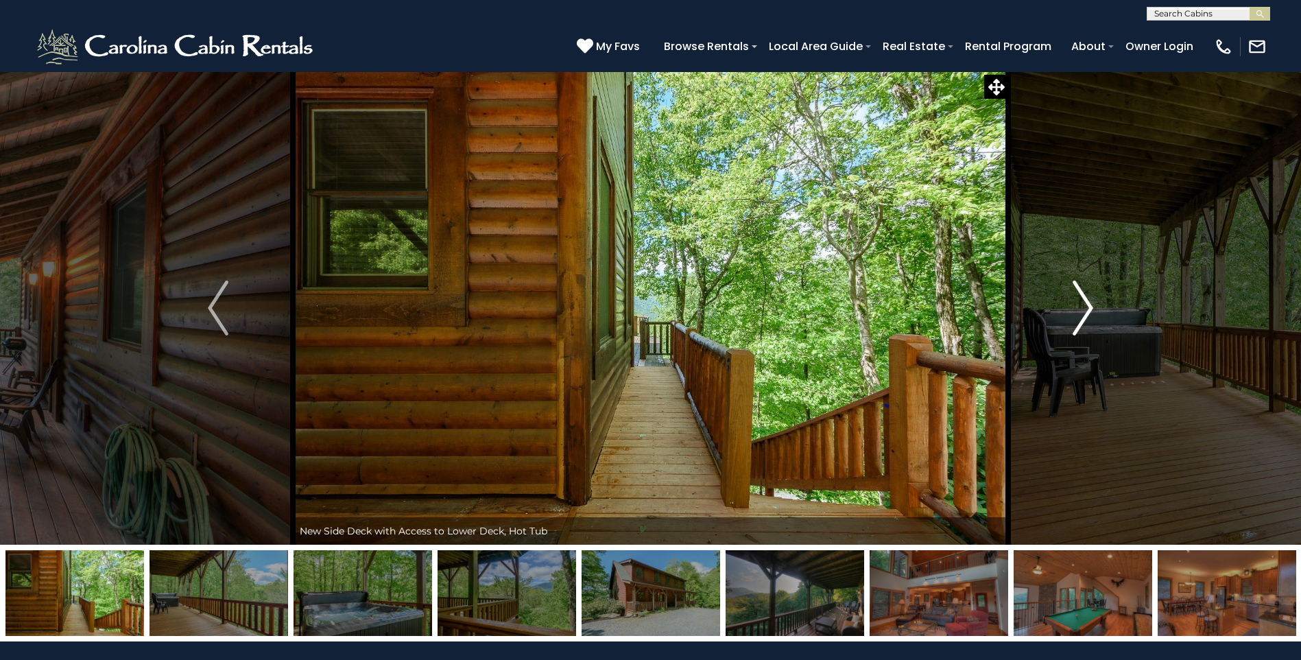
click at [1084, 309] on img "Next" at bounding box center [1083, 307] width 21 height 55
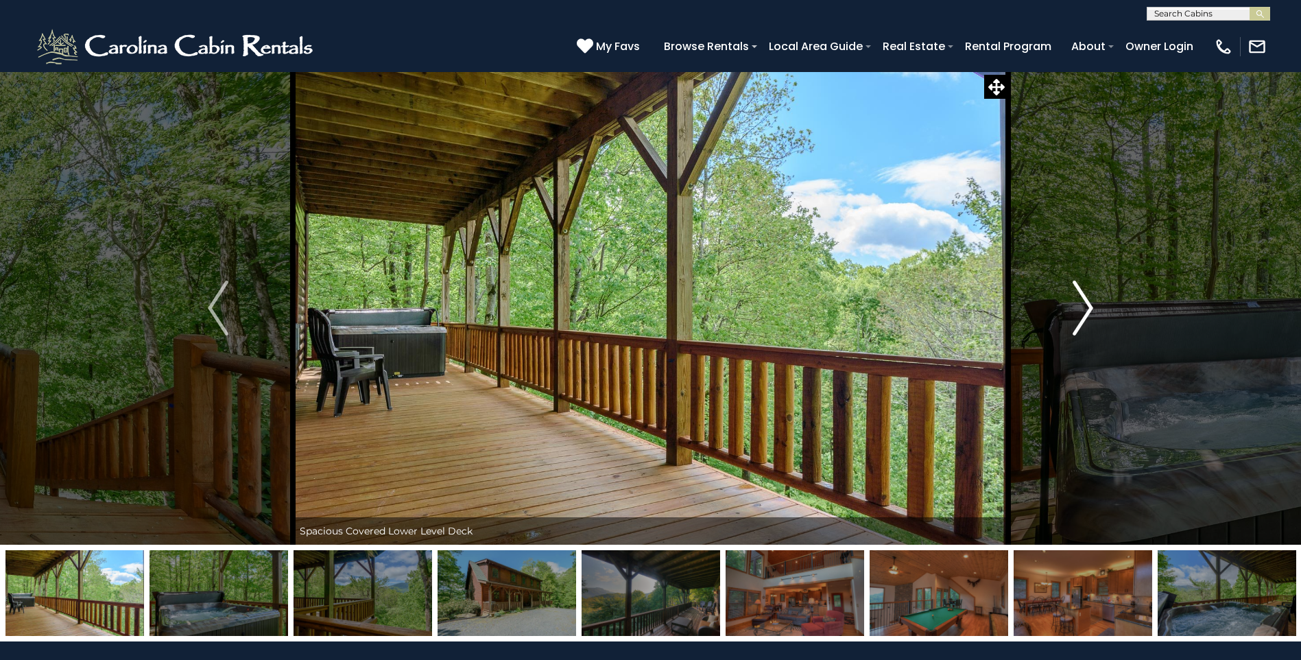
click at [1084, 309] on img "Next" at bounding box center [1083, 307] width 21 height 55
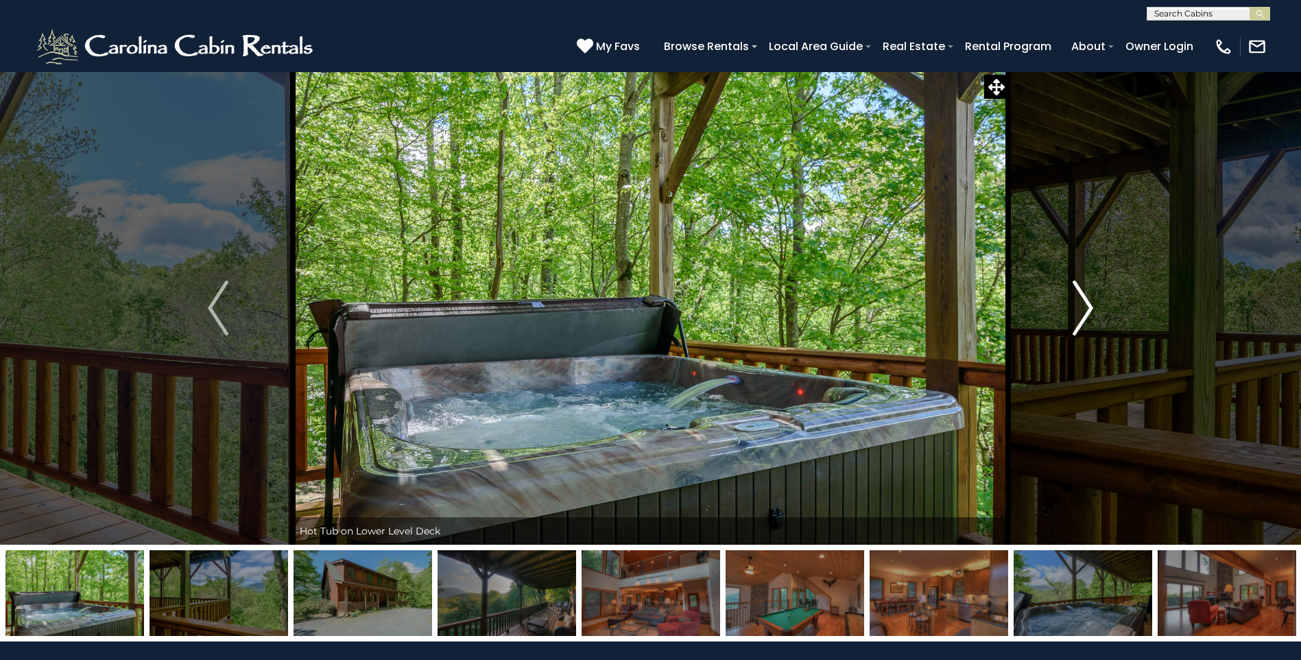
click at [1084, 309] on img "Next" at bounding box center [1083, 307] width 21 height 55
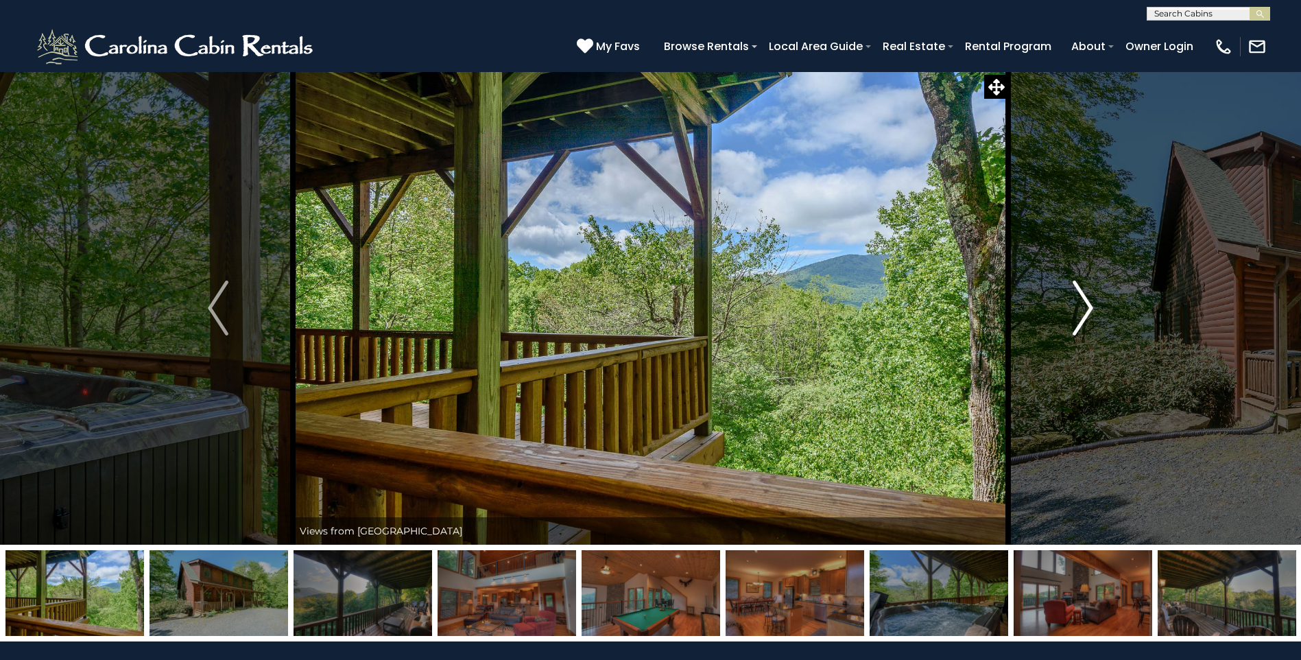
click at [1084, 309] on img "Next" at bounding box center [1083, 307] width 21 height 55
